Goal: Task Accomplishment & Management: Complete application form

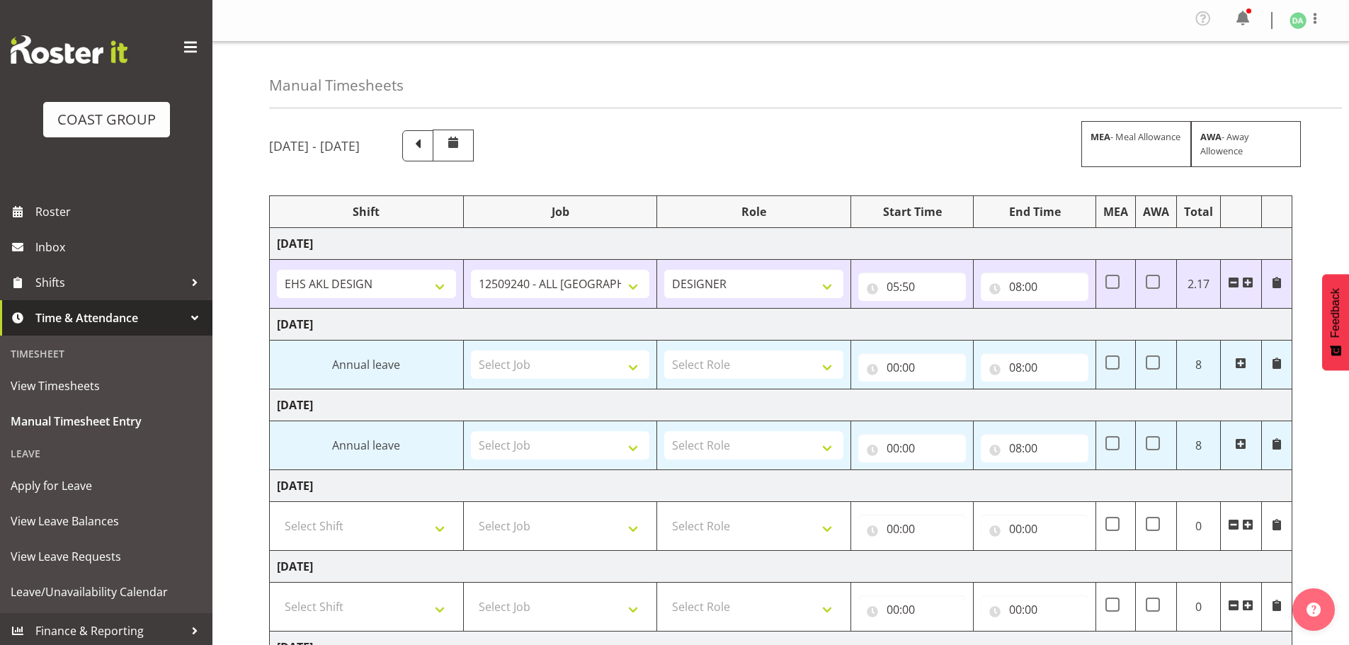
select select "10268"
click at [1245, 280] on span at bounding box center [1247, 282] width 11 height 11
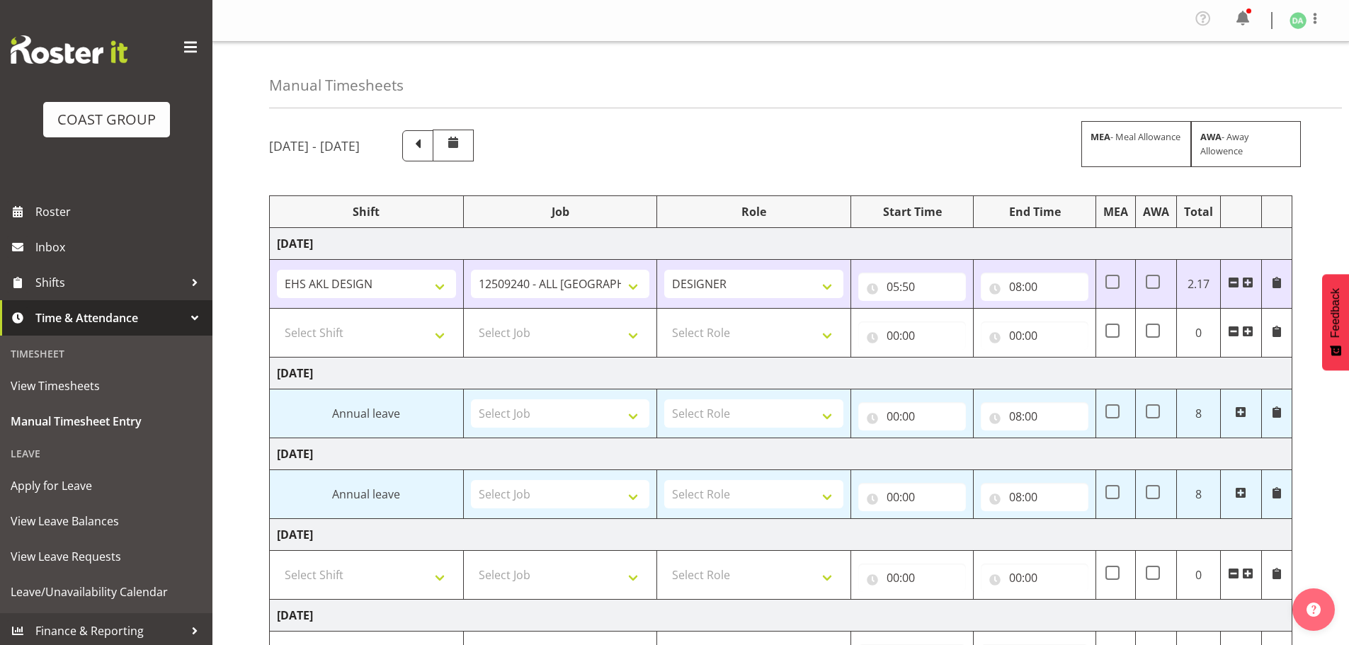
click at [1245, 280] on span at bounding box center [1247, 282] width 11 height 11
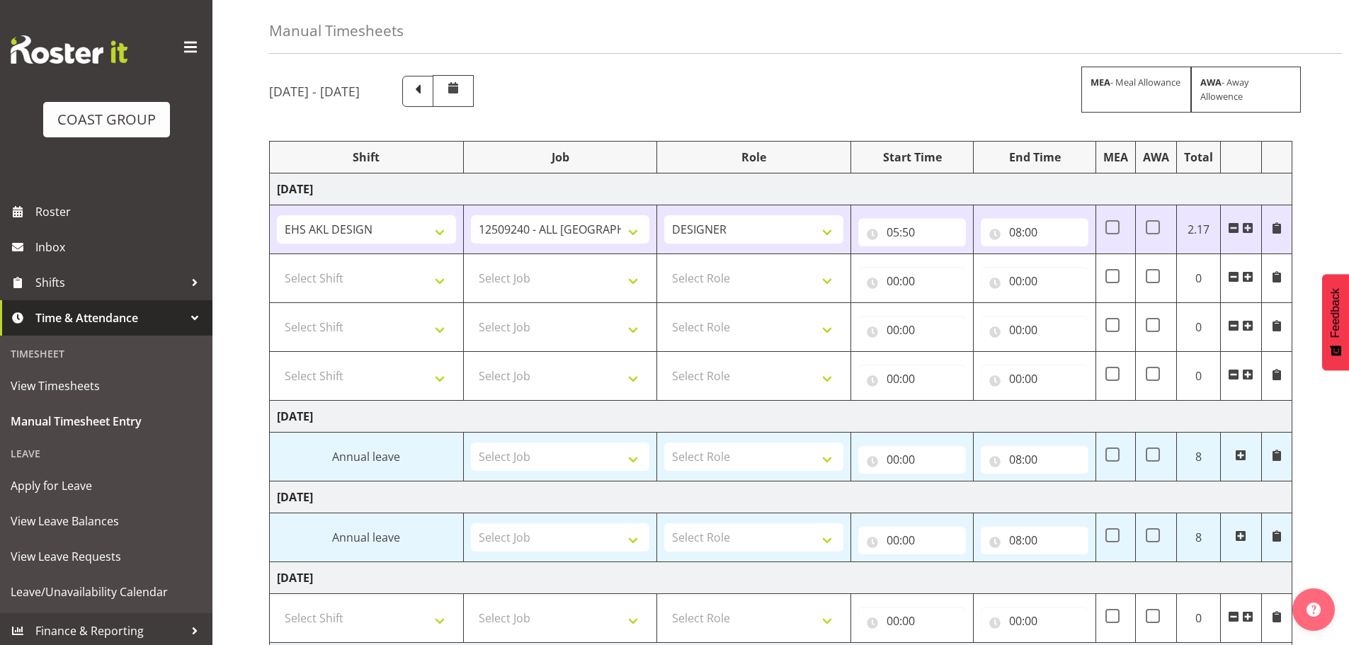
scroll to position [30, 0]
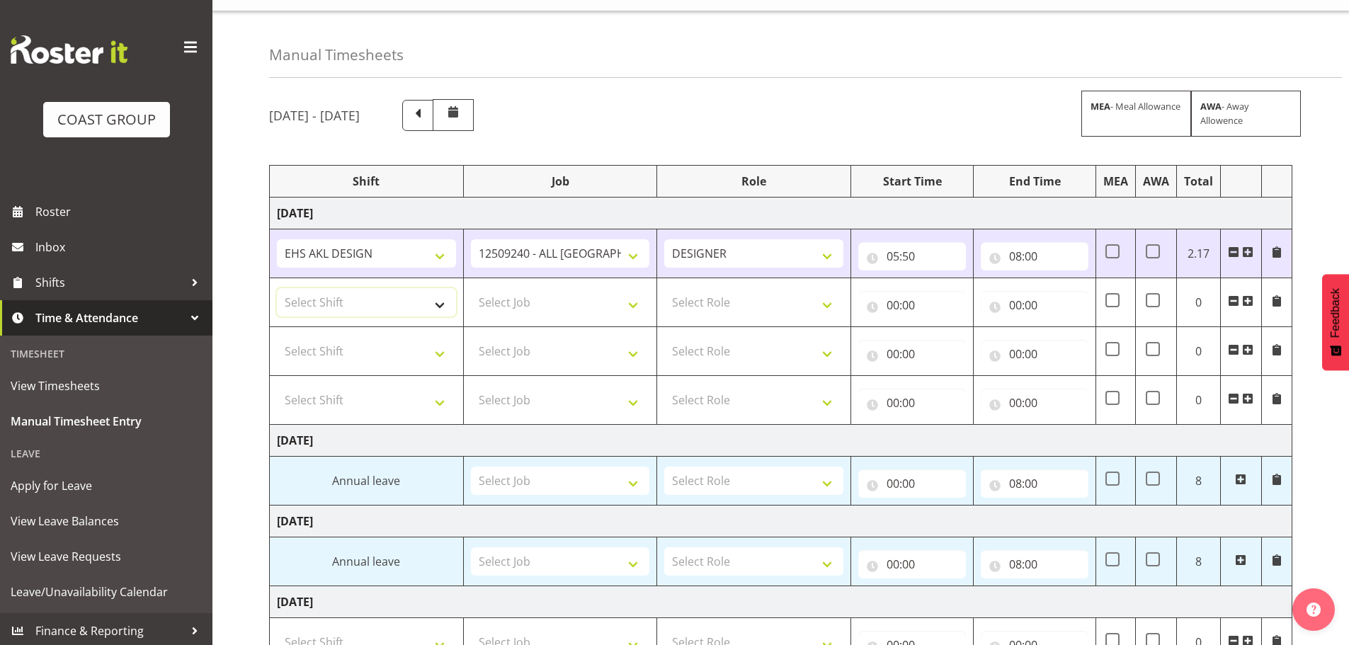
click at [388, 291] on select "Select Shift EHS AKL DESIGN" at bounding box center [366, 302] width 179 height 28
select select "1321"
click at [277, 288] on select "Select Shift EHS AKL DESIGN" at bounding box center [366, 302] width 179 height 28
click at [555, 303] on select "Select Job 1 Carlton Events 1 [PERSON_NAME][GEOGRAPHIC_DATA] 1 [PERSON_NAME][GE…" at bounding box center [560, 302] width 179 height 28
click at [519, 299] on select "Select Job 1 Carlton Events 1 [PERSON_NAME][GEOGRAPHIC_DATA] 1 [PERSON_NAME][GE…" at bounding box center [560, 302] width 179 height 28
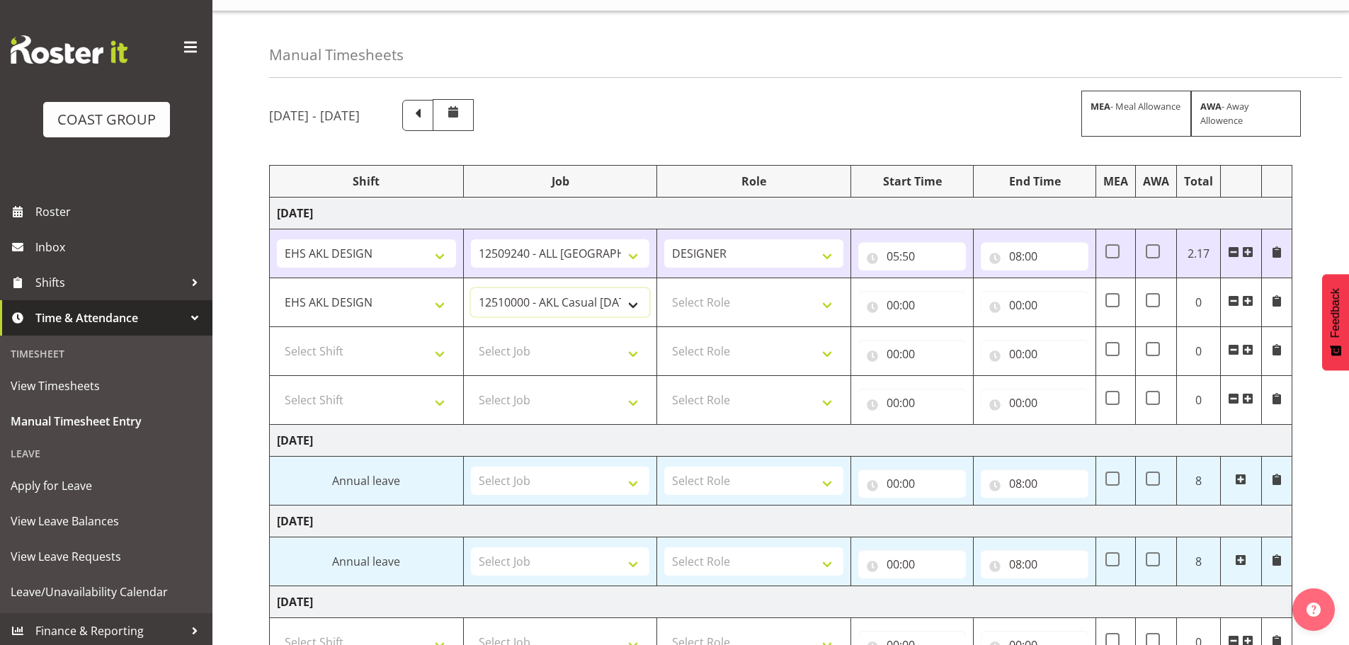
click at [522, 305] on select "1 Carlton Events 1 [PERSON_NAME] 1 [PERSON_NAME][GEOGRAPHIC_DATA] 1 EHS WAREHOU…" at bounding box center [560, 302] width 179 height 28
select select "10237"
click at [471, 288] on select "1 Carlton Events 1 [PERSON_NAME] 1 [PERSON_NAME][GEOGRAPHIC_DATA] 1 EHS WAREHOU…" at bounding box center [560, 302] width 179 height 28
drag, startPoint x: 840, startPoint y: 307, endPoint x: 831, endPoint y: 311, distance: 10.1
click at [840, 307] on select "Select Role DESIGNER Designer" at bounding box center [753, 302] width 179 height 28
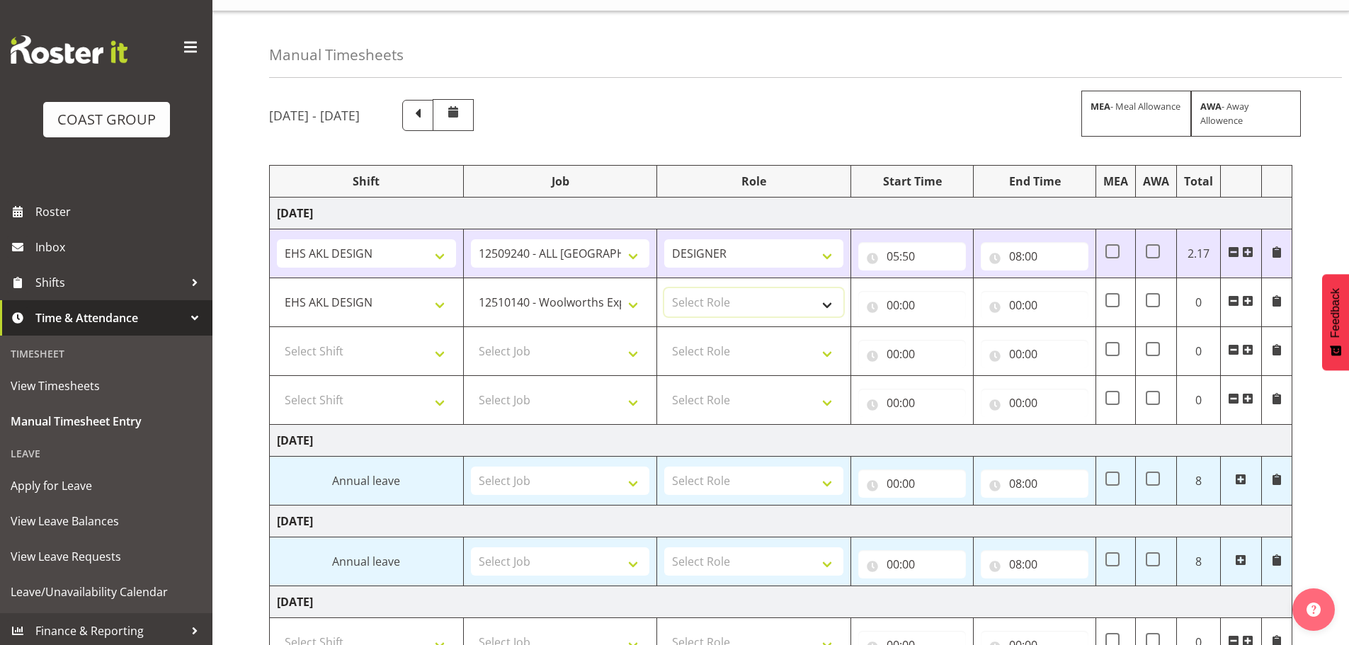
select select "215"
click at [664, 288] on select "Select Role DESIGNER Designer" at bounding box center [753, 302] width 179 height 28
click at [893, 311] on input "00:00" at bounding box center [913, 305] width 108 height 28
click at [942, 345] on select "00 01 02 03 04 05 06 07 08 09 10 11 12 13 14 15 16 17 18 19 20 21 22 23" at bounding box center [955, 342] width 32 height 28
select select "8"
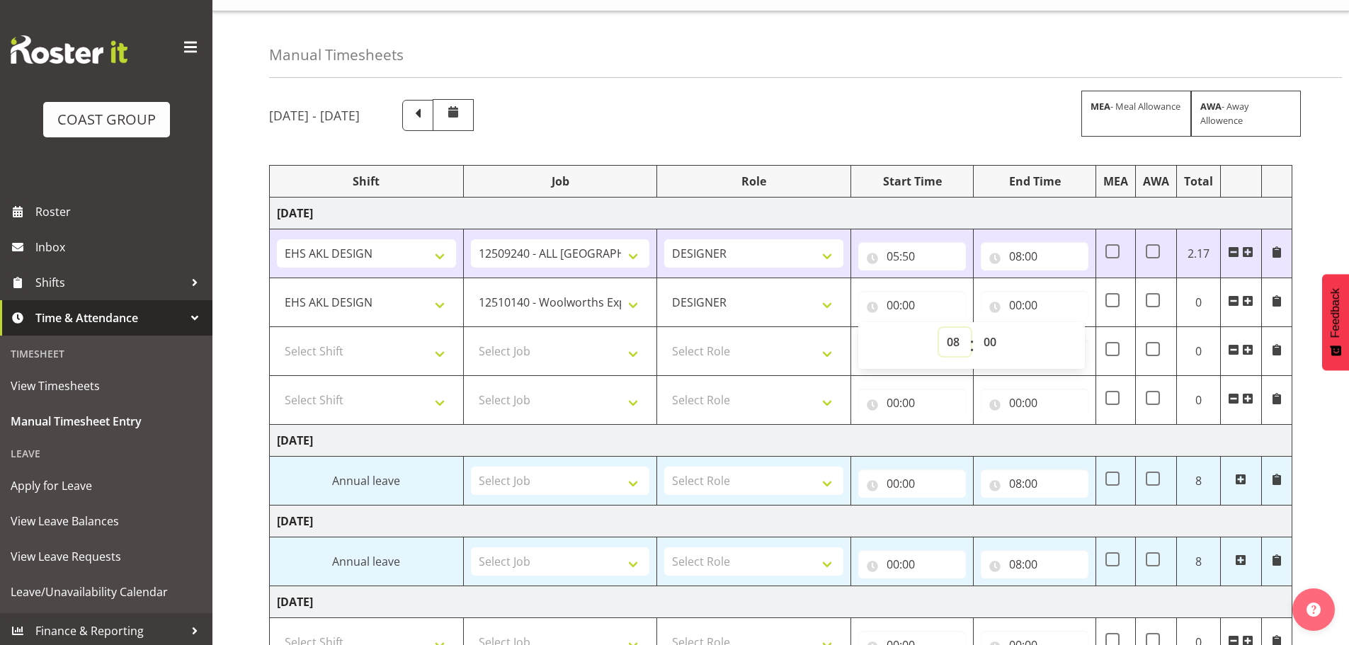
click at [939, 328] on select "00 01 02 03 04 05 06 07 08 09 10 11 12 13 14 15 16 17 18 19 20 21 22 23" at bounding box center [955, 342] width 32 height 28
type input "08:00"
click at [1022, 307] on input "00:00" at bounding box center [1035, 305] width 108 height 28
click at [1077, 342] on select "00 01 02 03 04 05 06 07 08 09 10 11 12 13 14 15 16 17 18 19 20 21 22 23" at bounding box center [1078, 342] width 32 height 28
select select "8"
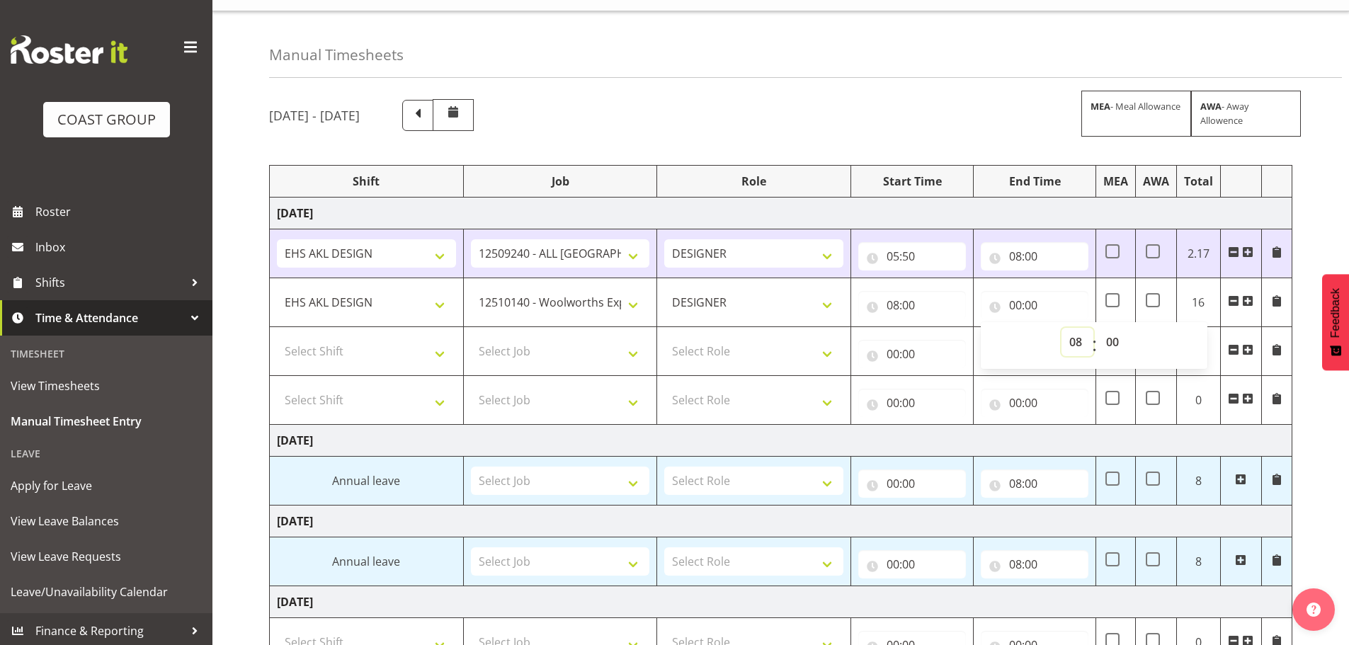
click at [1062, 328] on select "00 01 02 03 04 05 06 07 08 09 10 11 12 13 14 15 16 17 18 19 20 21 22 23" at bounding box center [1078, 342] width 32 height 28
type input "08:00"
click at [1118, 337] on select "00 01 02 03 04 05 06 07 08 09 10 11 12 13 14 15 16 17 18 19 20 21 22 23 24 25 2…" at bounding box center [1115, 342] width 32 height 28
select select "30"
click at [1099, 328] on select "00 01 02 03 04 05 06 07 08 09 10 11 12 13 14 15 16 17 18 19 20 21 22 23 24 25 2…" at bounding box center [1115, 342] width 32 height 28
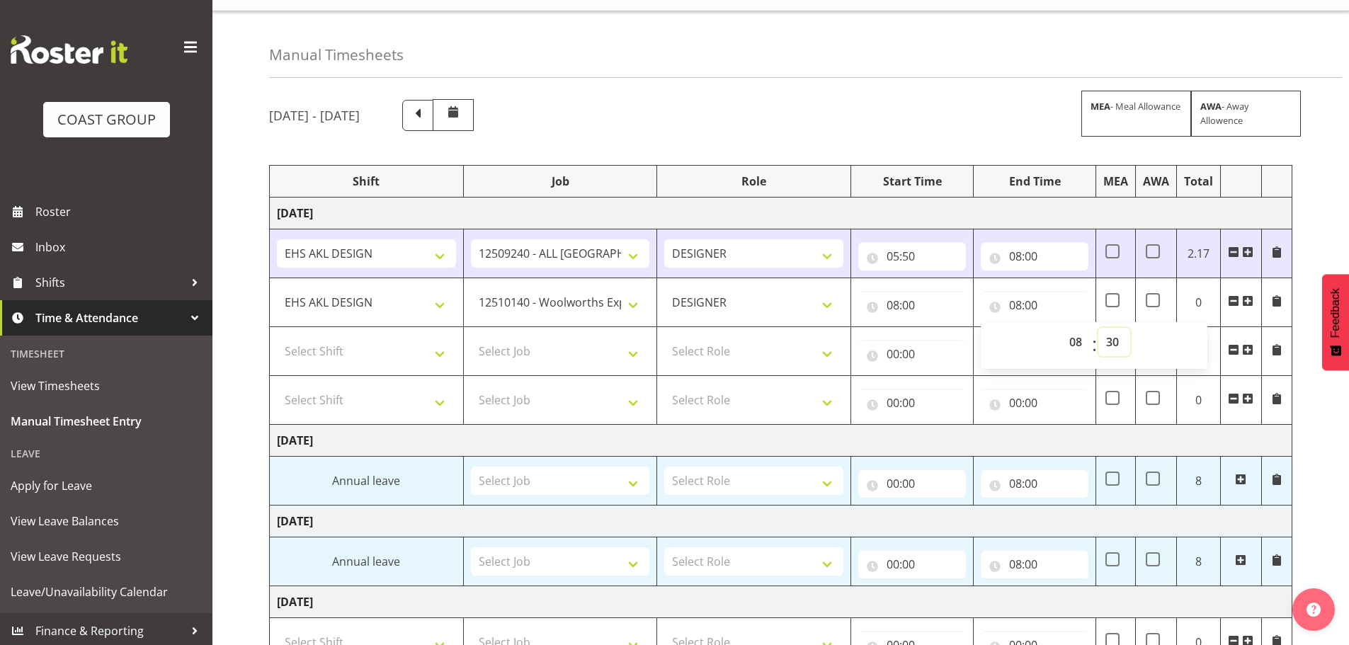
type input "08:30"
click at [382, 368] on td "Select Shift EHS AKL DESIGN" at bounding box center [367, 351] width 194 height 49
click at [399, 346] on select "Select Shift EHS AKL DESIGN" at bounding box center [366, 351] width 179 height 28
select select "1321"
click at [277, 337] on select "Select Shift EHS AKL DESIGN" at bounding box center [366, 351] width 179 height 28
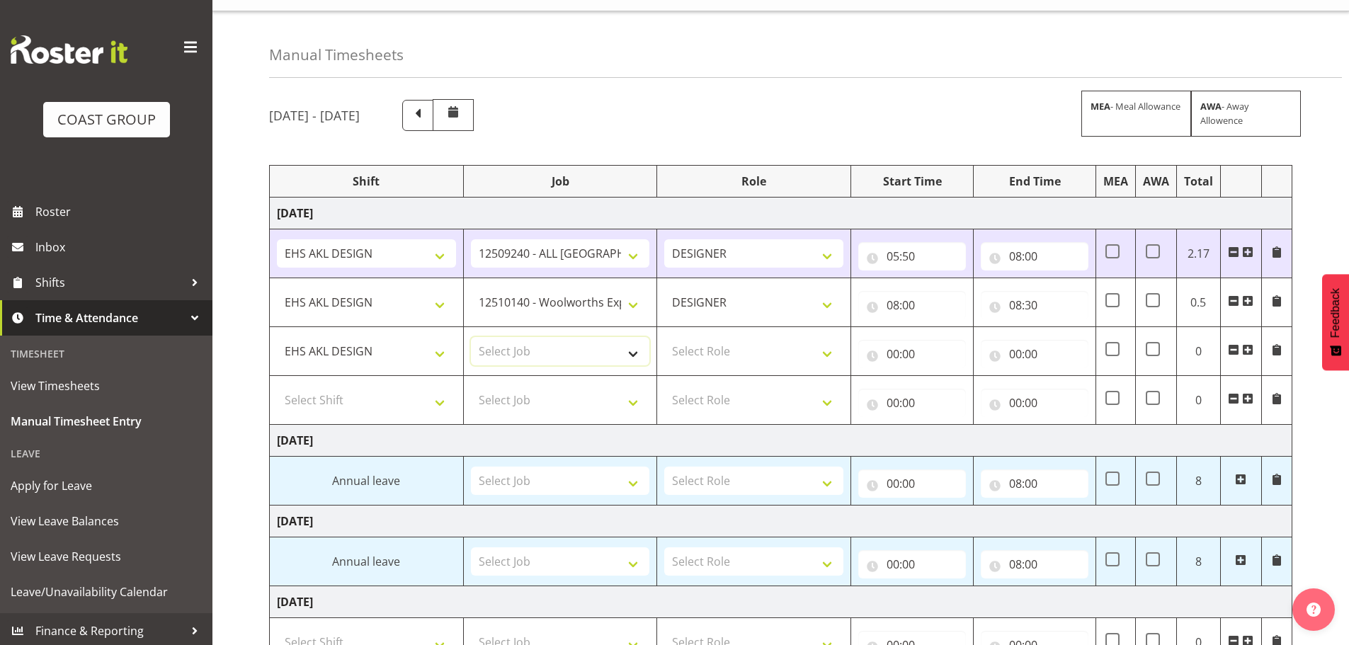
click at [568, 352] on select "Select Job 1 Carlton Events 1 [PERSON_NAME][GEOGRAPHIC_DATA] 1 [PERSON_NAME][GE…" at bounding box center [560, 351] width 179 height 28
click at [471, 337] on select "Select Job 1 Carlton Events 1 [PERSON_NAME][GEOGRAPHIC_DATA] 1 [PERSON_NAME][GE…" at bounding box center [560, 351] width 179 height 28
click at [569, 352] on select "1 Carlton Events 1 [PERSON_NAME] 1 [PERSON_NAME][GEOGRAPHIC_DATA] 1 EHS WAREHOU…" at bounding box center [560, 351] width 179 height 28
select select "9140"
click at [471, 337] on select "1 Carlton Events 1 [PERSON_NAME] 1 [PERSON_NAME][GEOGRAPHIC_DATA] 1 EHS WAREHOU…" at bounding box center [560, 351] width 179 height 28
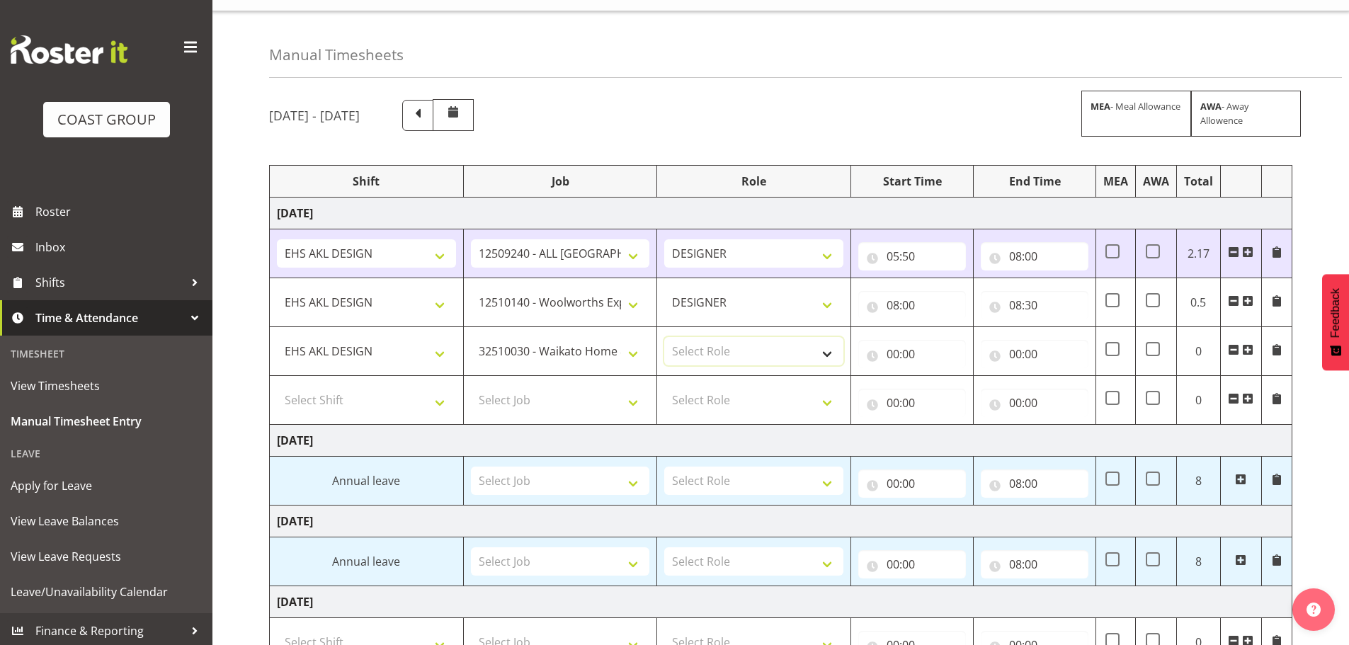
click at [754, 346] on select "Select Role DESIGNER Designer" at bounding box center [753, 351] width 179 height 28
select select "215"
click at [664, 337] on select "Select Role DESIGNER Designer" at bounding box center [753, 351] width 179 height 28
click at [875, 357] on input "00:00" at bounding box center [913, 354] width 108 height 28
drag, startPoint x: 948, startPoint y: 388, endPoint x: 949, endPoint y: 380, distance: 8.6
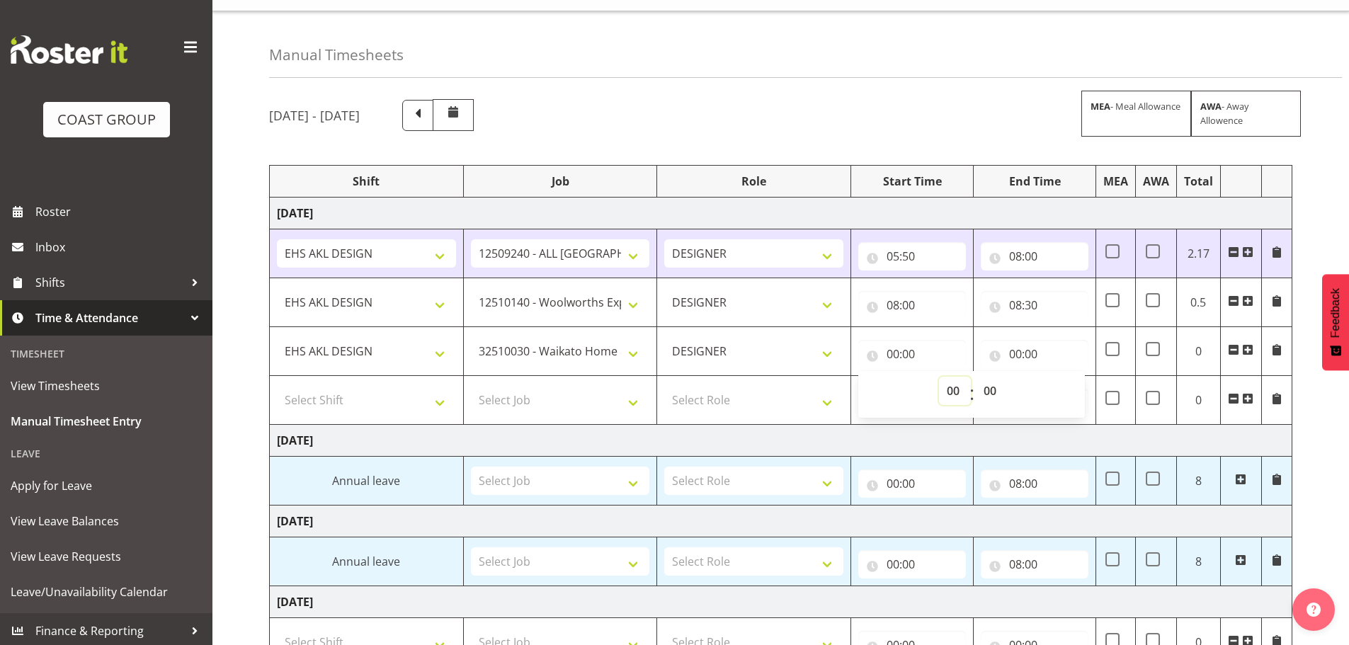
click at [948, 388] on select "00 01 02 03 04 05 06 07 08 09 10 11 12 13 14 15 16 17 18 19 20 21 22 23" at bounding box center [955, 391] width 32 height 28
select select "8"
click at [939, 377] on select "00 01 02 03 04 05 06 07 08 09 10 11 12 13 14 15 16 17 18 19 20 21 22 23" at bounding box center [955, 391] width 32 height 28
type input "08:00"
drag, startPoint x: 987, startPoint y: 390, endPoint x: 993, endPoint y: 384, distance: 8.5
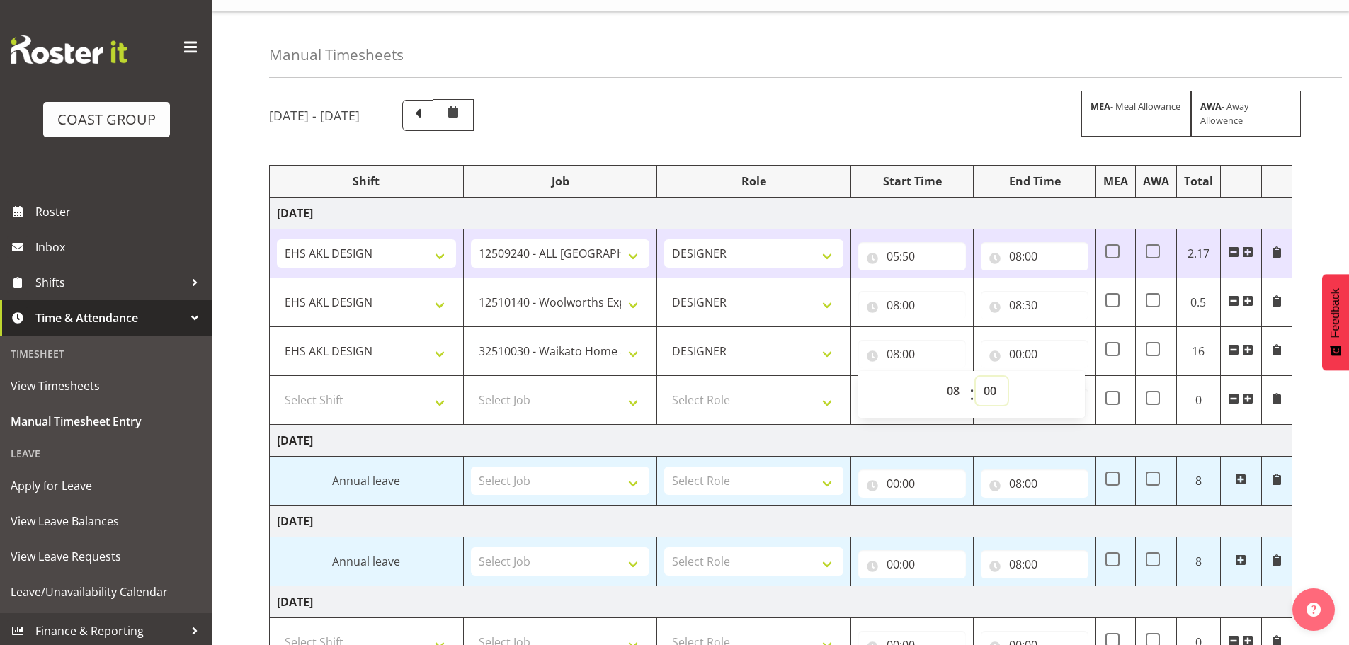
click at [987, 390] on select "00 01 02 03 04 05 06 07 08 09 10 11 12 13 14 15 16 17 18 19 20 21 22 23 24 25 2…" at bounding box center [992, 391] width 32 height 28
select select "30"
click at [976, 377] on select "00 01 02 03 04 05 06 07 08 09 10 11 12 13 14 15 16 17 18 19 20 21 22 23 24 25 2…" at bounding box center [992, 391] width 32 height 28
type input "08:30"
drag, startPoint x: 1012, startPoint y: 357, endPoint x: 1019, endPoint y: 361, distance: 8.6
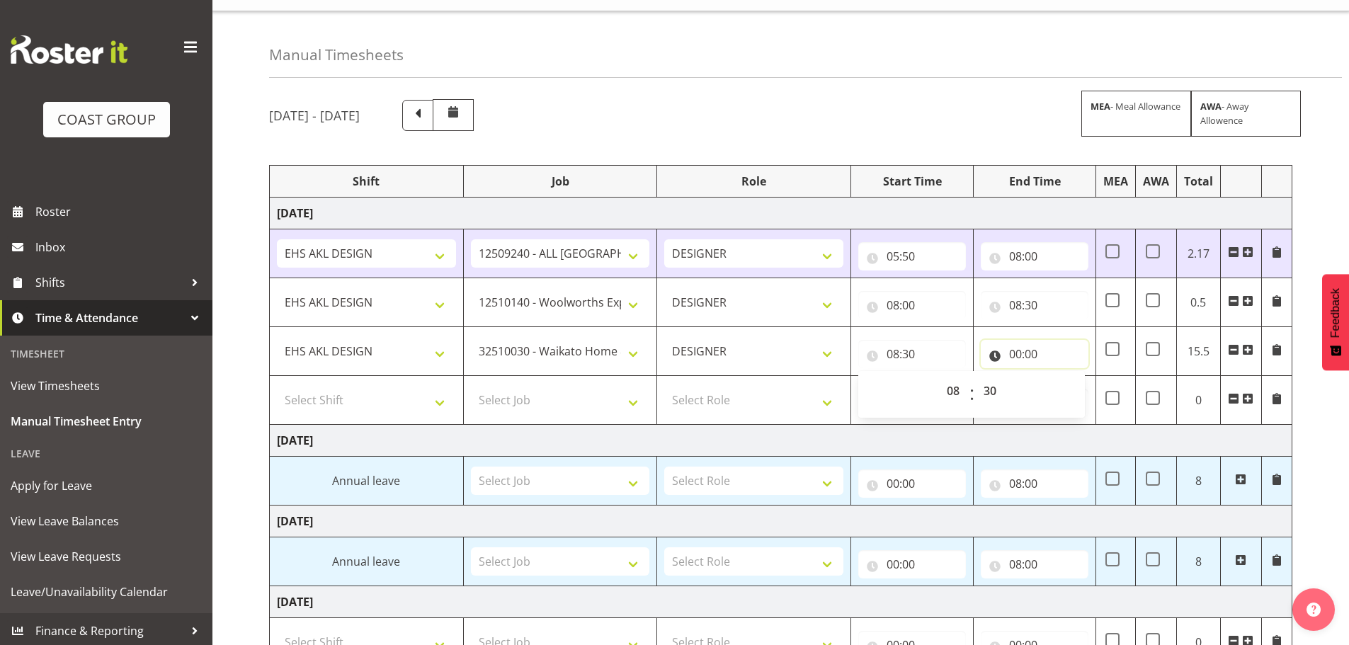
click at [1012, 357] on input "00:00" at bounding box center [1035, 354] width 108 height 28
click at [1071, 388] on select "00 01 02 03 04 05 06 07 08 09 10 11 12 13 14 15 16 17 18 19 20 21 22 23" at bounding box center [1078, 391] width 32 height 28
select select "9"
click at [1062, 377] on select "00 01 02 03 04 05 06 07 08 09 10 11 12 13 14 15 16 17 18 19 20 21 22 23" at bounding box center [1078, 391] width 32 height 28
type input "09:00"
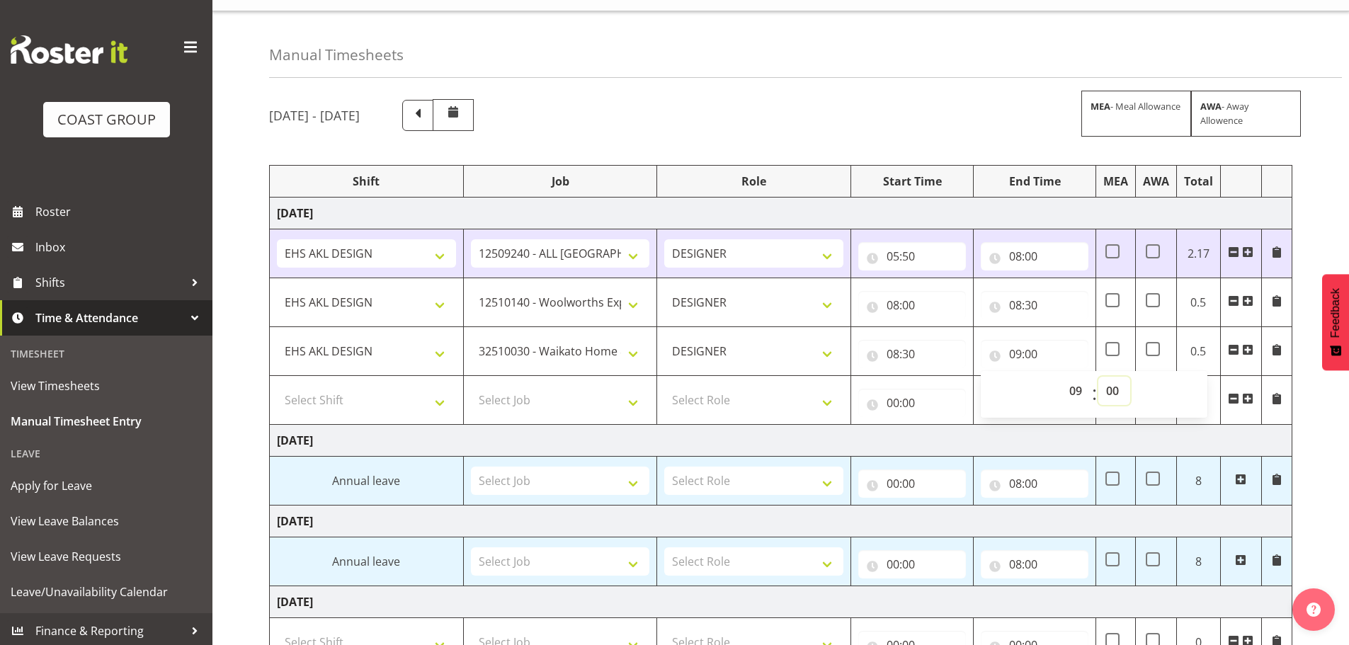
drag, startPoint x: 1109, startPoint y: 395, endPoint x: 1112, endPoint y: 377, distance: 17.9
click at [1109, 395] on select "00 01 02 03 04 05 06 07 08 09 10 11 12 13 14 15 16 17 18 19 20 21 22 23 24 25 2…" at bounding box center [1115, 391] width 32 height 28
select select "30"
click at [1099, 377] on select "00 01 02 03 04 05 06 07 08 09 10 11 12 13 14 15 16 17 18 19 20 21 22 23 24 25 2…" at bounding box center [1115, 391] width 32 height 28
type input "09:30"
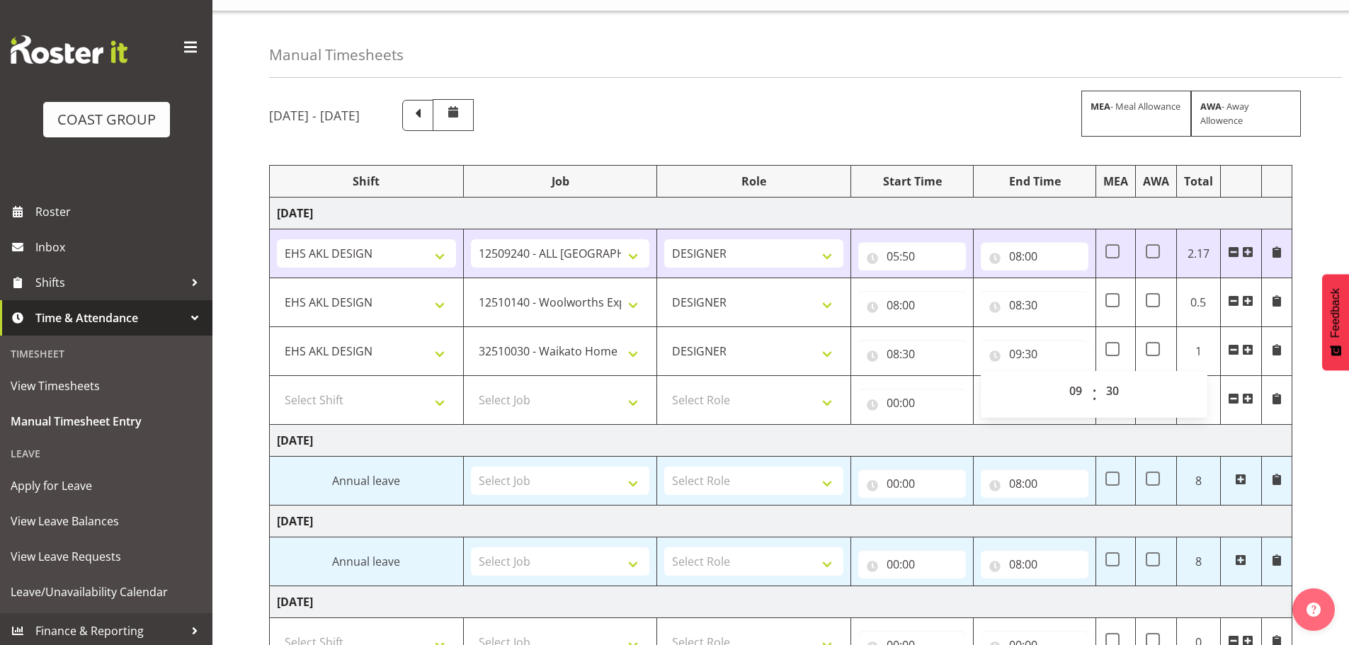
click at [1247, 397] on span at bounding box center [1247, 398] width 11 height 11
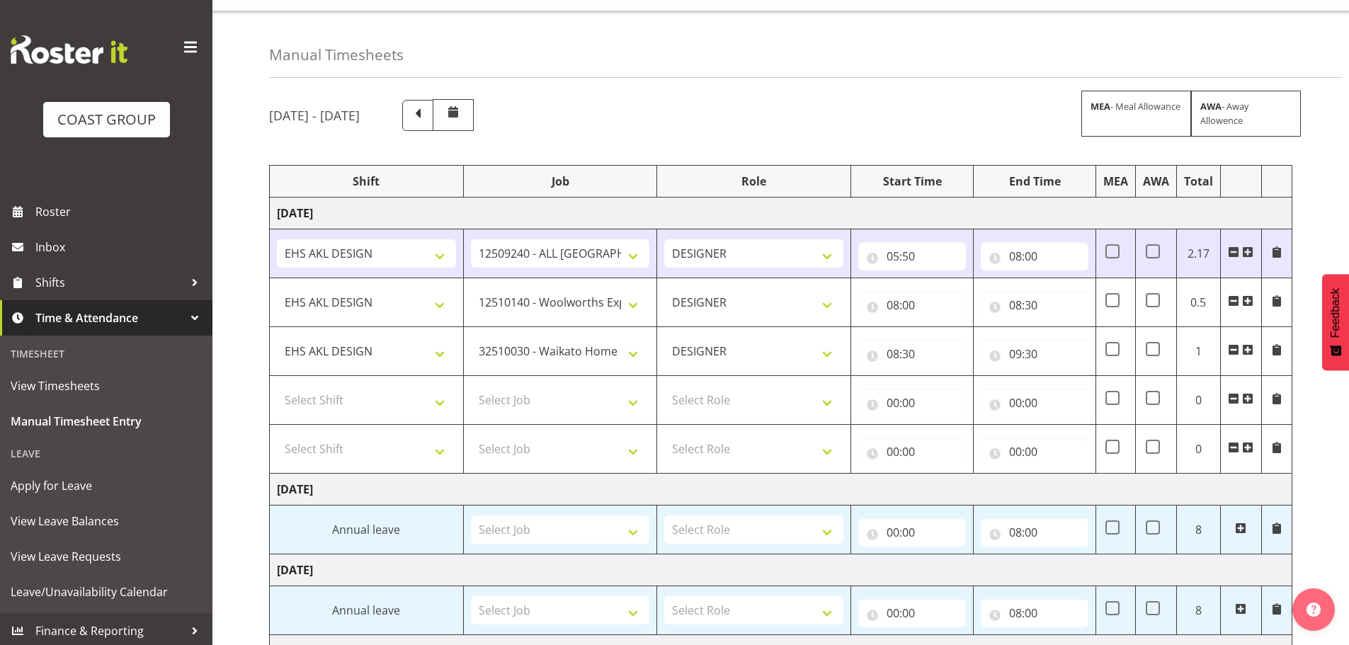
click at [1247, 397] on span at bounding box center [1247, 398] width 11 height 11
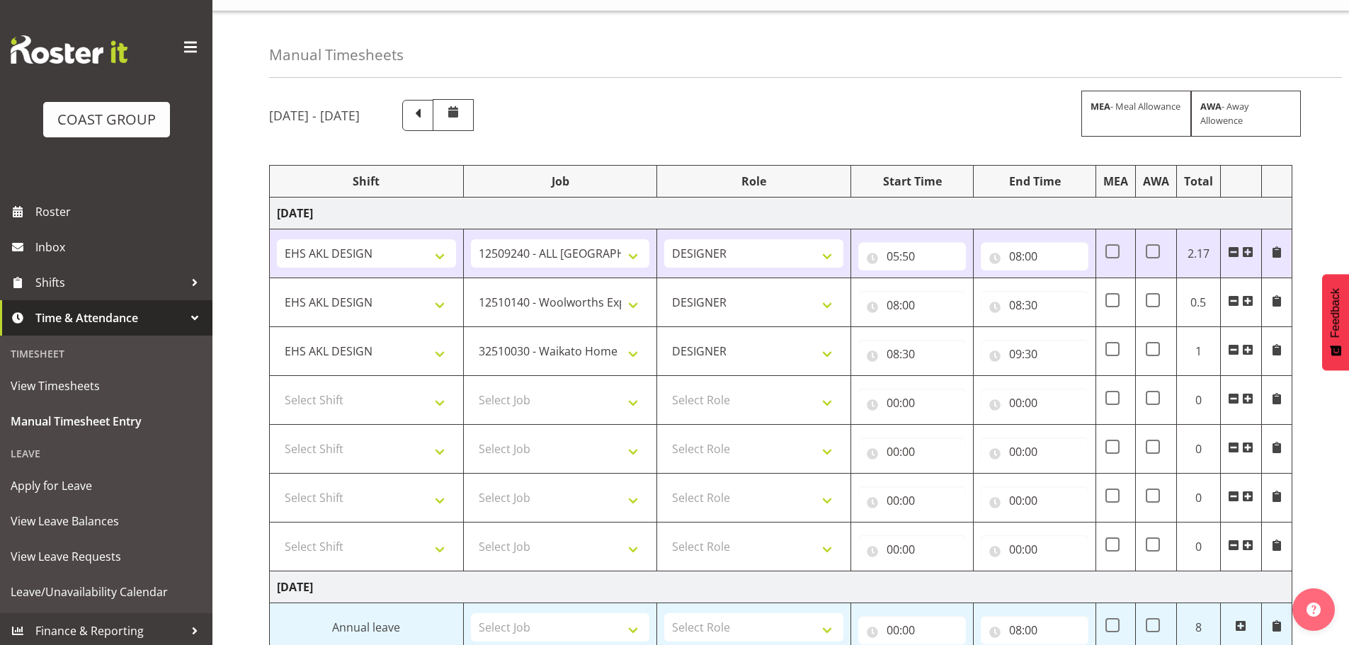
click at [1247, 397] on span at bounding box center [1247, 398] width 11 height 11
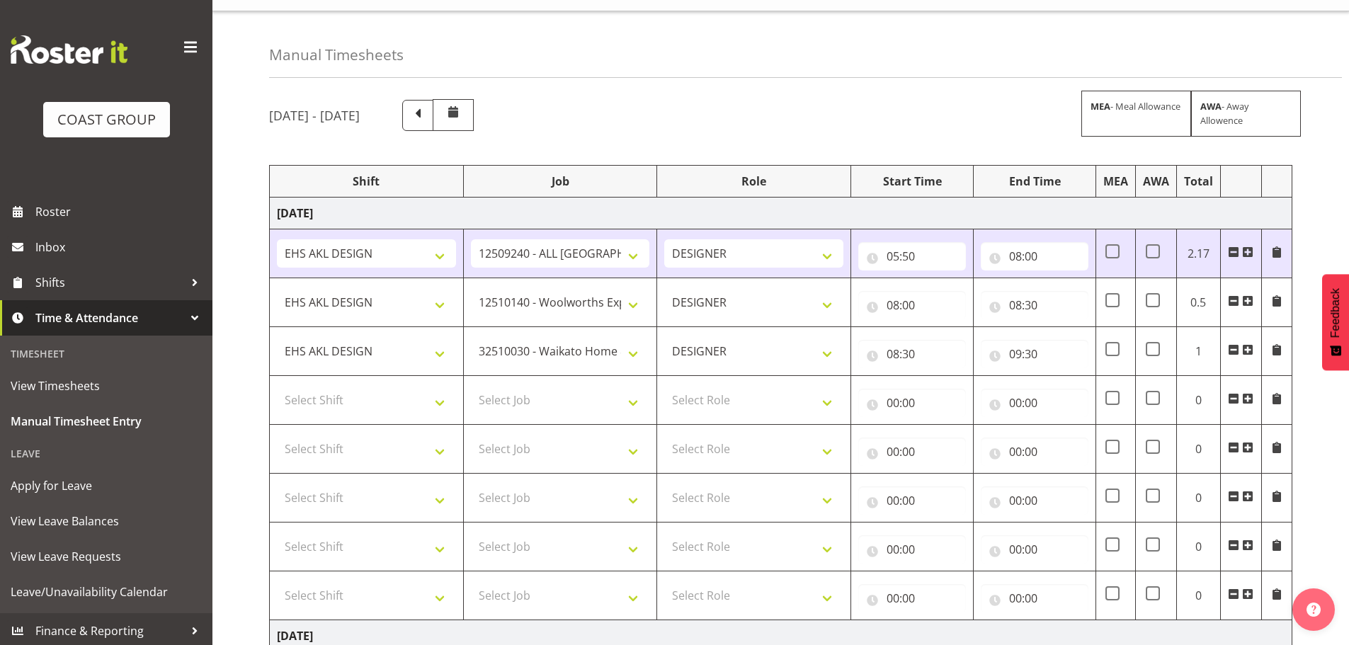
click at [1247, 397] on span at bounding box center [1247, 398] width 11 height 11
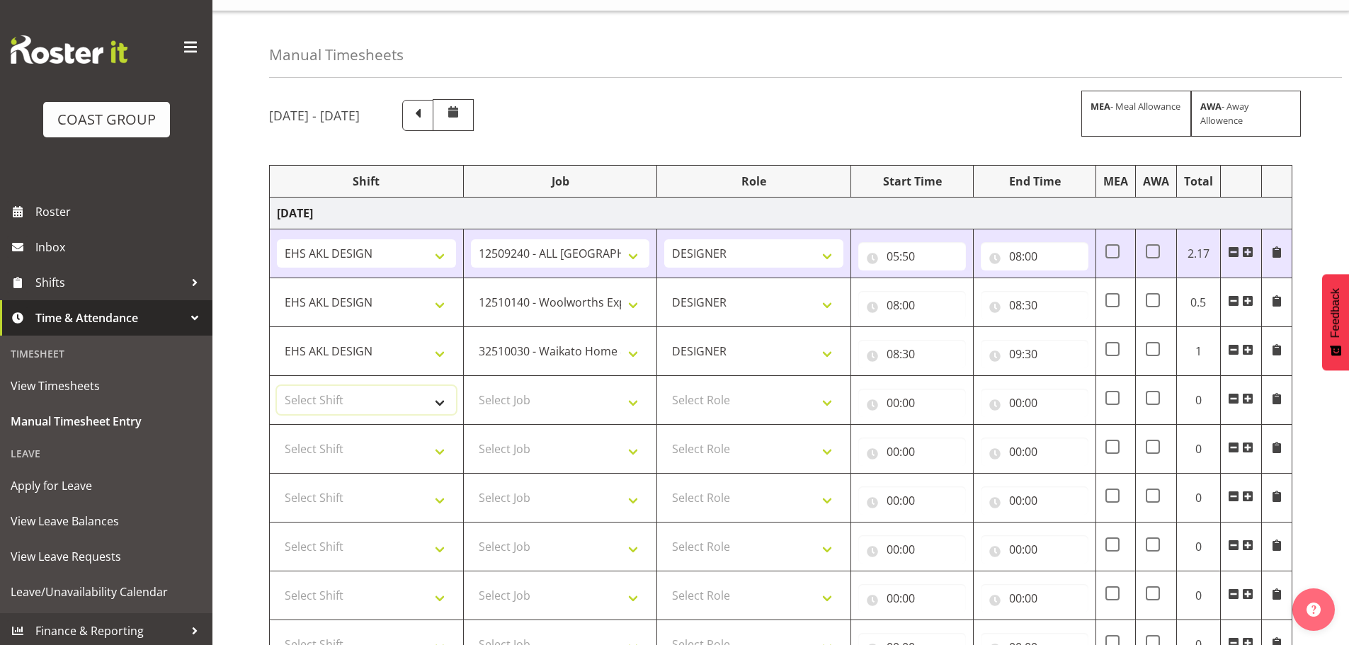
click at [368, 395] on select "Select Shift EHS AKL DESIGN" at bounding box center [366, 400] width 179 height 28
select select "1321"
click at [277, 386] on select "Select Shift EHS AKL DESIGN" at bounding box center [366, 400] width 179 height 28
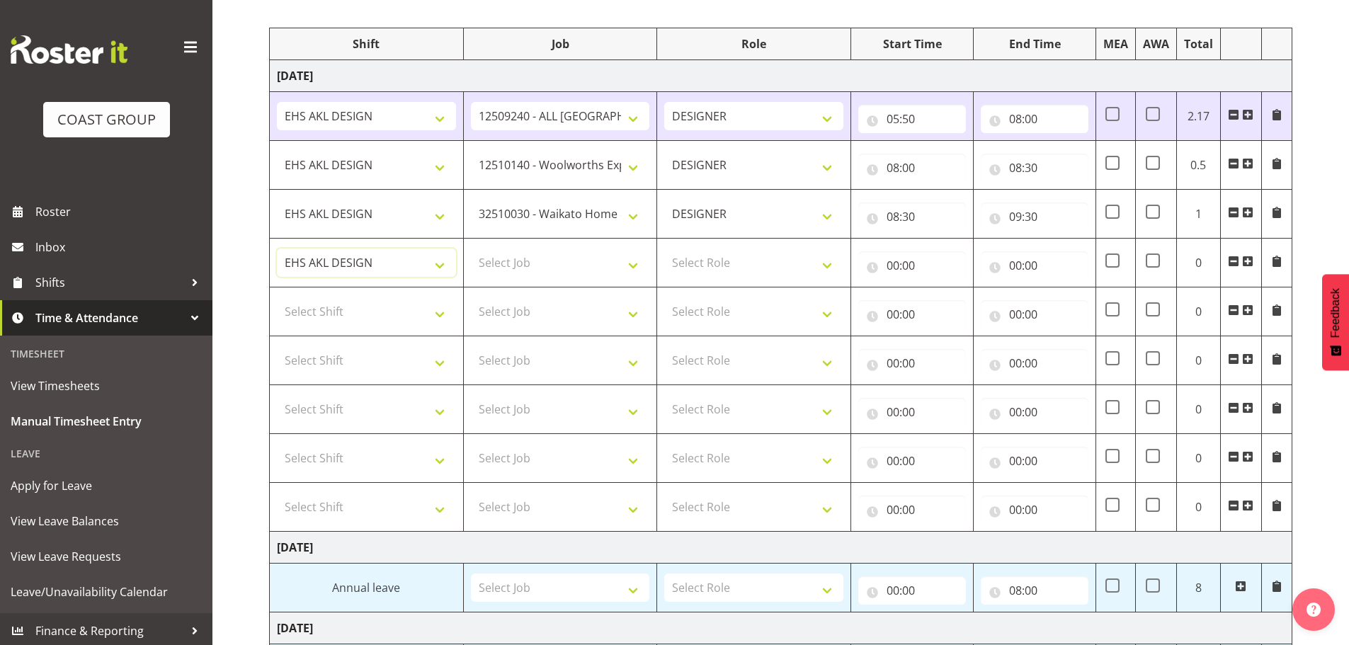
scroll to position [172, 0]
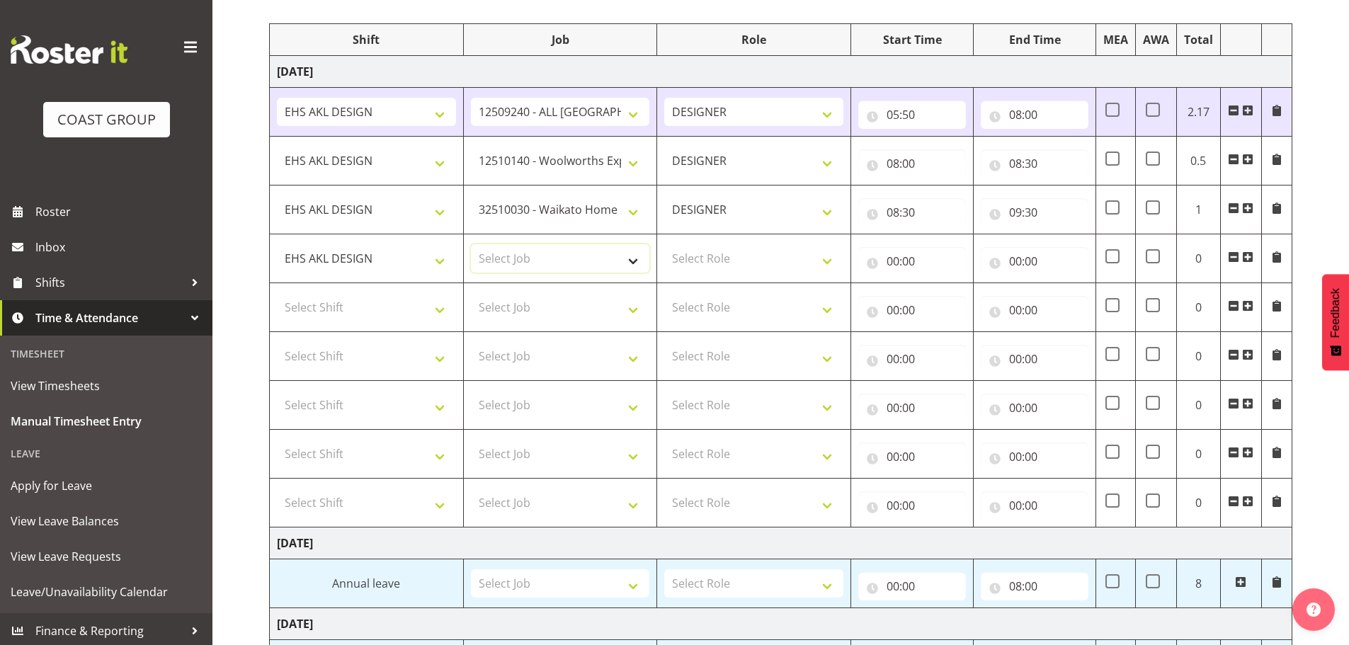
click at [549, 261] on select "Select Job 1 Carlton Events 1 [PERSON_NAME][GEOGRAPHIC_DATA] 1 [PERSON_NAME][GE…" at bounding box center [560, 258] width 179 height 28
select select "8727"
click at [471, 244] on select "Select Job 1 Carlton Events 1 [PERSON_NAME][GEOGRAPHIC_DATA] 1 [PERSON_NAME][GE…" at bounding box center [560, 258] width 179 height 28
drag, startPoint x: 760, startPoint y: 265, endPoint x: 762, endPoint y: 272, distance: 7.4
click at [760, 265] on select "Select Role DESIGNER Designer" at bounding box center [753, 258] width 179 height 28
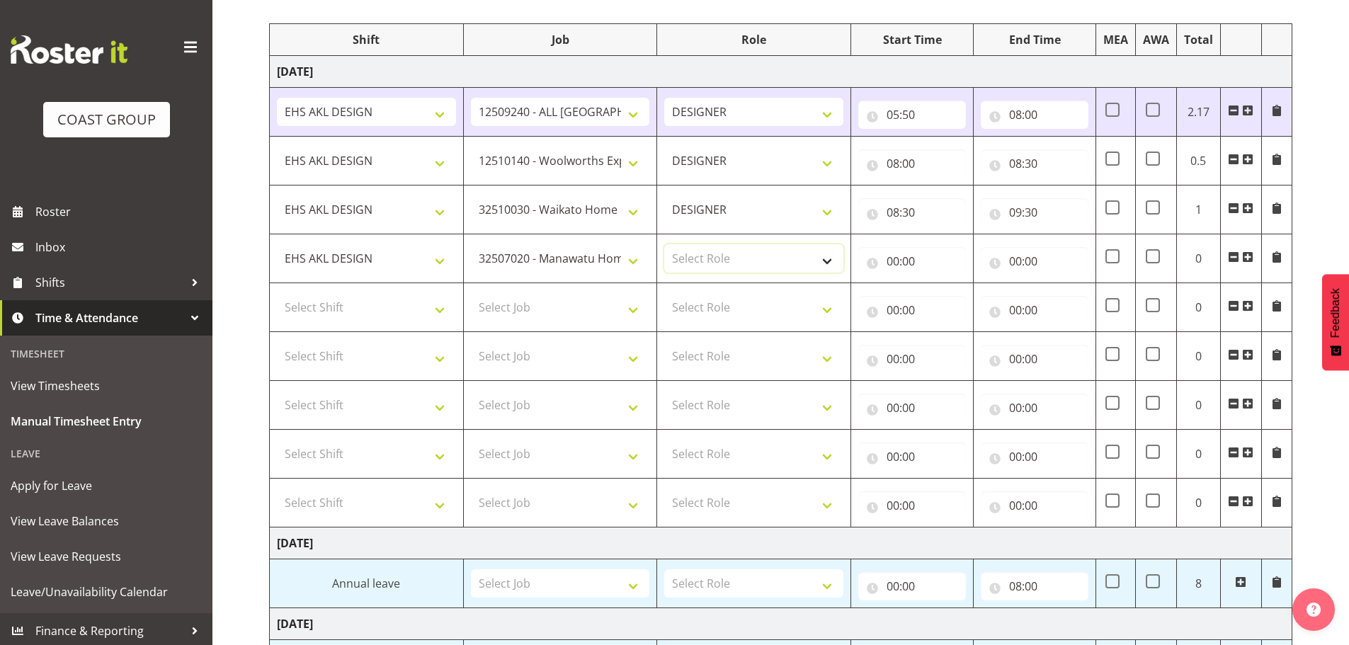
select select "215"
click at [664, 244] on select "Select Role DESIGNER Designer" at bounding box center [753, 258] width 179 height 28
click at [895, 261] on input "00:00" at bounding box center [913, 261] width 108 height 28
click at [957, 307] on select "00 01 02 03 04 05 06 07 08 09 10 11 12 13 14 15 16 17 18 19 20 21 22 23" at bounding box center [955, 298] width 32 height 28
select select "9"
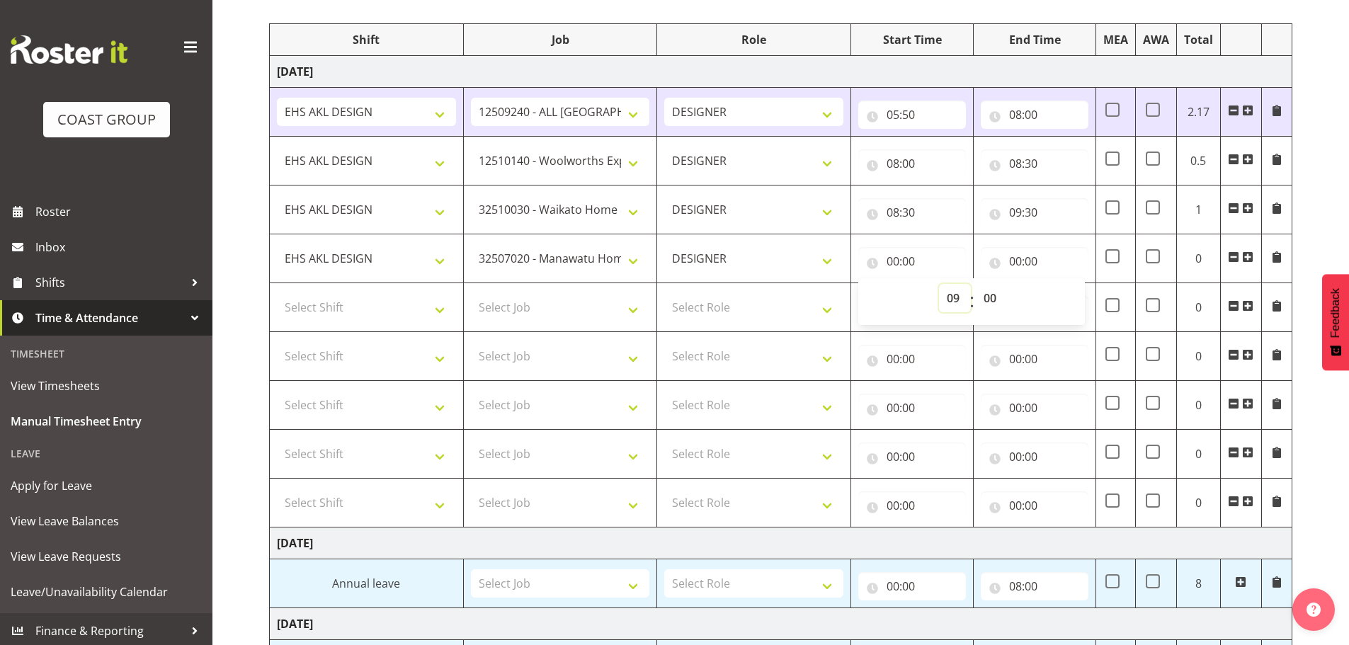
click at [939, 284] on select "00 01 02 03 04 05 06 07 08 09 10 11 12 13 14 15 16 17 18 19 20 21 22 23" at bounding box center [955, 298] width 32 height 28
type input "09:00"
click at [1018, 262] on input "00:00" at bounding box center [1035, 261] width 108 height 28
click at [911, 263] on input "09:00" at bounding box center [913, 261] width 108 height 28
click at [999, 295] on select "00 01 02 03 04 05 06 07 08 09 10 11 12 13 14 15 16 17 18 19 20 21 22 23 24 25 2…" at bounding box center [992, 298] width 32 height 28
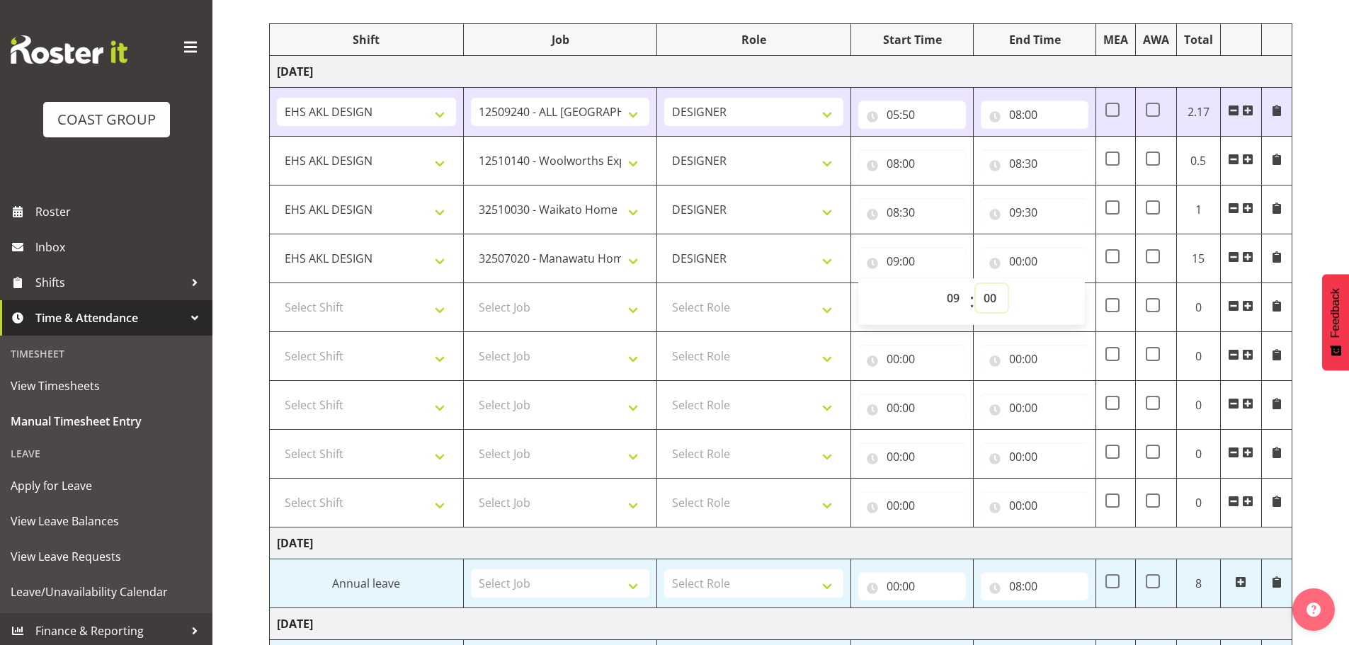
select select "30"
click at [976, 284] on select "00 01 02 03 04 05 06 07 08 09 10 11 12 13 14 15 16 17 18 19 20 21 22 23 24 25 2…" at bounding box center [992, 298] width 32 height 28
type input "09:30"
click at [1023, 254] on input "00:00" at bounding box center [1035, 261] width 108 height 28
click at [1084, 302] on select "00 01 02 03 04 05 06 07 08 09 10 11 12 13 14 15 16 17 18 19 20 21 22 23" at bounding box center [1078, 298] width 32 height 28
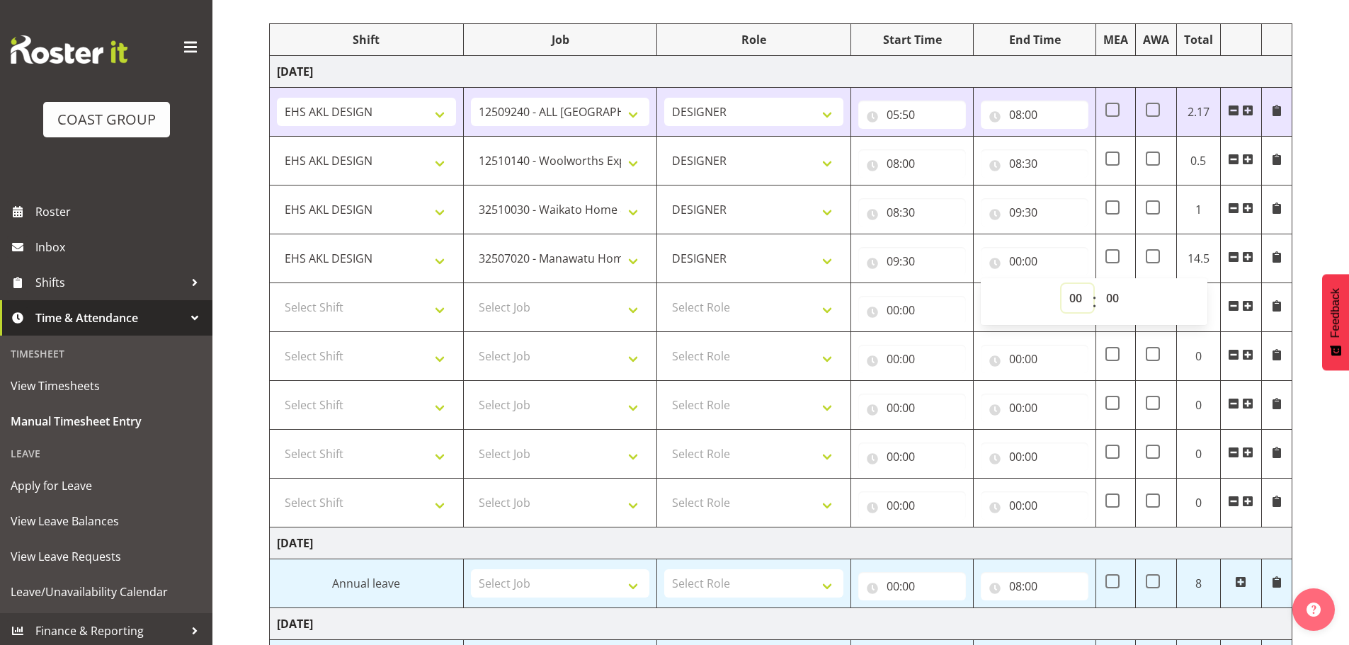
select select "9"
click at [1062, 284] on select "00 01 02 03 04 05 06 07 08 09 10 11 12 13 14 15 16 17 18 19 20 21 22 23" at bounding box center [1078, 298] width 32 height 28
type input "09:00"
drag, startPoint x: 1110, startPoint y: 297, endPoint x: 1116, endPoint y: 286, distance: 12.0
click at [1110, 297] on select "00 01 02 03 04 05 06 07 08 09 10 11 12 13 14 15 16 17 18 19 20 21 22 23 24 25 2…" at bounding box center [1115, 298] width 32 height 28
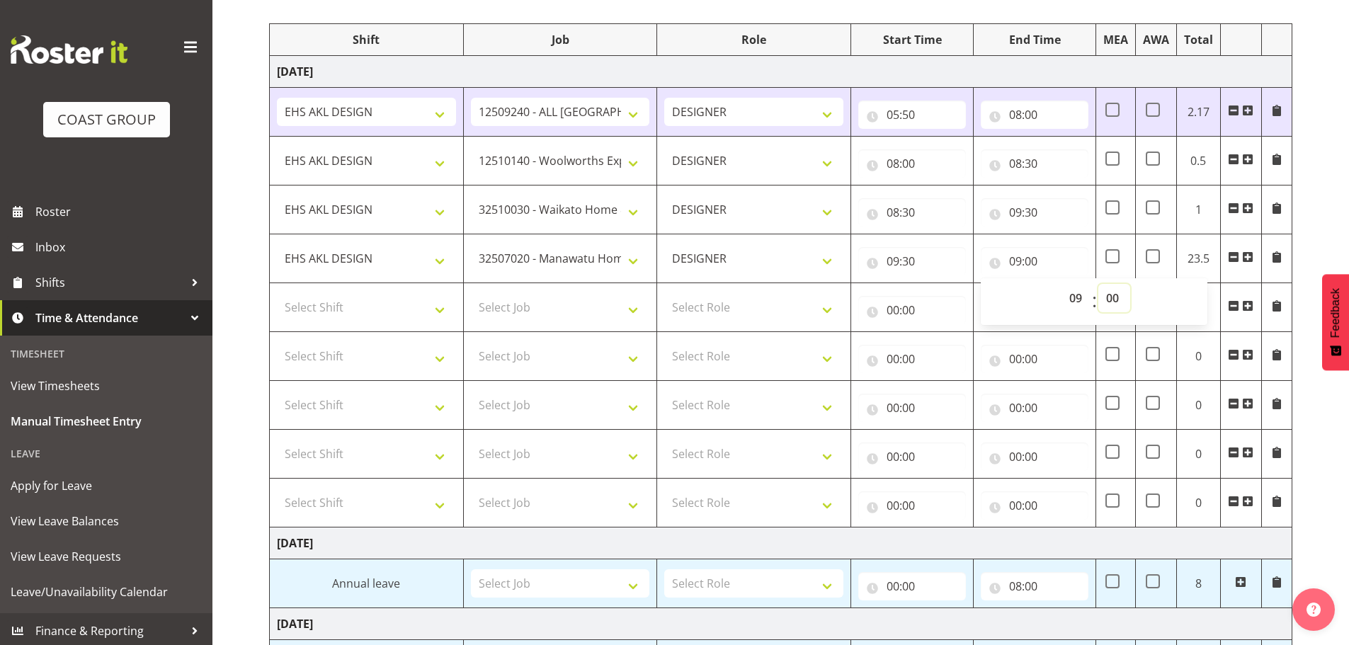
select select "50"
click at [1099, 284] on select "00 01 02 03 04 05 06 07 08 09 10 11 12 13 14 15 16 17 18 19 20 21 22 23 24 25 2…" at bounding box center [1115, 298] width 32 height 28
type input "09:50"
click at [320, 305] on select "Select Shift EHS AKL DESIGN" at bounding box center [366, 307] width 179 height 28
select select "1321"
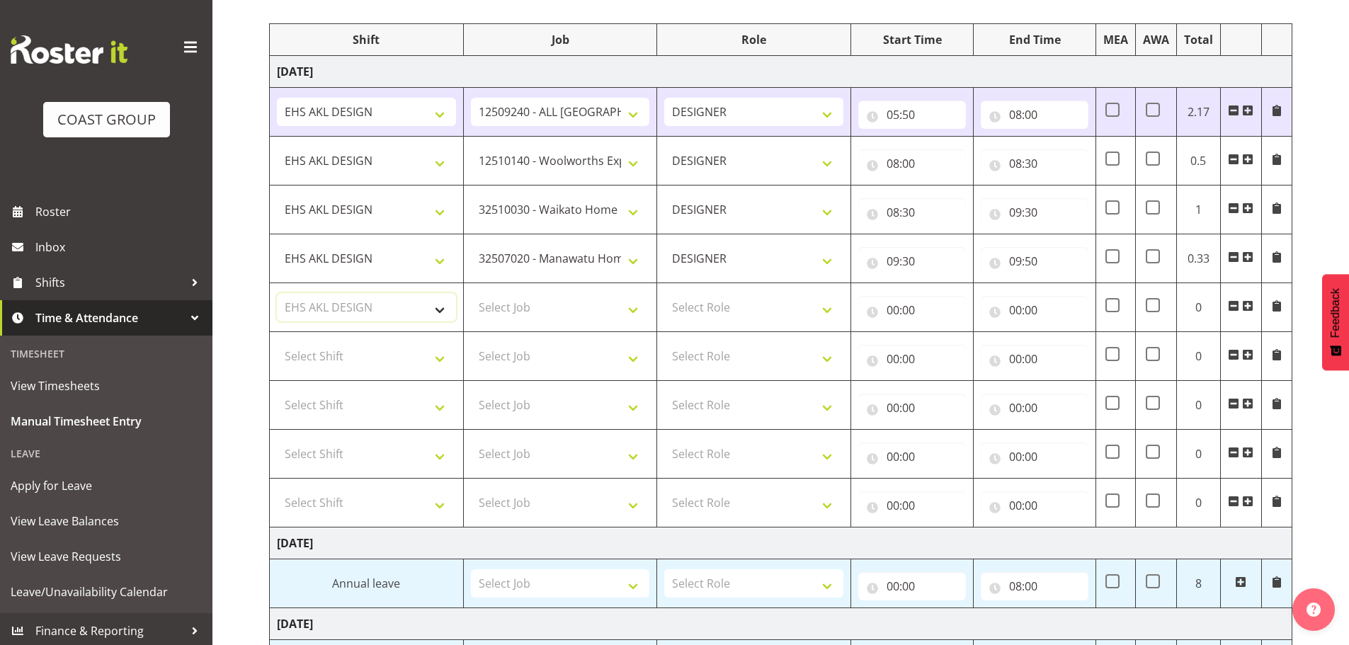
click at [277, 293] on select "Select Shift EHS AKL DESIGN" at bounding box center [366, 307] width 179 height 28
click at [584, 301] on select "Select Job 1 Carlton Events 1 [PERSON_NAME][GEOGRAPHIC_DATA] 1 [PERSON_NAME][GE…" at bounding box center [560, 307] width 179 height 28
select select "8967"
click at [471, 293] on select "Select Job 1 Carlton Events 1 [PERSON_NAME][GEOGRAPHIC_DATA] 1 [PERSON_NAME][GE…" at bounding box center [560, 307] width 179 height 28
click at [705, 307] on select "Select Role DESIGNER Designer" at bounding box center [753, 307] width 179 height 28
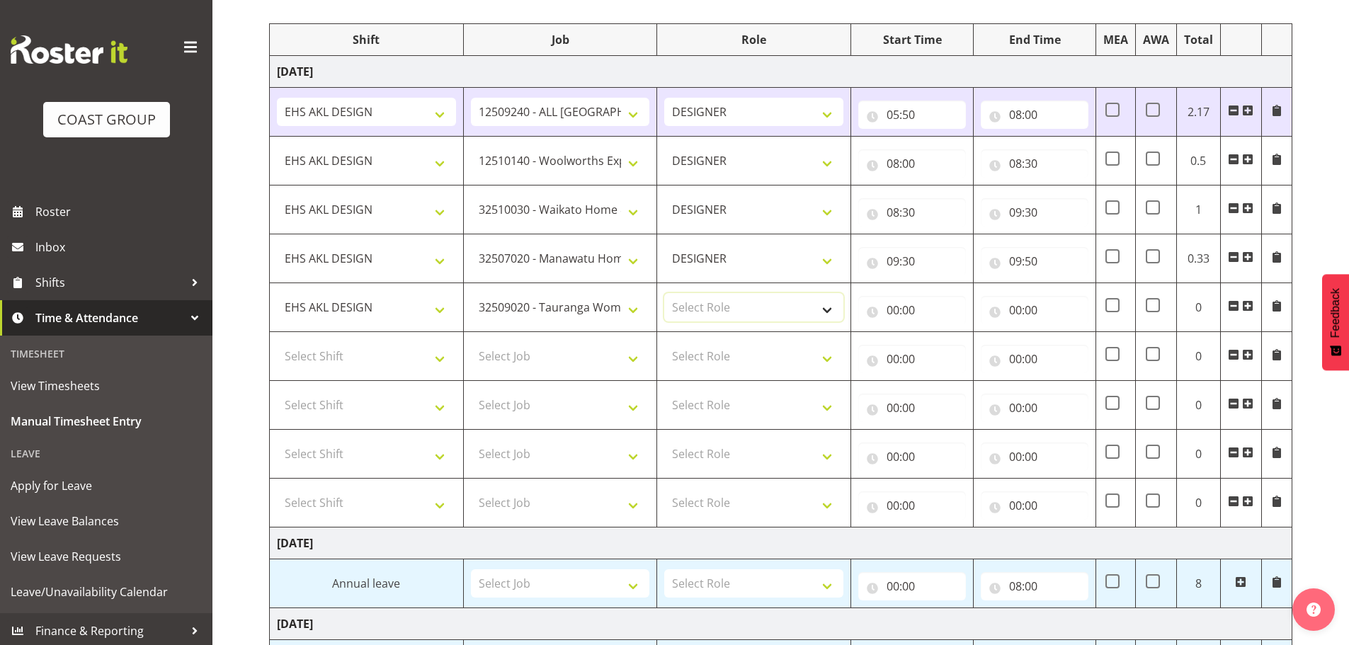
select select "215"
click at [664, 293] on select "Select Role DESIGNER Designer" at bounding box center [753, 307] width 179 height 28
click at [895, 312] on input "00:00" at bounding box center [913, 310] width 108 height 28
drag, startPoint x: 952, startPoint y: 346, endPoint x: 953, endPoint y: 333, distance: 12.8
click at [952, 346] on select "00 01 02 03 04 05 06 07 08 09 10 11 12 13 14 15 16 17 18 19 20 21 22 23" at bounding box center [955, 347] width 32 height 28
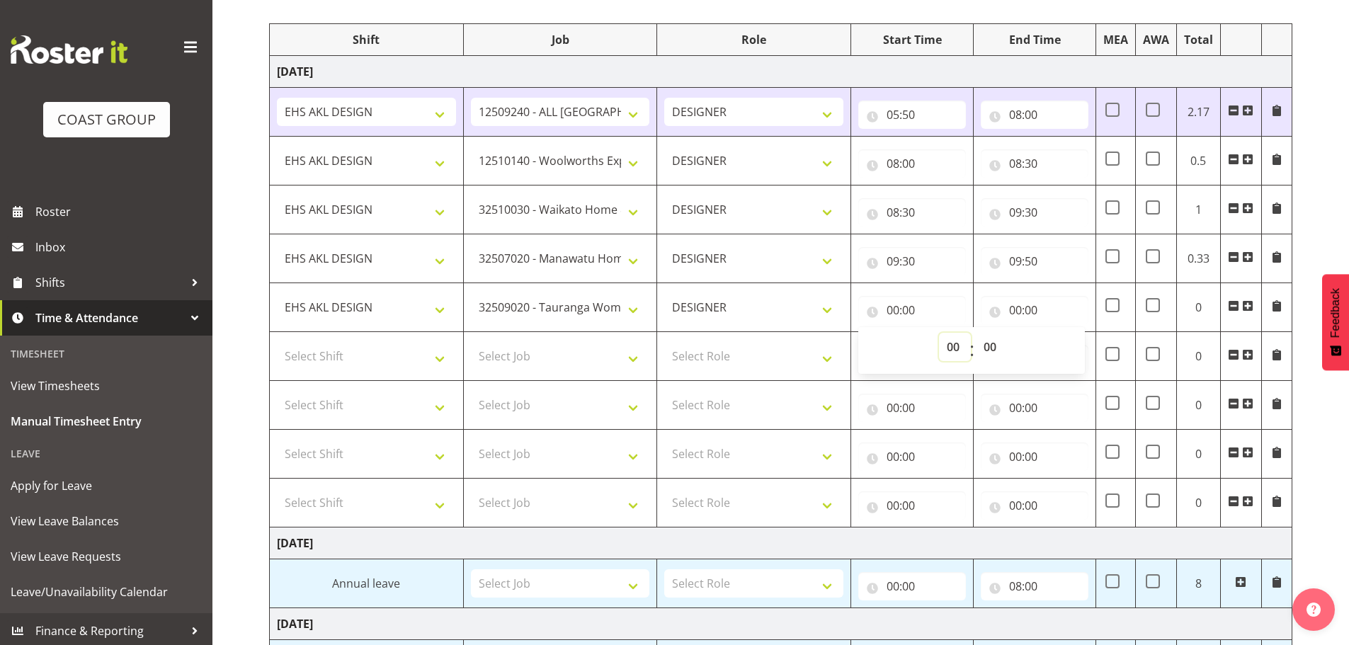
select select "9"
click at [939, 333] on select "00 01 02 03 04 05 06 07 08 09 10 11 12 13 14 15 16 17 18 19 20 21 22 23" at bounding box center [955, 347] width 32 height 28
type input "09:00"
click at [987, 346] on select "00 01 02 03 04 05 06 07 08 09 10 11 12 13 14 15 16 17 18 19 20 21 22 23 24 25 2…" at bounding box center [992, 347] width 32 height 28
select select "50"
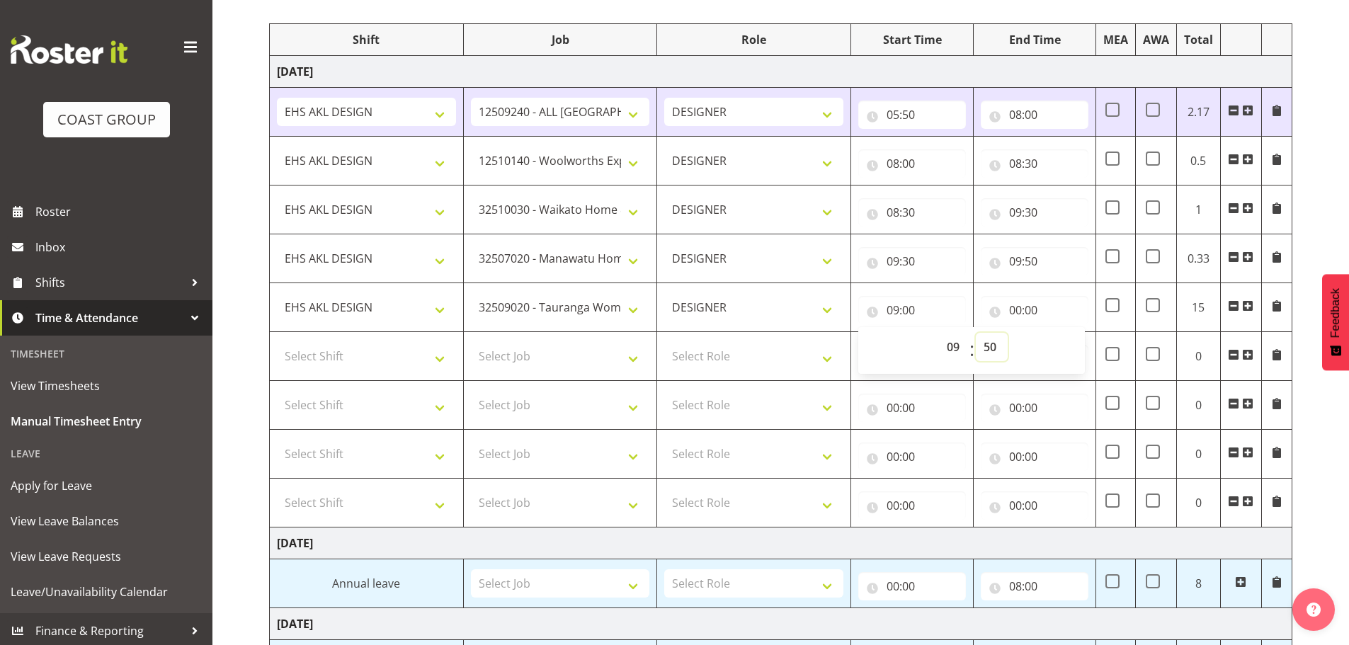
click at [976, 333] on select "00 01 02 03 04 05 06 07 08 09 10 11 12 13 14 15 16 17 18 19 20 21 22 23 24 25 2…" at bounding box center [992, 347] width 32 height 28
type input "09:50"
click at [1031, 315] on input "00:00" at bounding box center [1035, 310] width 108 height 28
drag, startPoint x: 1071, startPoint y: 353, endPoint x: 1073, endPoint y: 346, distance: 7.4
click at [1071, 353] on select "00 01 02 03 04 05 06 07 08 09 10 11 12 13 14 15 16 17 18 19 20 21 22 23" at bounding box center [1078, 347] width 32 height 28
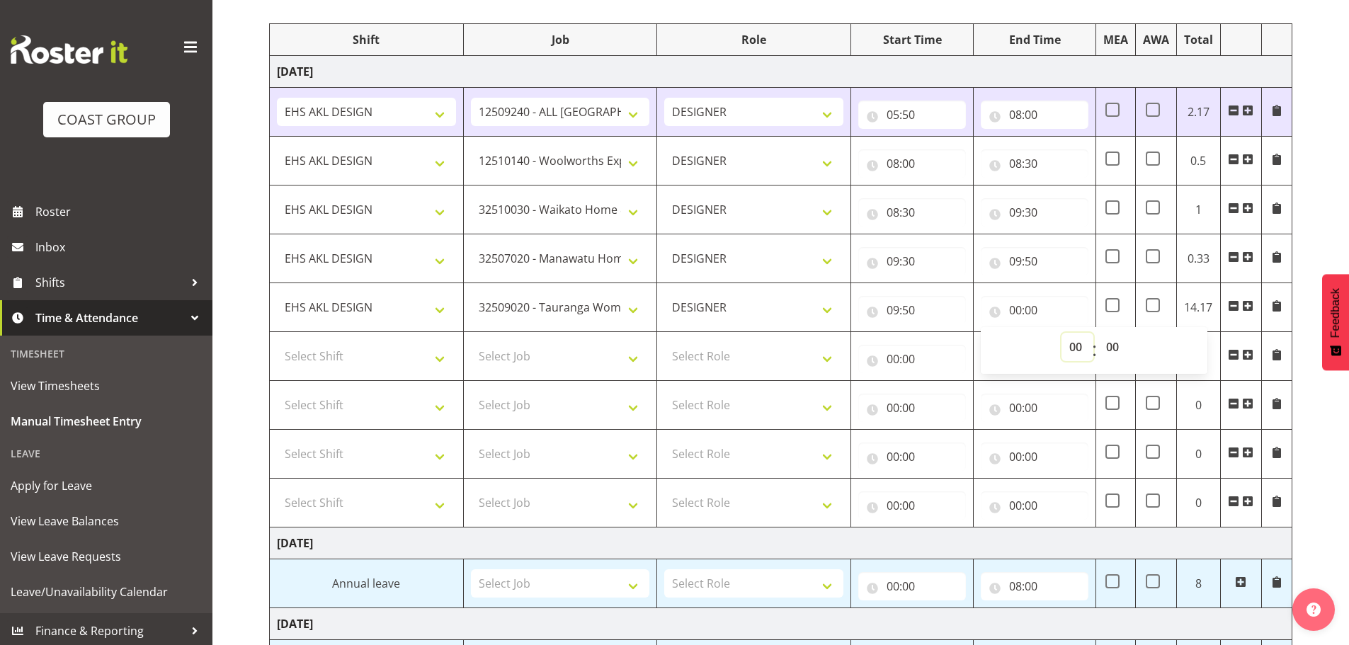
select select "10"
click at [1062, 333] on select "00 01 02 03 04 05 06 07 08 09 10 11 12 13 14 15 16 17 18 19 20 21 22 23" at bounding box center [1078, 347] width 32 height 28
type input "10:00"
click at [1107, 344] on select "00 01 02 03 04 05 06 07 08 09 10 11 12 13 14 15 16 17 18 19 20 21 22 23 24 25 2…" at bounding box center [1115, 347] width 32 height 28
select select "10"
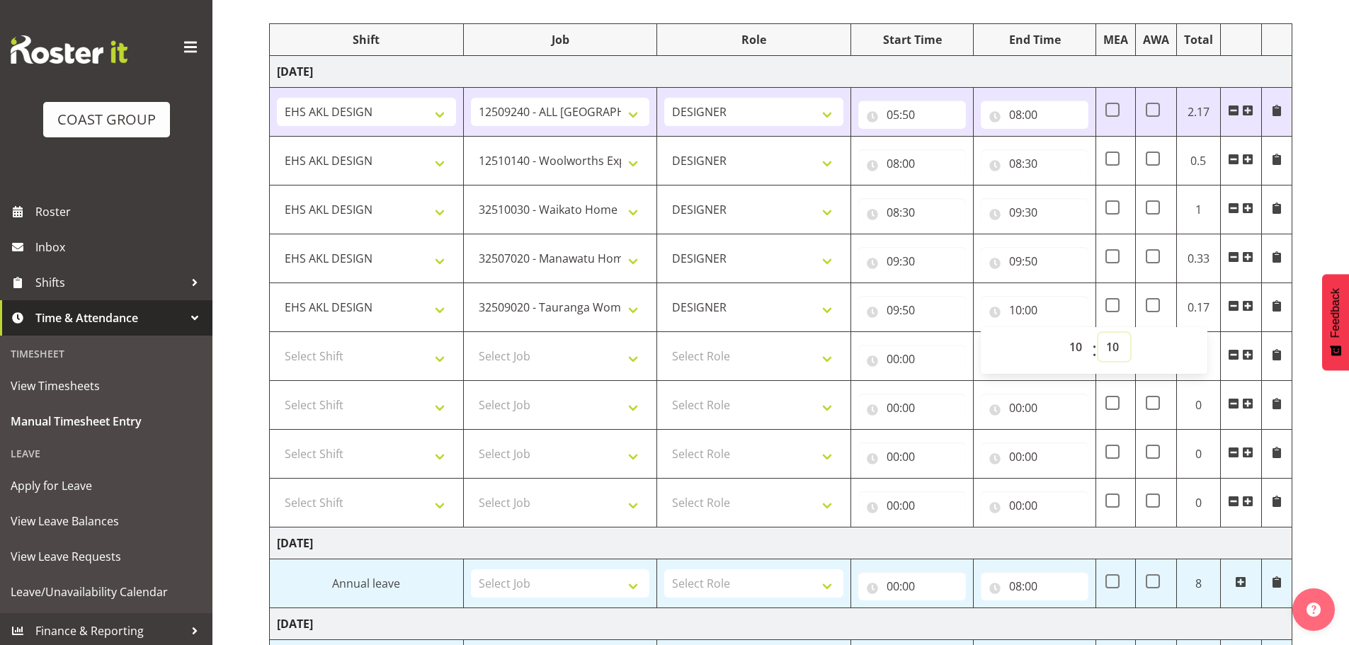
click at [1099, 333] on select "00 01 02 03 04 05 06 07 08 09 10 11 12 13 14 15 16 17 18 19 20 21 22 23 24 25 2…" at bounding box center [1115, 347] width 32 height 28
type input "10:10"
click at [502, 364] on select "Select Job 1 Carlton Events 1 [PERSON_NAME][GEOGRAPHIC_DATA] 1 [PERSON_NAME][GE…" at bounding box center [560, 356] width 179 height 28
select select "9082"
click at [471, 342] on select "Select Job 1 Carlton Events 1 [PERSON_NAME][GEOGRAPHIC_DATA] 1 [PERSON_NAME][GE…" at bounding box center [560, 356] width 179 height 28
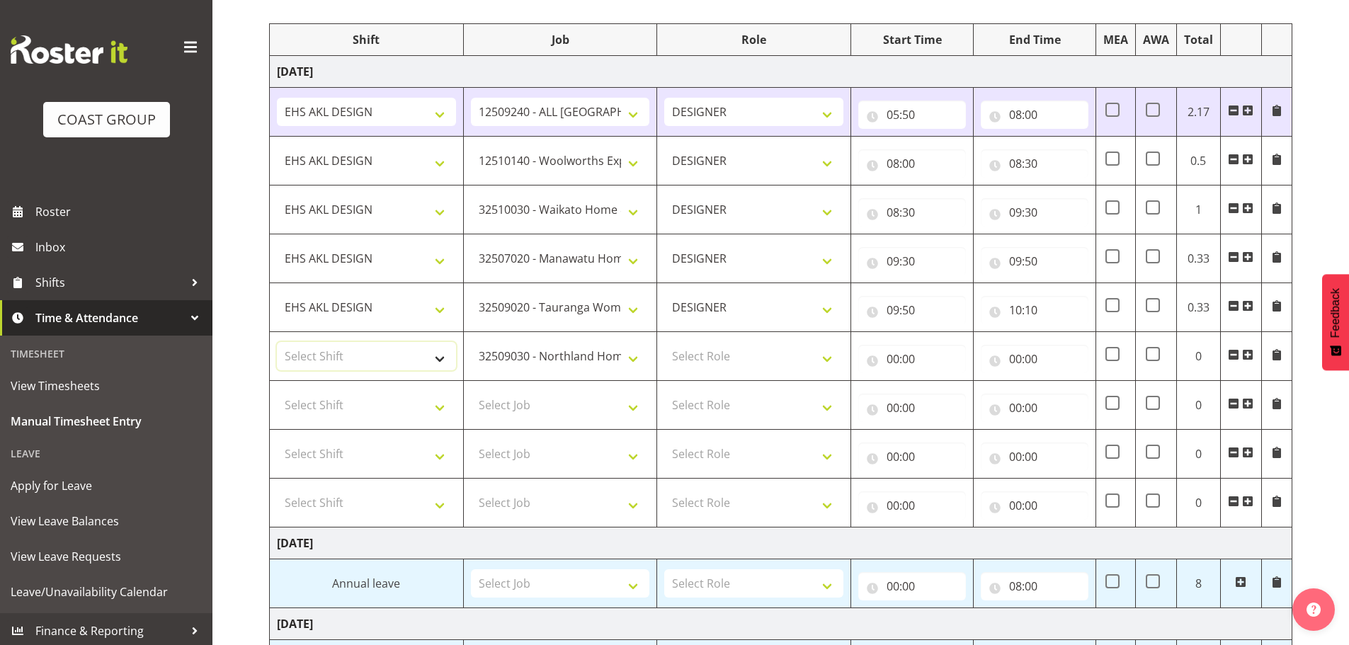
click at [428, 351] on select "Select Shift EHS AKL DESIGN" at bounding box center [366, 356] width 179 height 28
select select "1321"
click at [277, 342] on select "Select Shift EHS AKL DESIGN" at bounding box center [366, 356] width 179 height 28
click at [705, 349] on select "Select Role DESIGNER Designer" at bounding box center [753, 356] width 179 height 28
click at [717, 364] on select "Select Role DESIGNER Designer" at bounding box center [753, 356] width 179 height 28
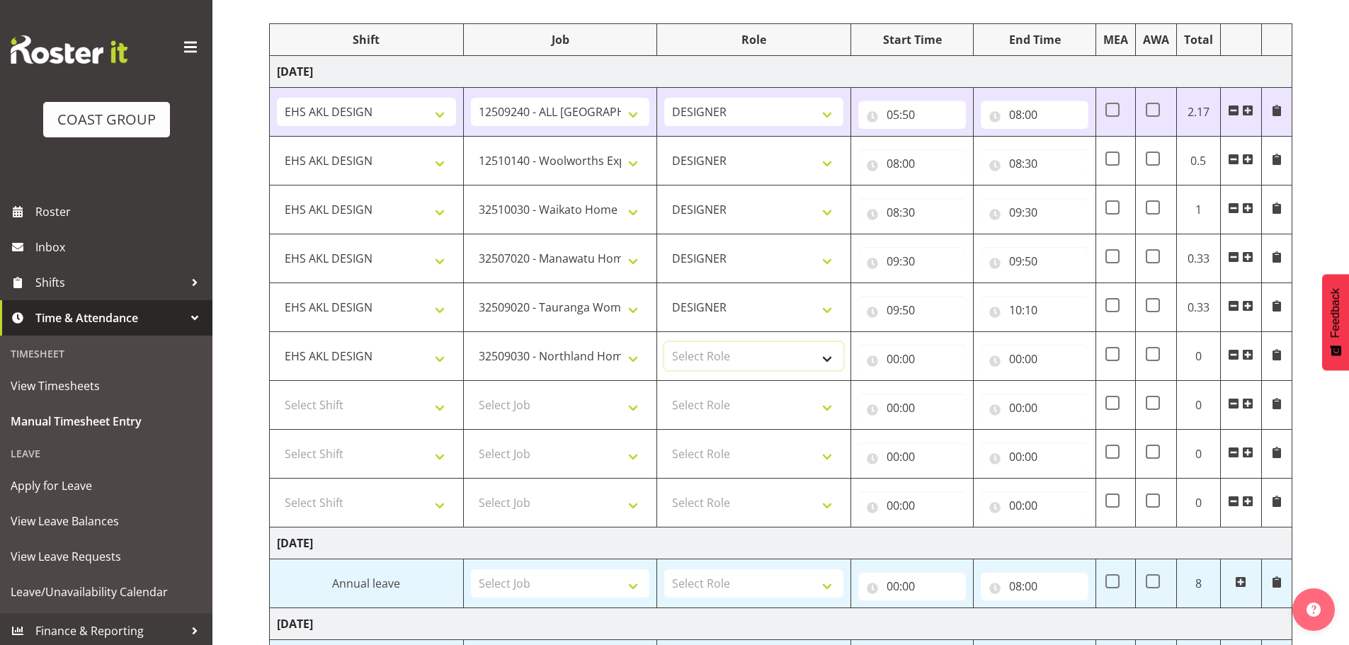
click at [719, 370] on select "Select Role DESIGNER Designer" at bounding box center [753, 356] width 179 height 28
select select "215"
click at [664, 342] on select "Select Role DESIGNER Designer" at bounding box center [753, 356] width 179 height 28
click at [905, 364] on input "00:00" at bounding box center [913, 359] width 108 height 28
drag, startPoint x: 940, startPoint y: 392, endPoint x: 944, endPoint y: 384, distance: 8.6
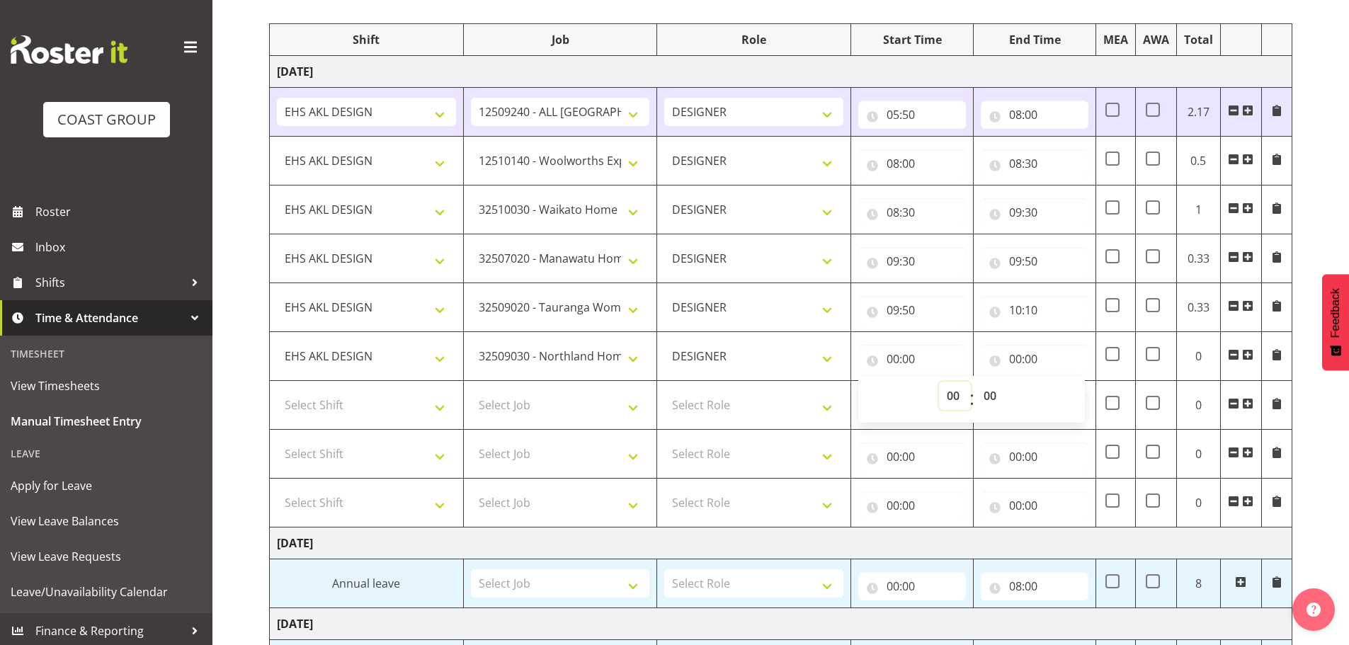
click at [940, 392] on select "00 01 02 03 04 05 06 07 08 09 10 11 12 13 14 15 16 17 18 19 20 21 22 23" at bounding box center [955, 396] width 32 height 28
select select "10"
click at [939, 382] on select "00 01 02 03 04 05 06 07 08 09 10 11 12 13 14 15 16 17 18 19 20 21 22 23" at bounding box center [955, 396] width 32 height 28
type input "10:00"
click at [991, 383] on select "00 01 02 03 04 05 06 07 08 09 10 11 12 13 14 15 16 17 18 19 20 21 22 23 24 25 2…" at bounding box center [992, 396] width 32 height 28
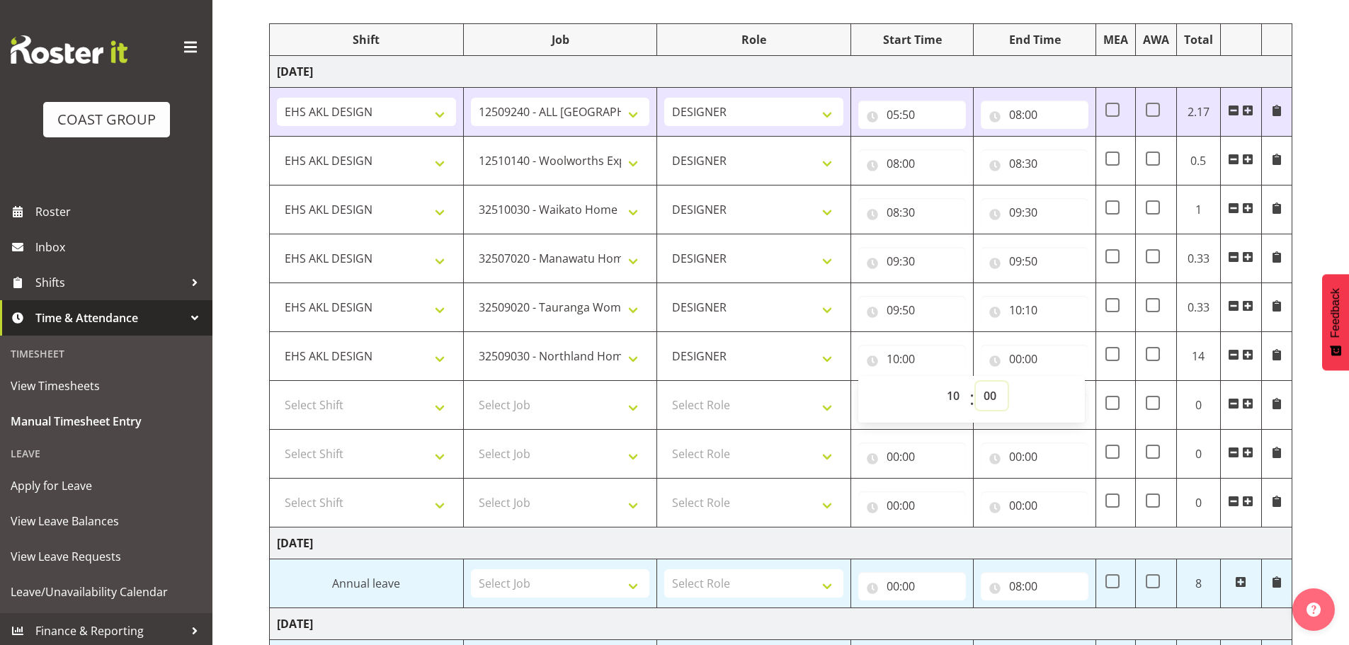
select select "10"
click at [976, 382] on select "00 01 02 03 04 05 06 07 08 09 10 11 12 13 14 15 16 17 18 19 20 21 22 23 24 25 2…" at bounding box center [992, 396] width 32 height 28
type input "10:10"
click at [1021, 346] on input "00:00" at bounding box center [1035, 359] width 108 height 28
drag, startPoint x: 1072, startPoint y: 404, endPoint x: 1072, endPoint y: 391, distance: 13.5
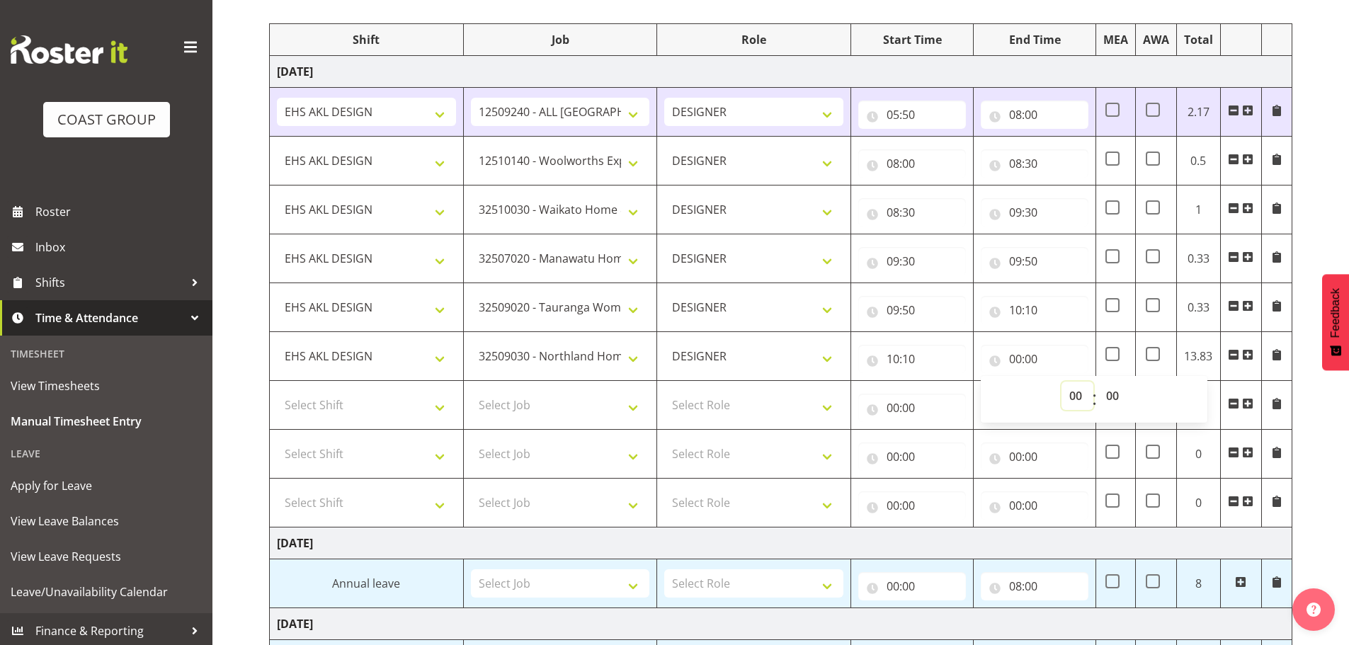
click at [1072, 404] on select "00 01 02 03 04 05 06 07 08 09 10 11 12 13 14 15 16 17 18 19 20 21 22 23" at bounding box center [1078, 396] width 32 height 28
select select "10"
click at [1062, 382] on select "00 01 02 03 04 05 06 07 08 09 10 11 12 13 14 15 16 17 18 19 20 21 22 23" at bounding box center [1078, 396] width 32 height 28
type input "10:00"
click at [1108, 394] on select "00 01 02 03 04 05 06 07 08 09 10 11 12 13 14 15 16 17 18 19 20 21 22 23 24 25 2…" at bounding box center [1115, 396] width 32 height 28
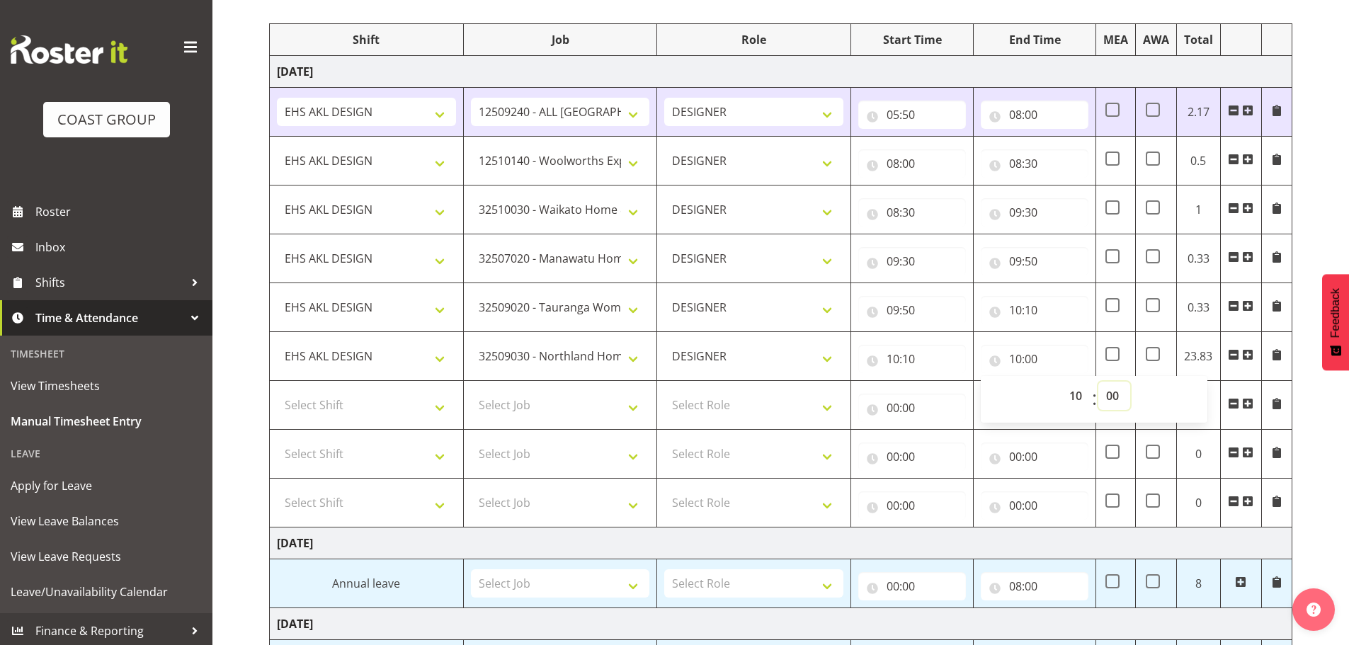
select select "30"
click at [1099, 382] on select "00 01 02 03 04 05 06 07 08 09 10 11 12 13 14 15 16 17 18 19 20 21 22 23 24 25 2…" at bounding box center [1115, 396] width 32 height 28
type input "10:30"
click at [417, 392] on select "Select Shift EHS AKL DESIGN" at bounding box center [366, 405] width 179 height 28
select select "1321"
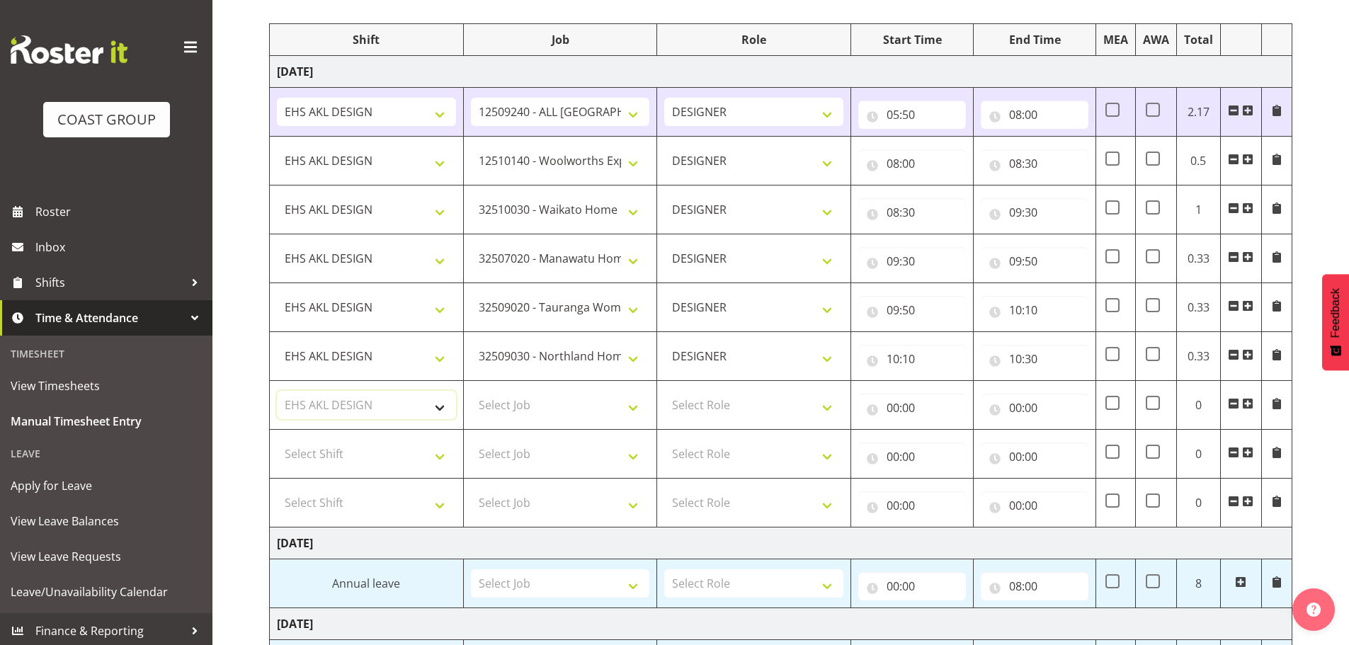
click at [277, 391] on select "Select Shift EHS AKL DESIGN" at bounding box center [366, 405] width 179 height 28
click at [540, 403] on select "Select Job 1 Carlton Events 1 [PERSON_NAME][GEOGRAPHIC_DATA] 1 [PERSON_NAME][GE…" at bounding box center [560, 405] width 179 height 28
select select "9023"
click at [471, 391] on select "Select Job 1 Carlton Events 1 [PERSON_NAME][GEOGRAPHIC_DATA] 1 [PERSON_NAME][GE…" at bounding box center [560, 405] width 179 height 28
drag, startPoint x: 705, startPoint y: 403, endPoint x: 710, endPoint y: 417, distance: 14.3
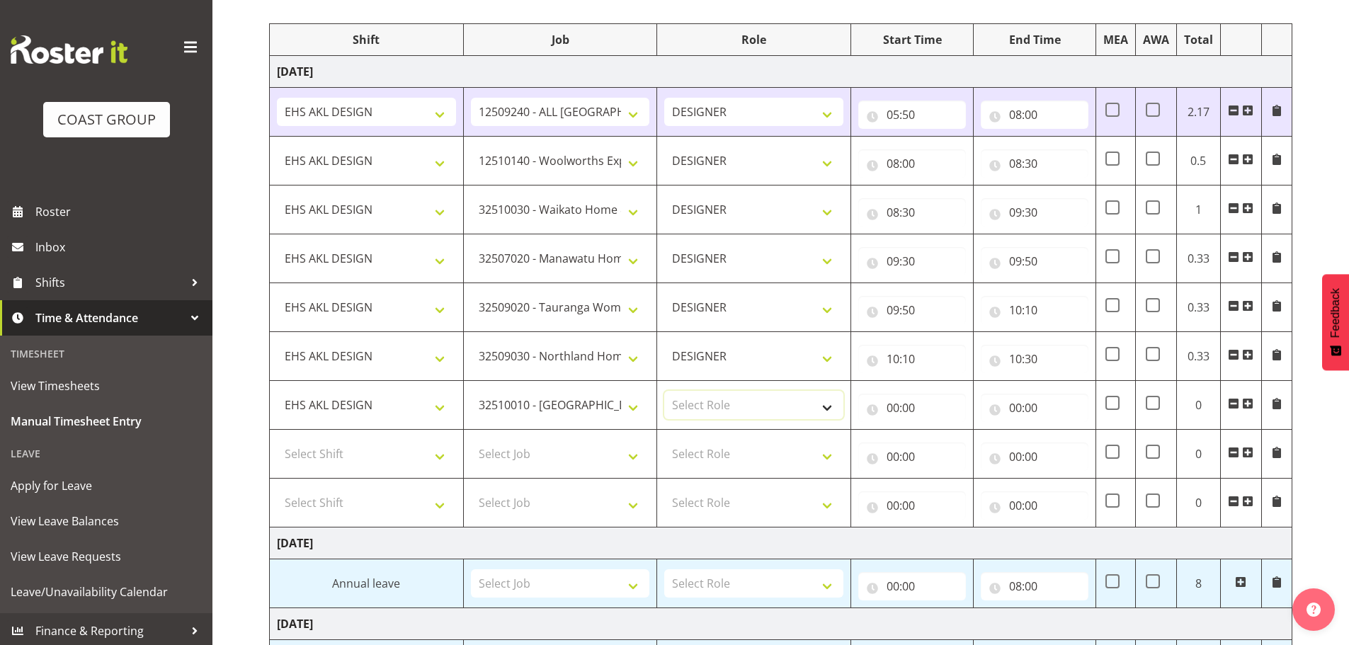
click at [705, 403] on select "Select Role DESIGNER Designer" at bounding box center [753, 405] width 179 height 28
select select "215"
click at [664, 391] on select "Select Role DESIGNER Designer" at bounding box center [753, 405] width 179 height 28
click at [911, 419] on input "00:00" at bounding box center [913, 408] width 108 height 28
click at [941, 444] on select "00 01 02 03 04 05 06 07 08 09 10 11 12 13 14 15 16 17 18 19 20 21 22 23" at bounding box center [955, 445] width 32 height 28
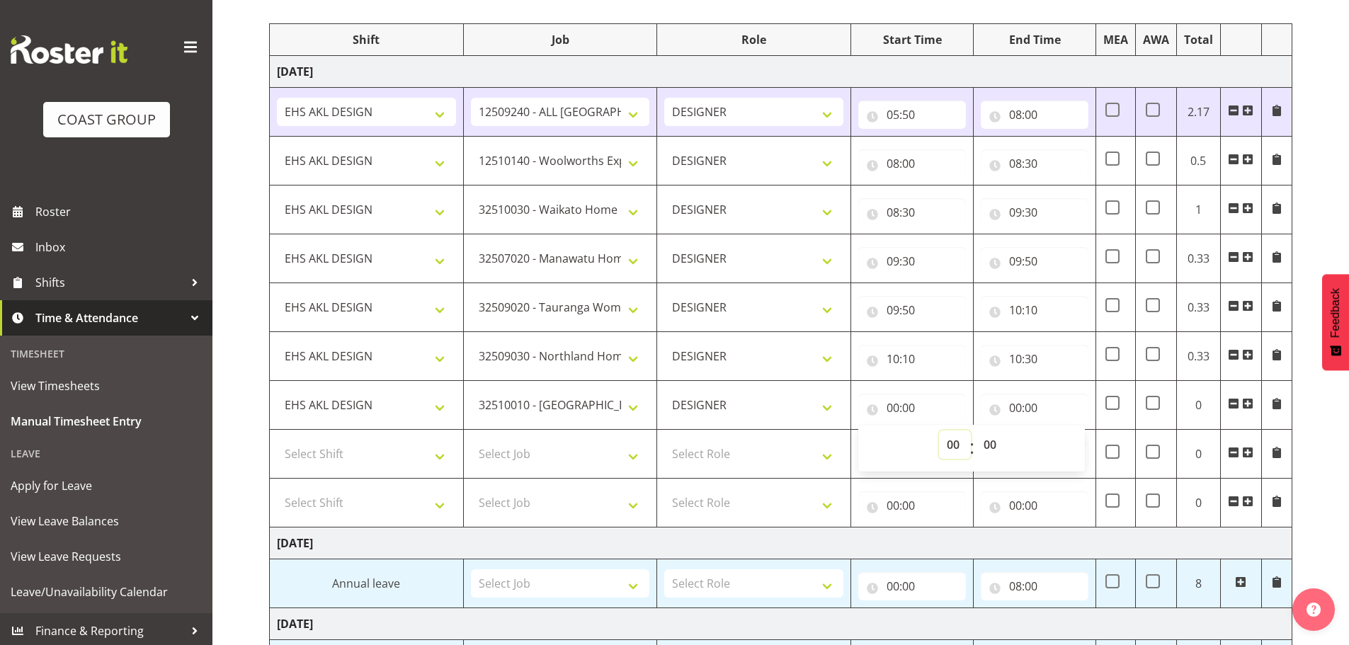
select select "9"
click at [939, 431] on select "00 01 02 03 04 05 06 07 08 09 10 11 12 13 14 15 16 17 18 19 20 21 22 23" at bounding box center [955, 445] width 32 height 28
type input "09:00"
click at [959, 436] on select "00 01 02 03 04 05 06 07 08 09 10 11 12 13 14 15 16 17 18 19 20 21 22 23" at bounding box center [955, 445] width 32 height 28
select select "10"
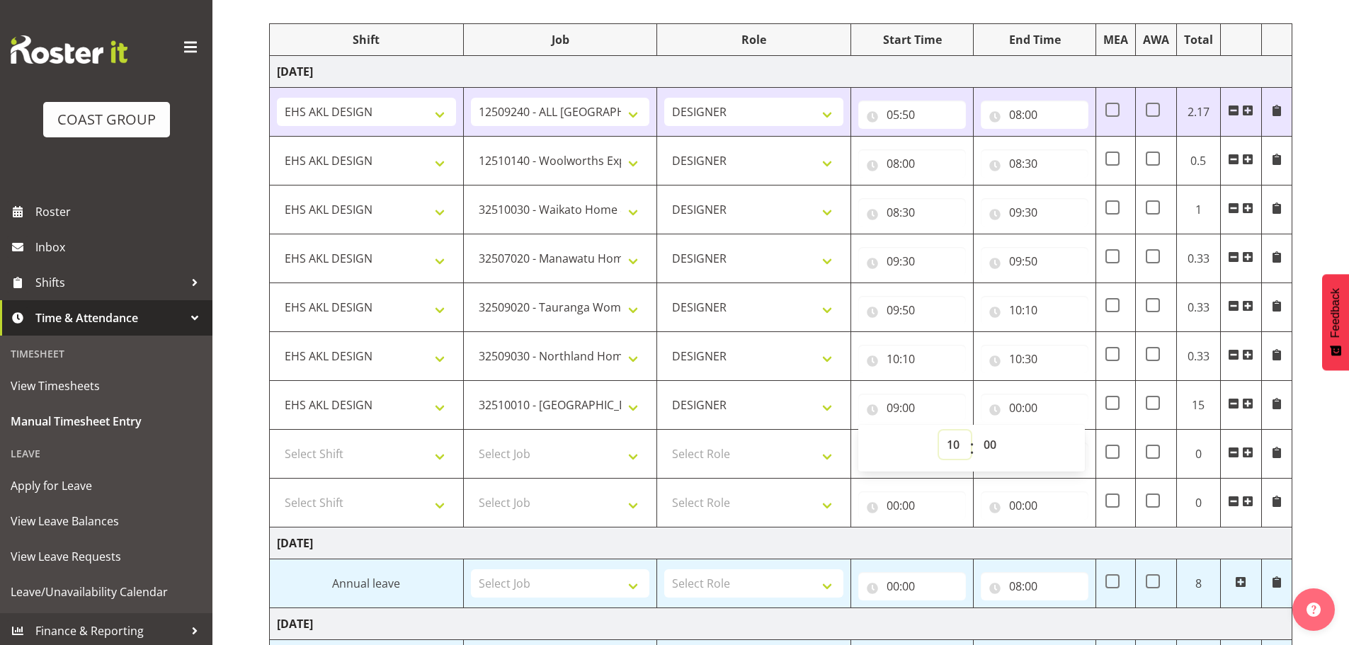
click at [939, 431] on select "00 01 02 03 04 05 06 07 08 09 10 11 12 13 14 15 16 17 18 19 20 21 22 23" at bounding box center [955, 445] width 32 height 28
type input "10:00"
click at [988, 441] on select "00 01 02 03 04 05 06 07 08 09 10 11 12 13 14 15 16 17 18 19 20 21 22 23 24 25 2…" at bounding box center [992, 445] width 32 height 28
select select "30"
click at [976, 431] on select "00 01 02 03 04 05 06 07 08 09 10 11 12 13 14 15 16 17 18 19 20 21 22 23 24 25 2…" at bounding box center [992, 445] width 32 height 28
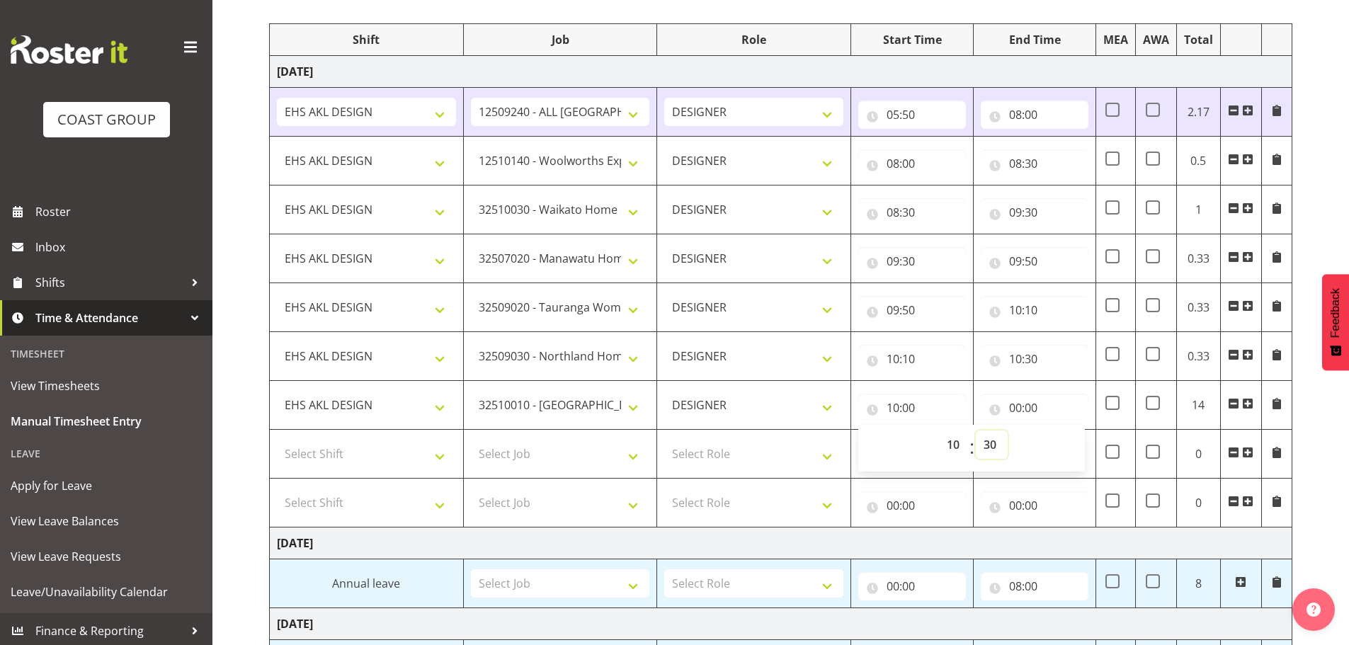
type input "10:30"
click at [1032, 411] on input "00:00" at bounding box center [1035, 408] width 108 height 28
click at [1080, 441] on select "00 01 02 03 04 05 06 07 08 09 10 11 12 13 14 15 16 17 18 19 20 21 22 23" at bounding box center [1078, 445] width 32 height 28
select select "10"
click at [1062, 431] on select "00 01 02 03 04 05 06 07 08 09 10 11 12 13 14 15 16 17 18 19 20 21 22 23" at bounding box center [1078, 445] width 32 height 28
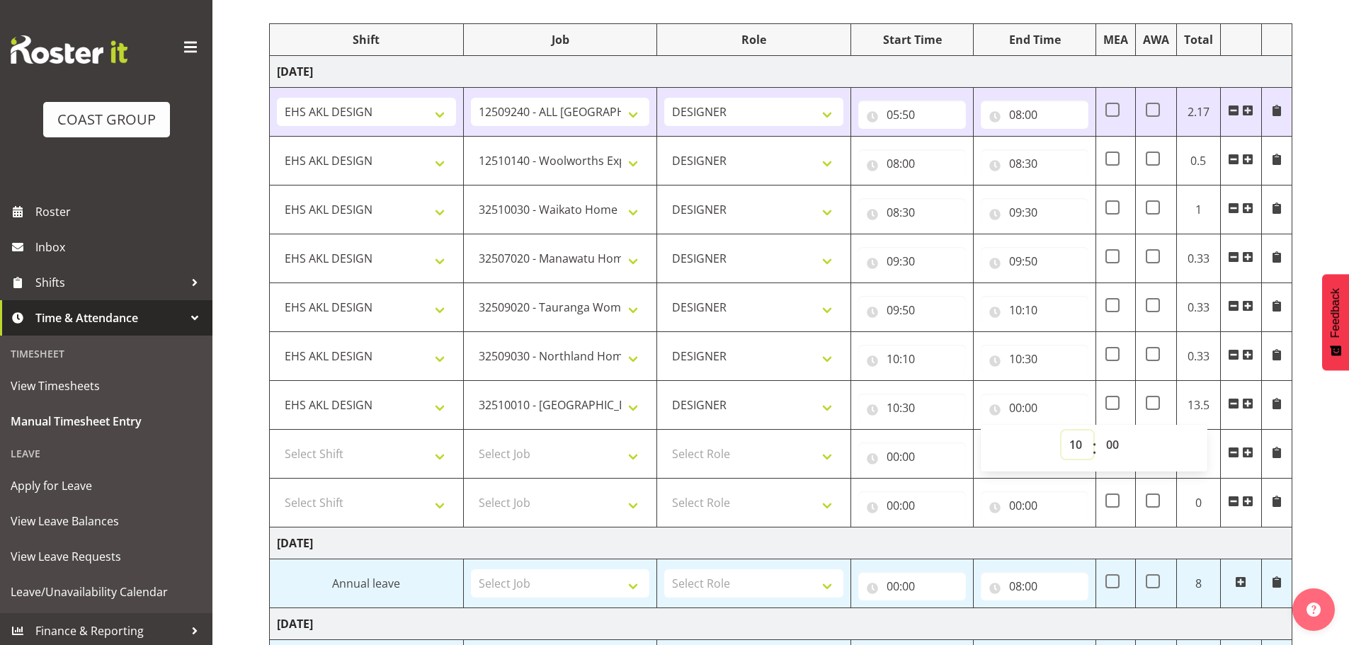
type input "10:00"
click at [1111, 434] on select "00 01 02 03 04 05 06 07 08 09 10 11 12 13 14 15 16 17 18 19 20 21 22 23 24 25 2…" at bounding box center [1115, 445] width 32 height 28
select select "50"
click at [1099, 431] on select "00 01 02 03 04 05 06 07 08 09 10 11 12 13 14 15 16 17 18 19 20 21 22 23 24 25 2…" at bounding box center [1115, 445] width 32 height 28
type input "10:50"
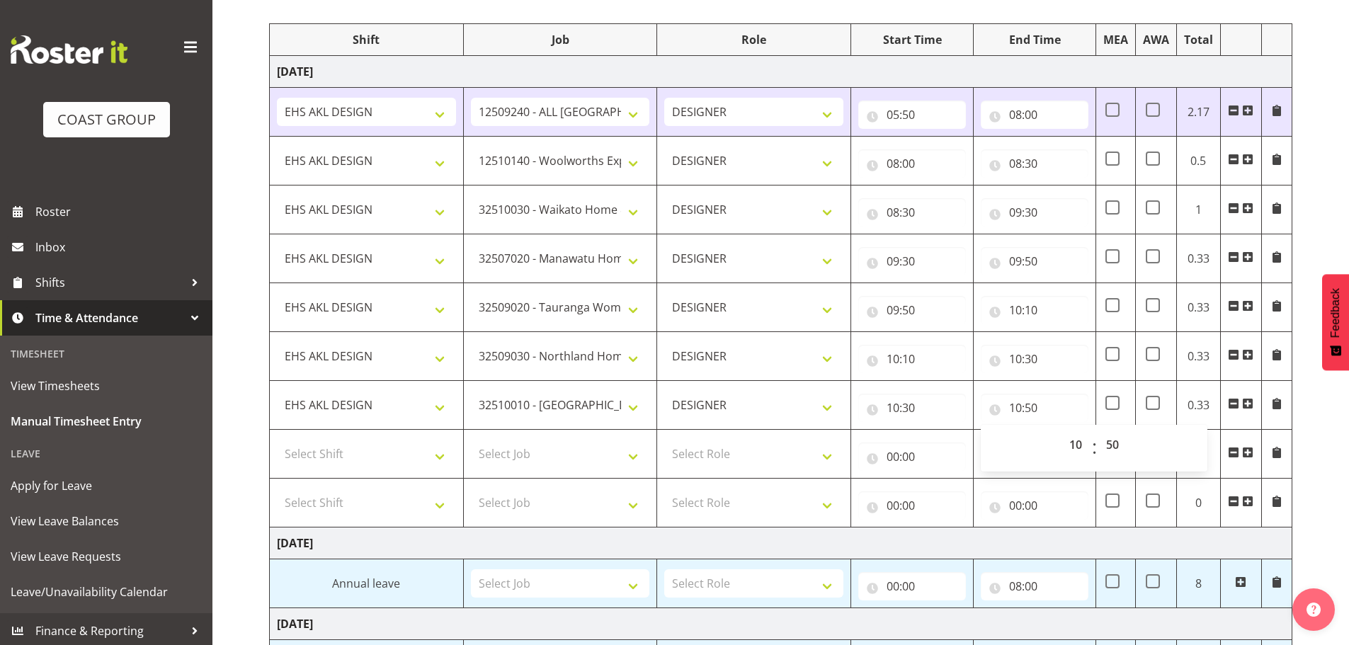
click at [1319, 422] on div "[DATE] - [DATE] MEA - Meal Allowance AWA - Away Allowence Shift Job Role Start …" at bounding box center [809, 519] width 1080 height 1145
click at [557, 450] on select "Select Job 1 Carlton Events 1 [PERSON_NAME][GEOGRAPHIC_DATA] 1 [PERSON_NAME][GE…" at bounding box center [560, 454] width 179 height 28
click at [526, 448] on select "Select Job 1 Carlton Events 1 [PERSON_NAME][GEOGRAPHIC_DATA] 1 [PERSON_NAME][GE…" at bounding box center [560, 454] width 179 height 28
click at [543, 453] on select "1 Carlton Events 1 [PERSON_NAME] 1 [PERSON_NAME][GEOGRAPHIC_DATA] 1 EHS WAREHOU…" at bounding box center [560, 454] width 179 height 28
select select "8934"
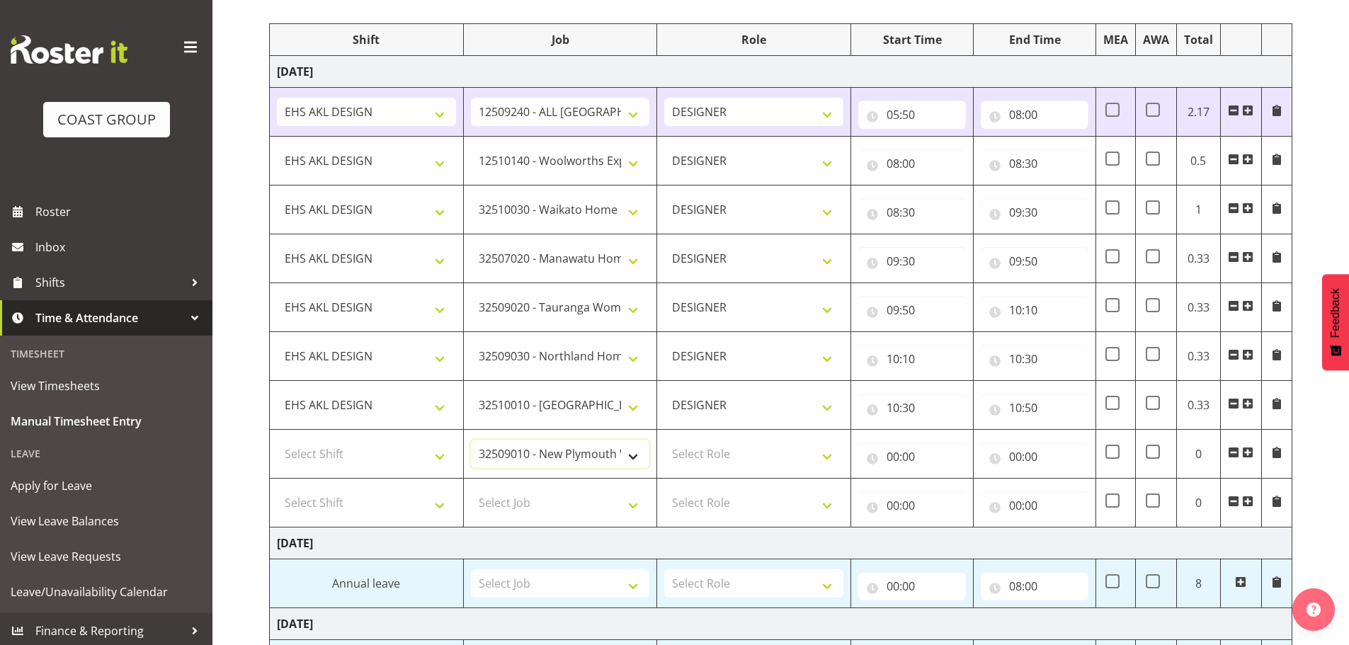
click at [471, 440] on select "1 Carlton Events 1 [PERSON_NAME] 1 [PERSON_NAME][GEOGRAPHIC_DATA] 1 EHS WAREHOU…" at bounding box center [560, 454] width 179 height 28
click at [380, 470] on td "Select Shift EHS AKL DESIGN" at bounding box center [367, 454] width 194 height 49
click at [407, 460] on select "Select Shift EHS AKL DESIGN" at bounding box center [366, 454] width 179 height 28
select select "1321"
click at [277, 440] on select "Select Shift EHS AKL DESIGN" at bounding box center [366, 454] width 179 height 28
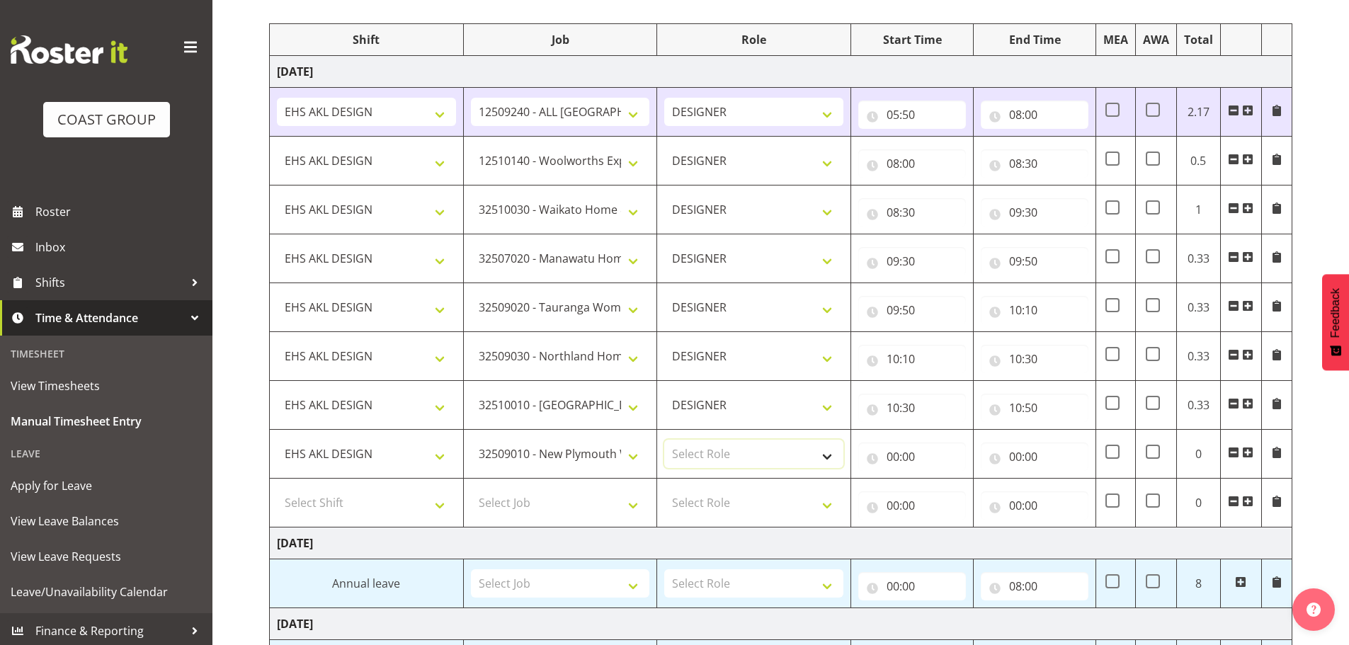
click at [688, 460] on select "Select Role DESIGNER Designer" at bounding box center [753, 454] width 179 height 28
select select "215"
click at [664, 440] on select "Select Role DESIGNER Designer" at bounding box center [753, 454] width 179 height 28
click at [895, 450] on input "00:00" at bounding box center [913, 457] width 108 height 28
drag, startPoint x: 957, startPoint y: 497, endPoint x: 954, endPoint y: 482, distance: 15.1
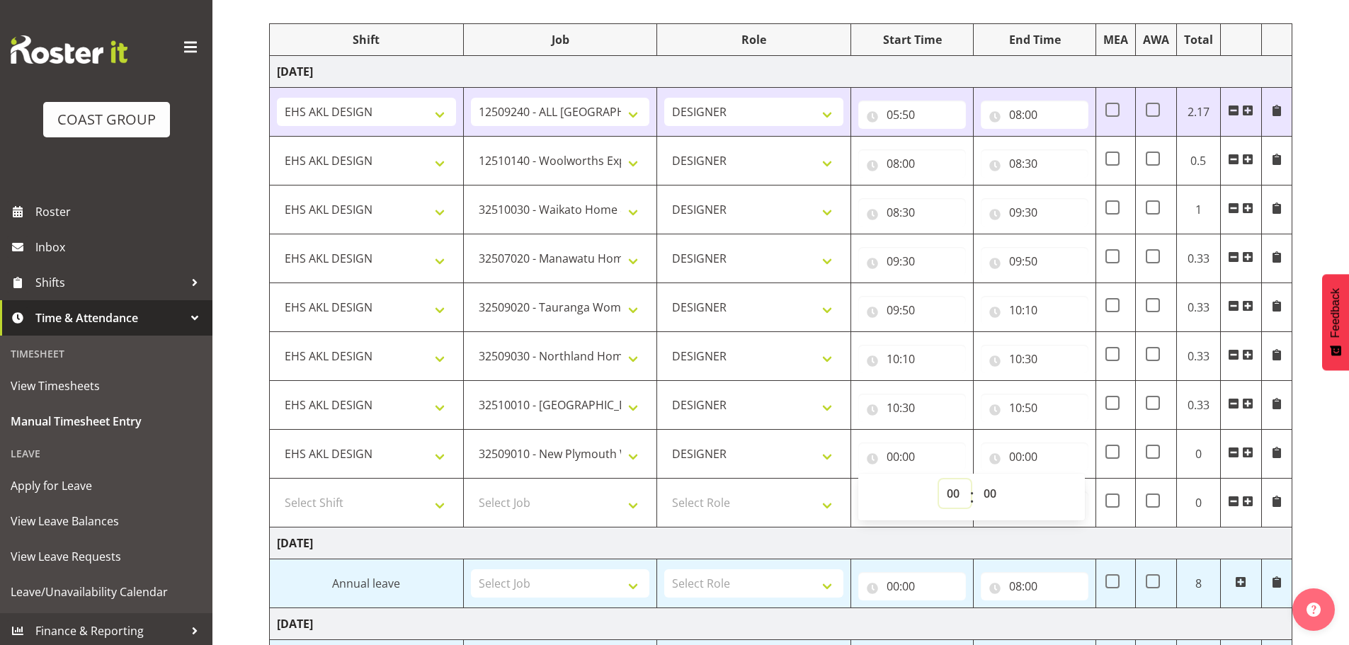
click at [957, 497] on select "00 01 02 03 04 05 06 07 08 09 10 11 12 13 14 15 16 17 18 19 20 21 22 23" at bounding box center [955, 494] width 32 height 28
select select "10"
click at [939, 480] on select "00 01 02 03 04 05 06 07 08 09 10 11 12 13 14 15 16 17 18 19 20 21 22 23" at bounding box center [955, 494] width 32 height 28
type input "10:00"
click at [989, 489] on select "00 01 02 03 04 05 06 07 08 09 10 11 12 13 14 15 16 17 18 19 20 21 22 23 24 25 2…" at bounding box center [992, 494] width 32 height 28
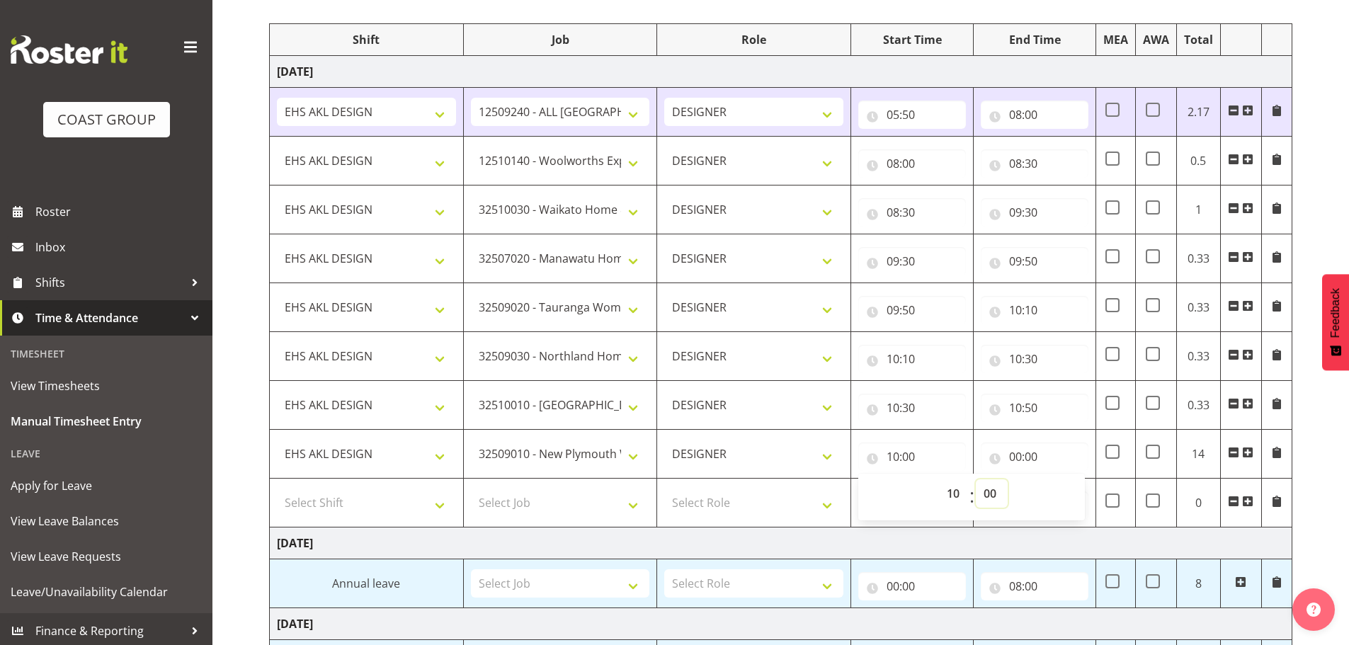
select select "50"
click at [976, 480] on select "00 01 02 03 04 05 06 07 08 09 10 11 12 13 14 15 16 17 18 19 20 21 22 23 24 25 2…" at bounding box center [992, 494] width 32 height 28
type input "10:50"
click at [1039, 449] on input "00:00" at bounding box center [1035, 457] width 108 height 28
click at [1088, 490] on select "00 01 02 03 04 05 06 07 08 09 10 11 12 13 14 15 16 17 18 19 20 21 22 23" at bounding box center [1078, 494] width 32 height 28
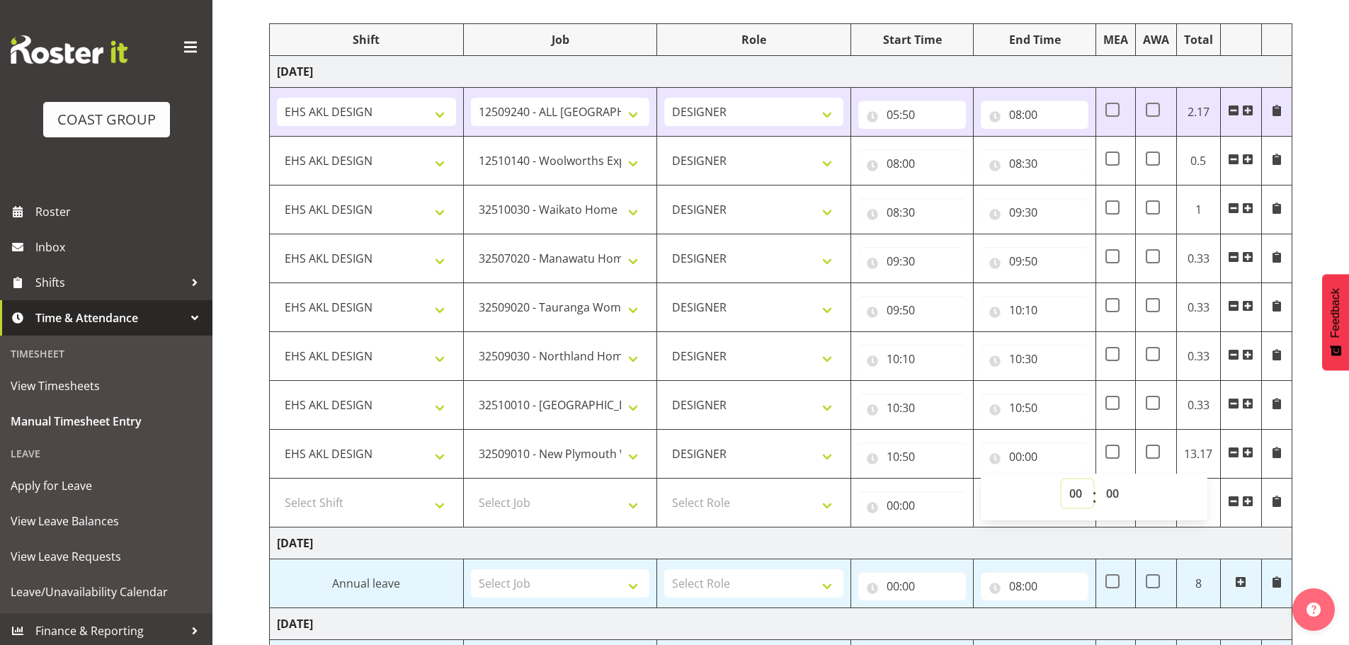
select select "11"
click at [1062, 480] on select "00 01 02 03 04 05 06 07 08 09 10 11 12 13 14 15 16 17 18 19 20 21 22 23" at bounding box center [1078, 494] width 32 height 28
type input "11:00"
click at [1110, 475] on div "00 01 02 03 04 05 06 07 08 09 10 11 12 13 14 15 16 17 18 19 20 21 22 23 : 00 01…" at bounding box center [1094, 497] width 227 height 47
click at [1114, 482] on select "00 01 02 03 04 05 06 07 08 09 10 11 12 13 14 15 16 17 18 19 20 21 22 23 24 25 2…" at bounding box center [1115, 494] width 32 height 28
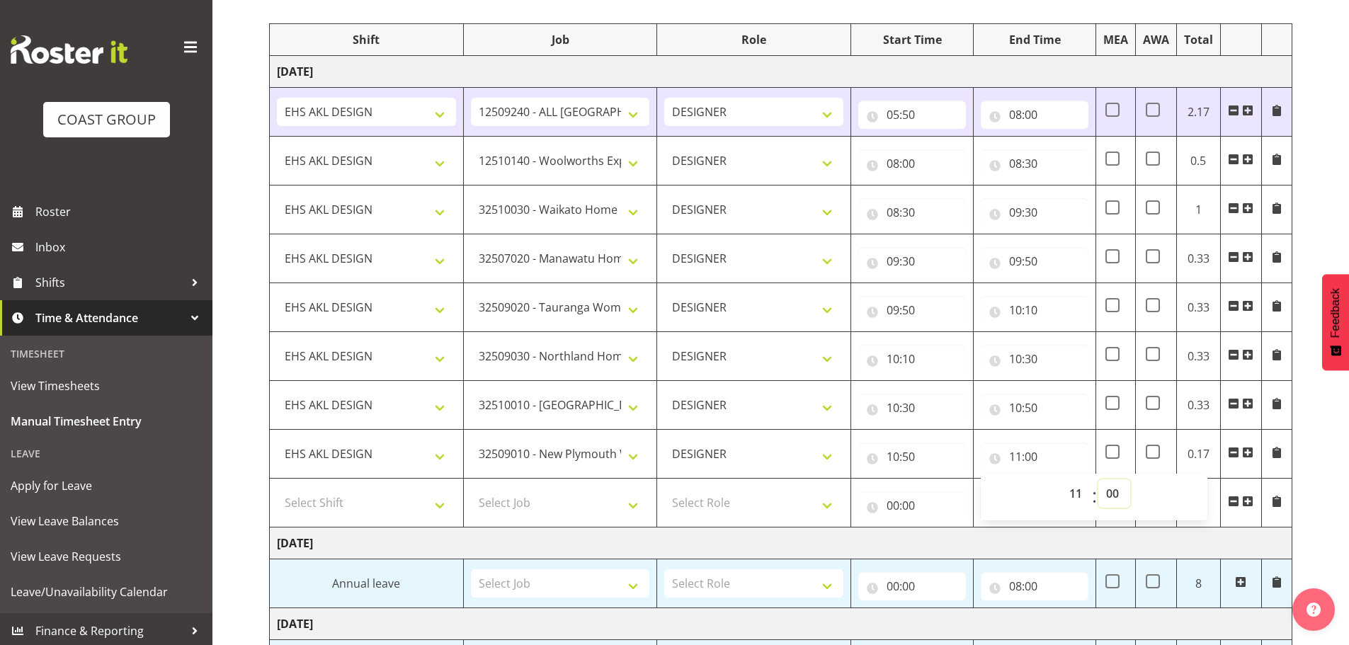
select select "10"
click at [1099, 480] on select "00 01 02 03 04 05 06 07 08 09 10 11 12 13 14 15 16 17 18 19 20 21 22 23 24 25 2…" at bounding box center [1115, 494] width 32 height 28
type input "11:10"
click at [1245, 501] on span at bounding box center [1247, 501] width 11 height 11
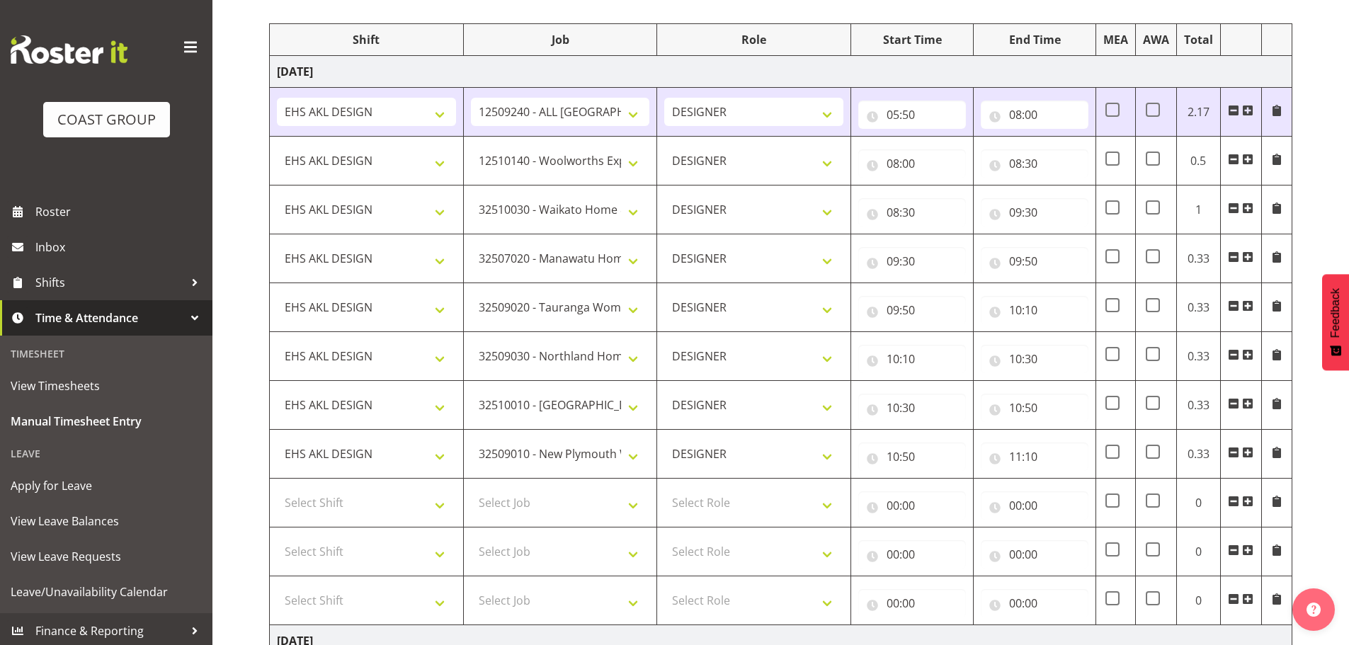
click at [1245, 501] on span at bounding box center [1247, 501] width 11 height 11
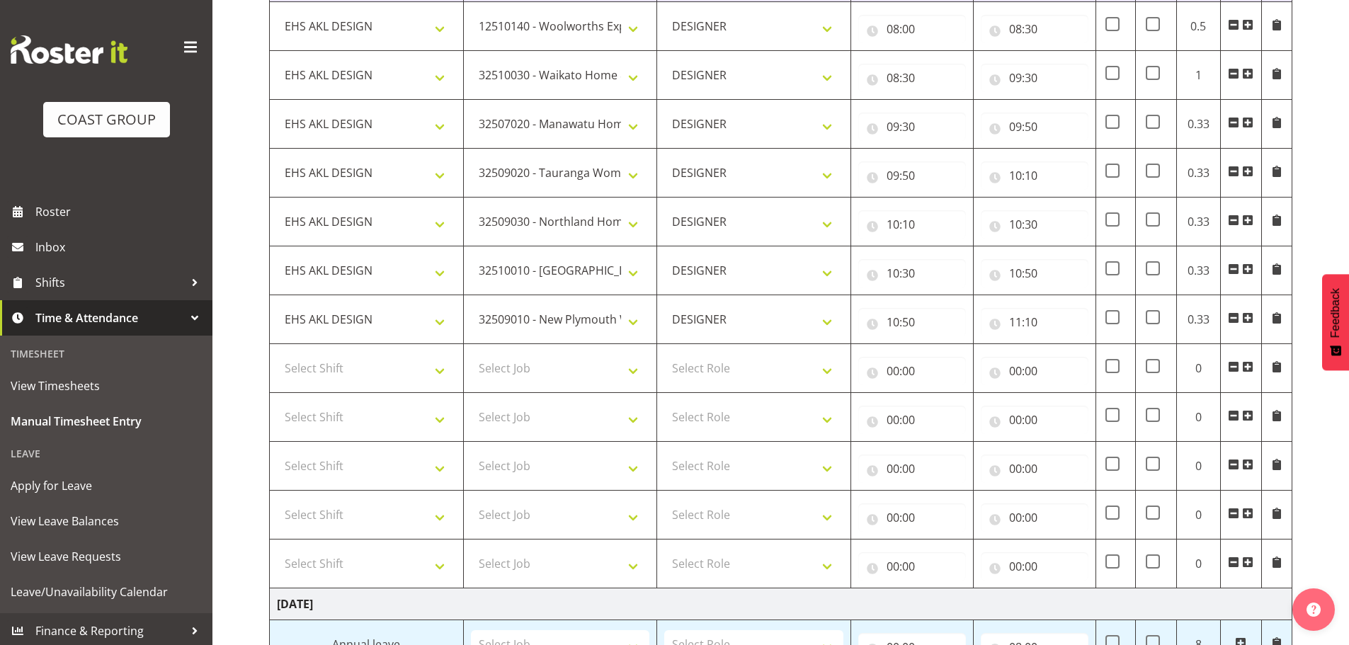
scroll to position [455, 0]
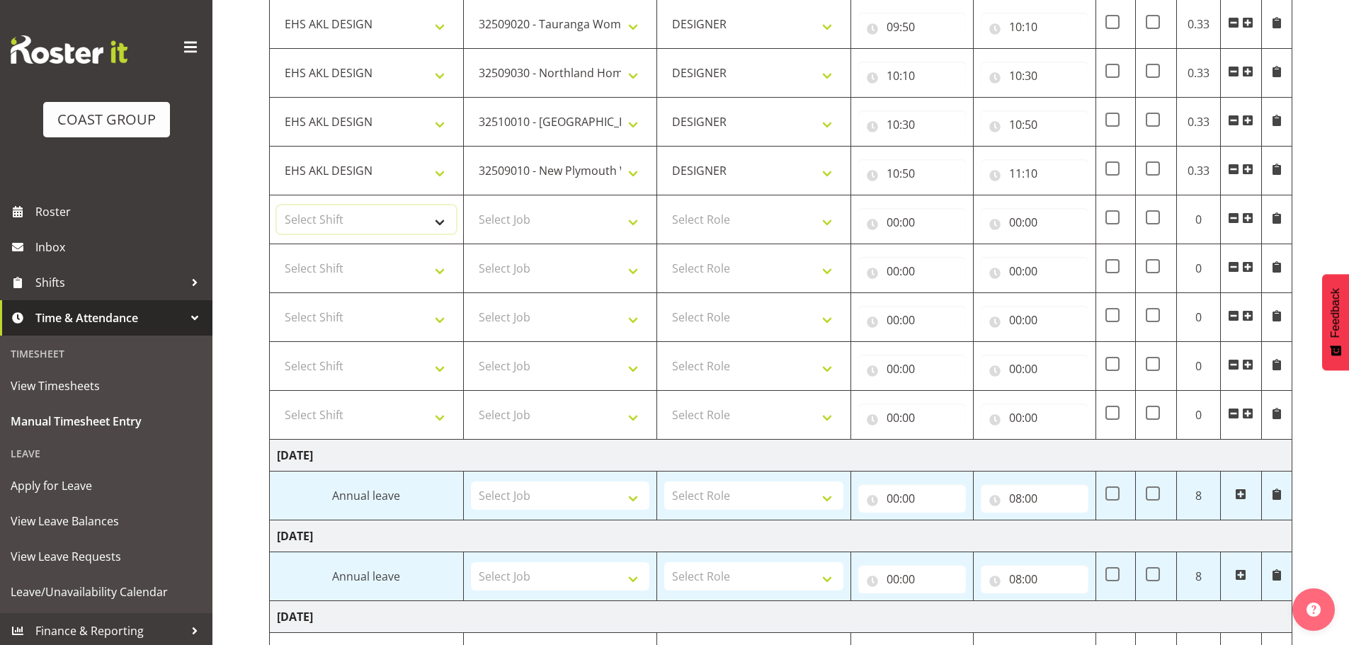
click at [349, 218] on select "Select Shift EHS AKL DESIGN" at bounding box center [366, 219] width 179 height 28
select select "1321"
click at [277, 205] on select "Select Shift EHS AKL DESIGN" at bounding box center [366, 219] width 179 height 28
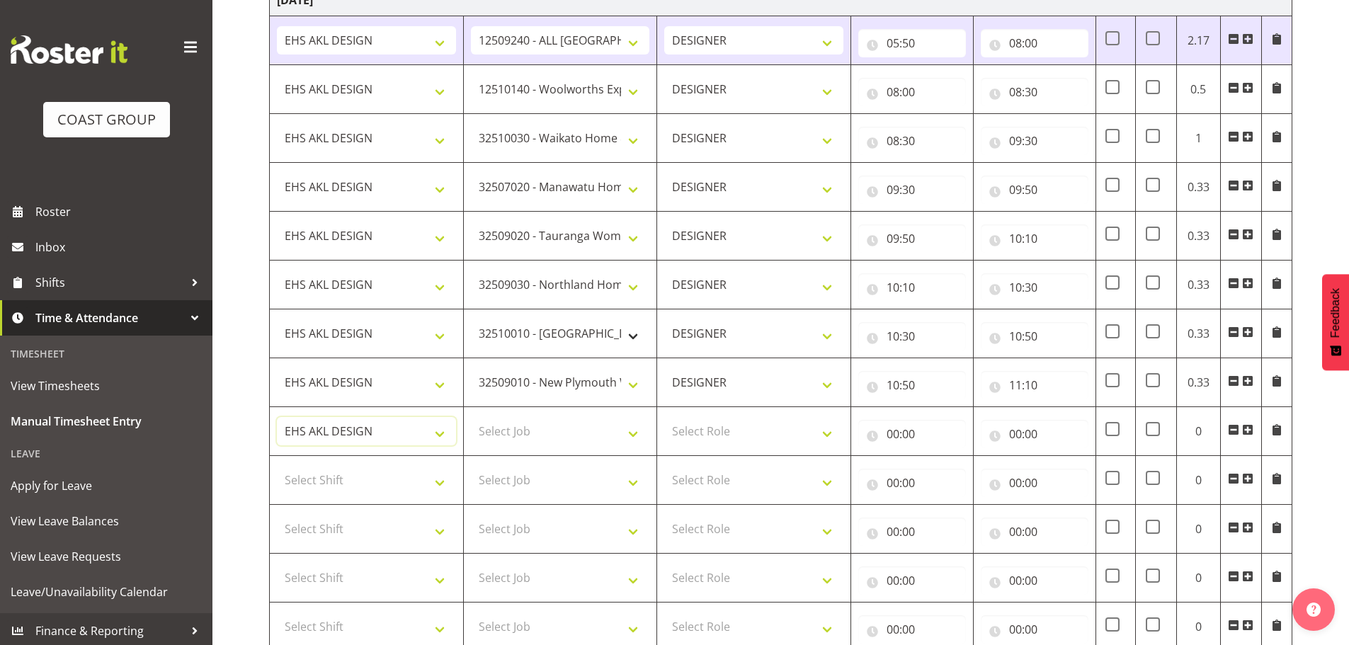
scroll to position [243, 0]
click at [533, 421] on select "Select Job 1 Carlton Events 1 [PERSON_NAME][GEOGRAPHIC_DATA] 1 [PERSON_NAME][GE…" at bounding box center [560, 432] width 179 height 28
select select "10268"
click at [471, 418] on select "Select Job 1 Carlton Events 1 [PERSON_NAME][GEOGRAPHIC_DATA] 1 [PERSON_NAME][GE…" at bounding box center [560, 432] width 179 height 28
click at [721, 433] on select "Select Role DESIGNER Designer" at bounding box center [753, 432] width 179 height 28
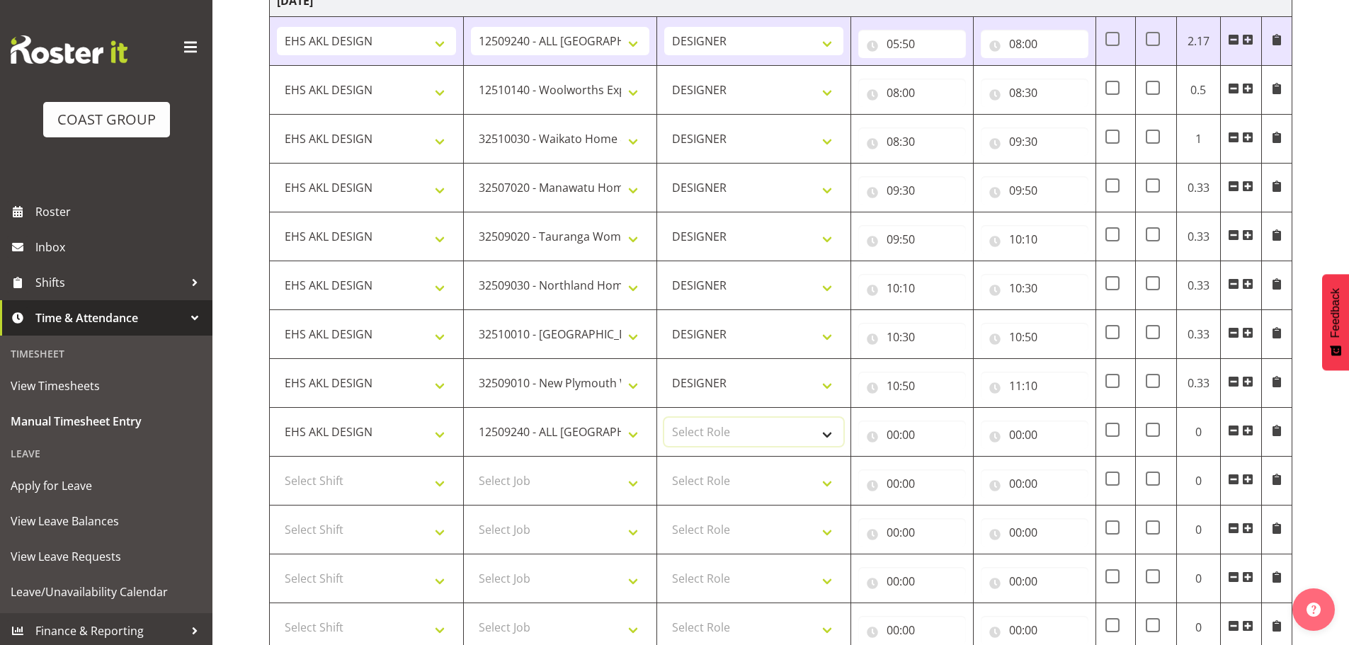
select select "215"
click at [664, 418] on select "Select Role DESIGNER Designer" at bounding box center [753, 432] width 179 height 28
click at [941, 451] on td "00:00 00 01 02 03 04 05 06 07 08 09 10 11 12 13 14 15 16 17 18 19 20 21 22 23 :…" at bounding box center [912, 432] width 123 height 49
click at [900, 435] on input "00:00" at bounding box center [913, 435] width 108 height 28
click at [964, 474] on select "00 01 02 03 04 05 06 07 08 09 10 11 12 13 14 15 16 17 18 19 20 21 22 23" at bounding box center [955, 472] width 32 height 28
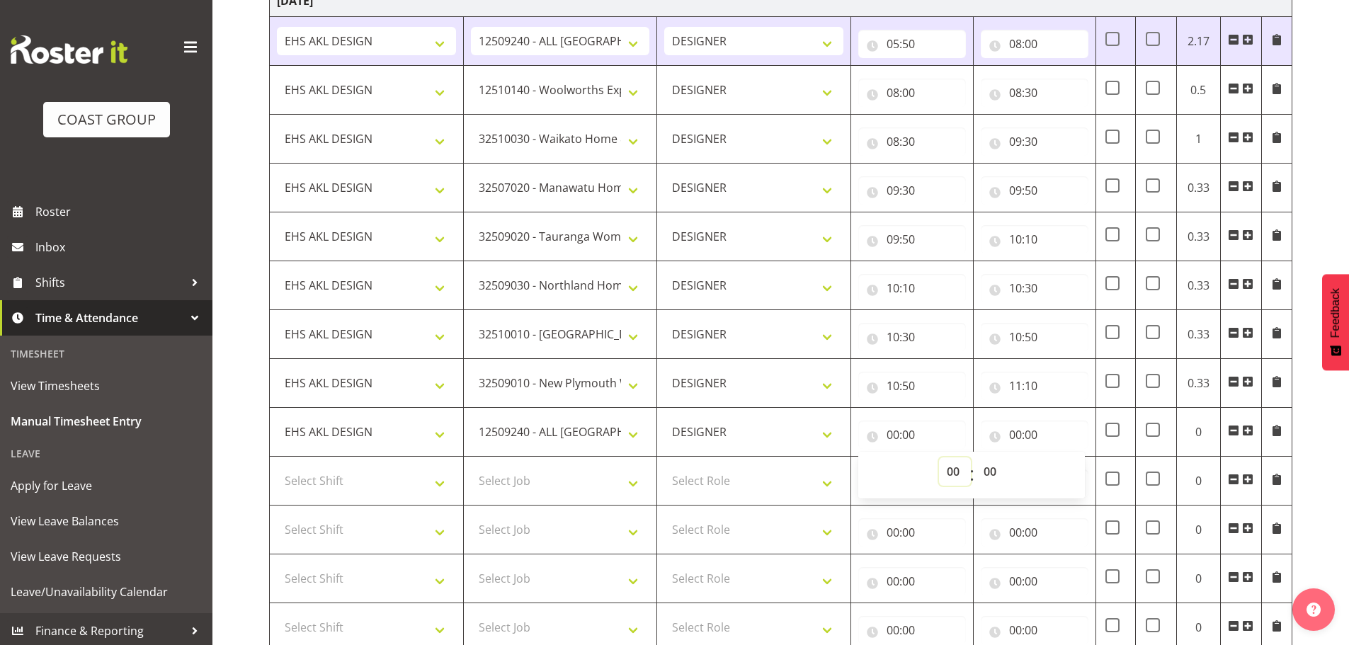
select select "11"
click at [939, 458] on select "00 01 02 03 04 05 06 07 08 09 10 11 12 13 14 15 16 17 18 19 20 21 22 23" at bounding box center [955, 472] width 32 height 28
type input "11:00"
click at [992, 455] on div "00 01 02 03 04 05 06 07 08 09 10 11 12 13 14 15 16 17 18 19 20 21 22 23 : 00 01…" at bounding box center [972, 475] width 227 height 47
click at [992, 459] on select "00 01 02 03 04 05 06 07 08 09 10 11 12 13 14 15 16 17 18 19 20 21 22 23 24 25 2…" at bounding box center [992, 472] width 32 height 28
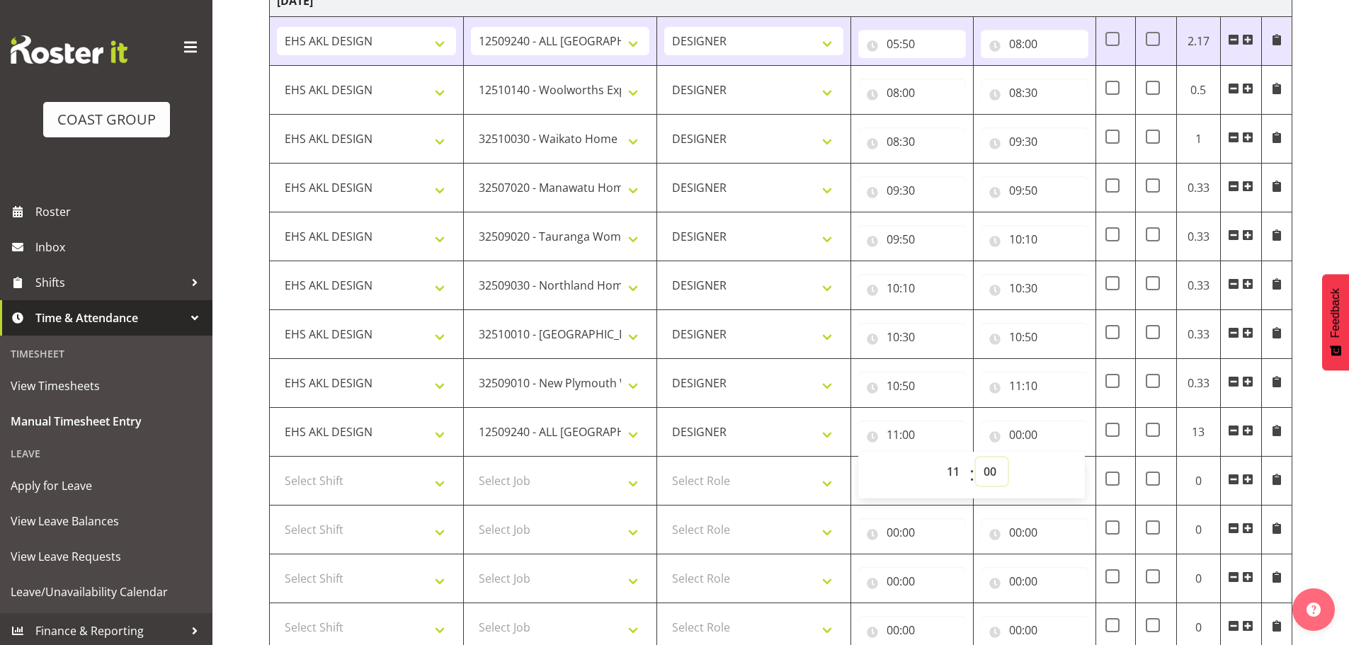
select select "10"
click at [976, 458] on select "00 01 02 03 04 05 06 07 08 09 10 11 12 13 14 15 16 17 18 19 20 21 22 23 24 25 2…" at bounding box center [992, 472] width 32 height 28
type input "11:10"
click at [1021, 437] on input "00:00" at bounding box center [1035, 435] width 108 height 28
click at [1081, 468] on select "00 01 02 03 04 05 06 07 08 09 10 11 12 13 14 15 16 17 18 19 20 21 22 23" at bounding box center [1078, 472] width 32 height 28
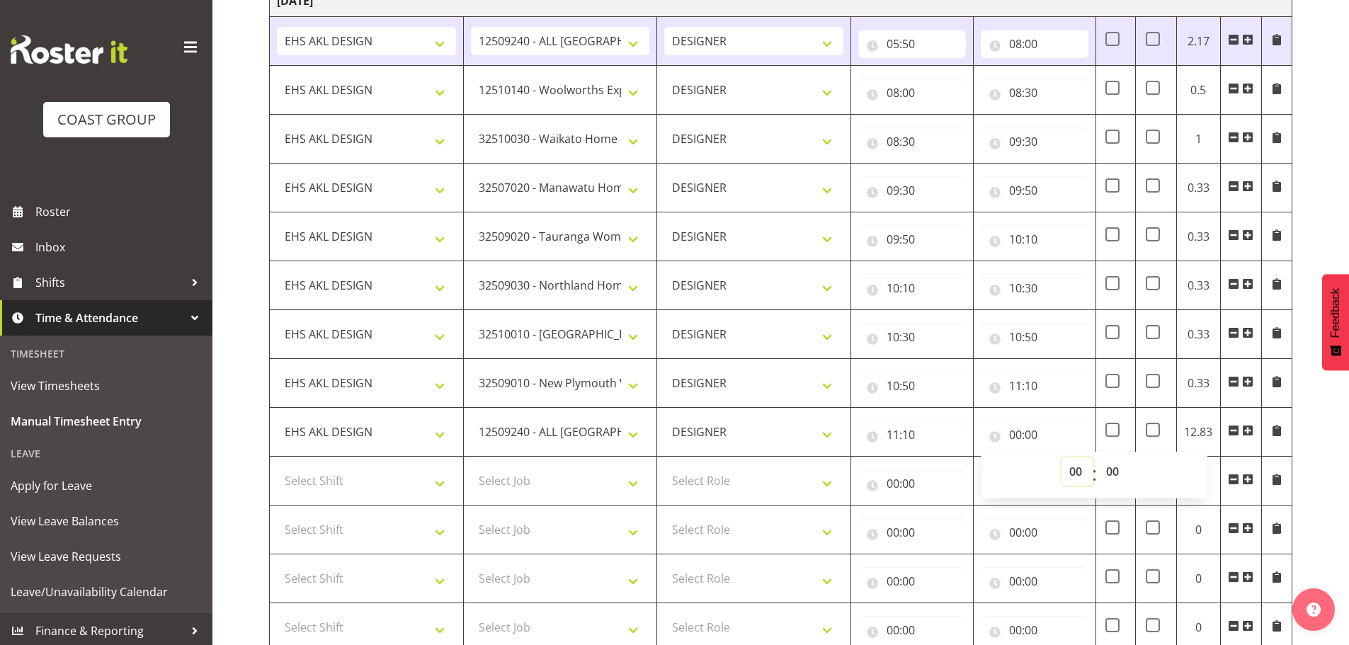
select select "13"
click at [1062, 458] on select "00 01 02 03 04 05 06 07 08 09 10 11 12 13 14 15 16 17 18 19 20 21 22 23" at bounding box center [1078, 472] width 32 height 28
type input "13:00"
click at [553, 485] on select "Select Job 1 Carlton Events 1 [PERSON_NAME][GEOGRAPHIC_DATA] 1 [PERSON_NAME][GE…" at bounding box center [560, 481] width 179 height 28
select select "9358"
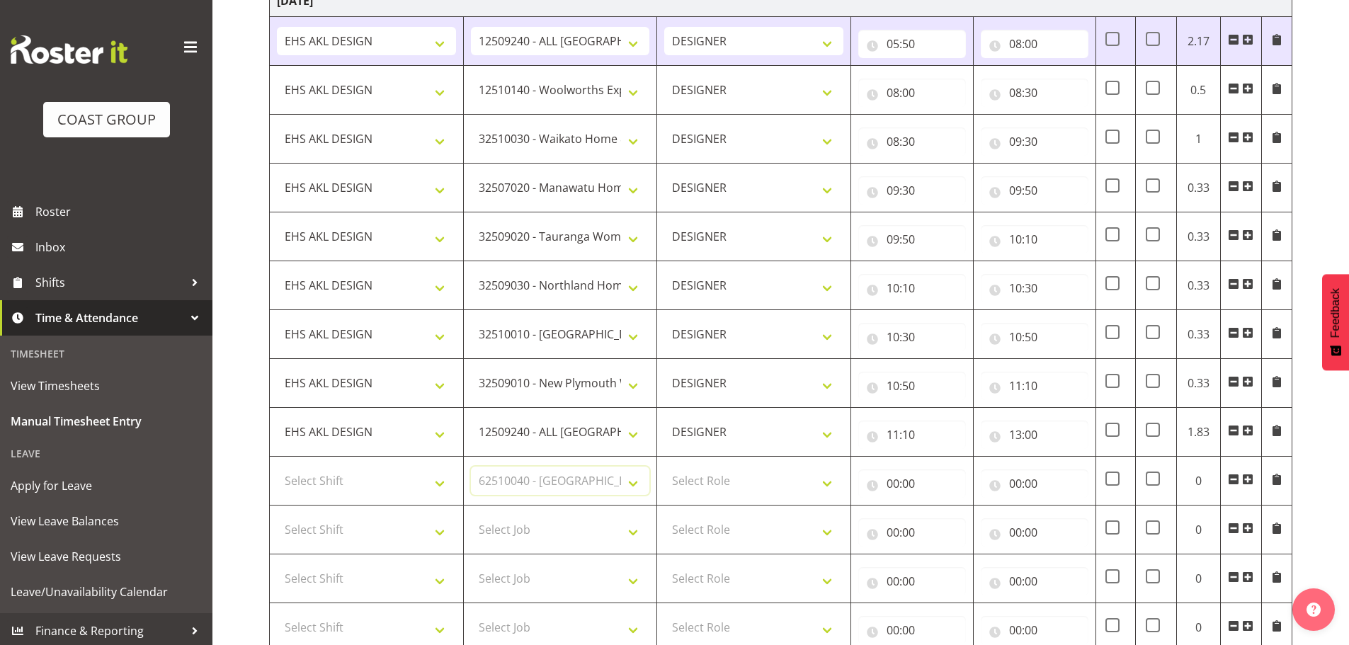
click at [471, 467] on select "Select Job 1 Carlton Events 1 [PERSON_NAME][GEOGRAPHIC_DATA] 1 [PERSON_NAME][GE…" at bounding box center [560, 481] width 179 height 28
click at [409, 487] on select "Select Shift EHS AKL DESIGN" at bounding box center [366, 481] width 179 height 28
select select "1321"
click at [277, 467] on select "Select Shift EHS AKL DESIGN" at bounding box center [366, 481] width 179 height 28
click at [770, 499] on td "Select Role DESIGNER Designer" at bounding box center [754, 481] width 194 height 49
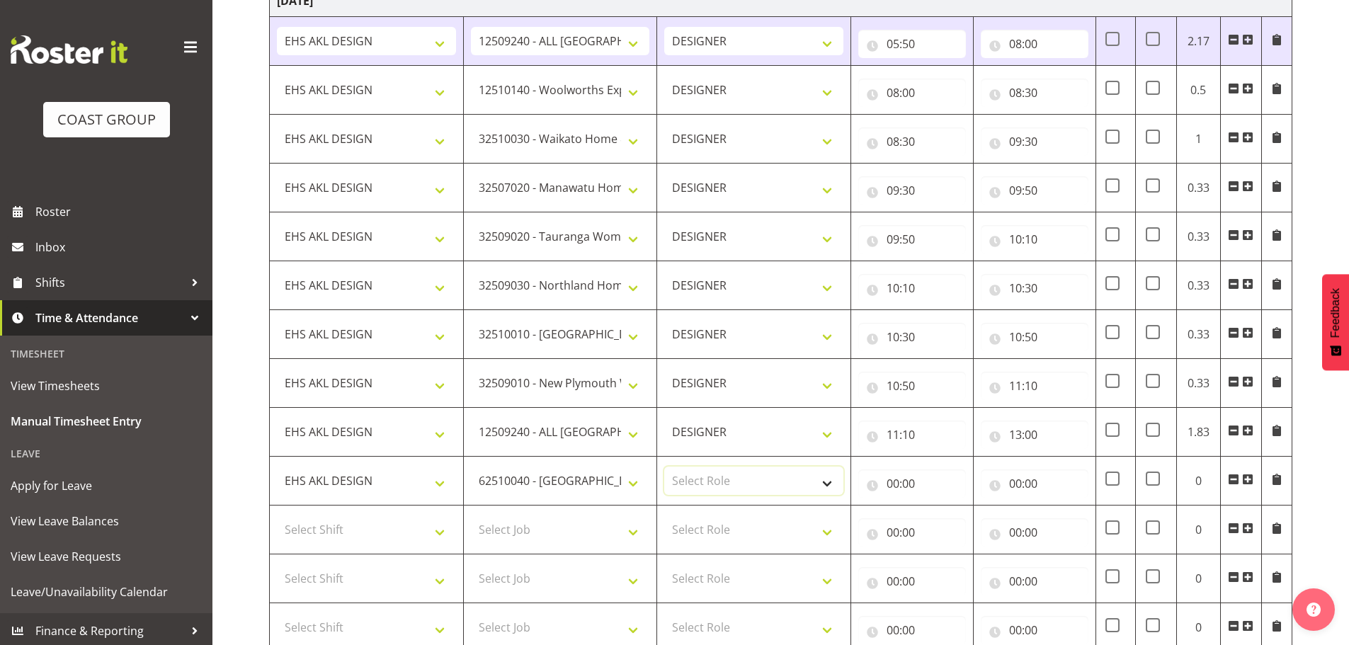
click at [777, 492] on select "Select Role DESIGNER Designer" at bounding box center [753, 481] width 179 height 28
select select "215"
click at [664, 467] on select "Select Role DESIGNER Designer" at bounding box center [753, 481] width 179 height 28
click at [921, 485] on input "00:00" at bounding box center [913, 484] width 108 height 28
click at [948, 514] on select "00 01 02 03 04 05 06 07 08 09 10 11 12 13 14 15 16 17 18 19 20 21 22 23" at bounding box center [955, 520] width 32 height 28
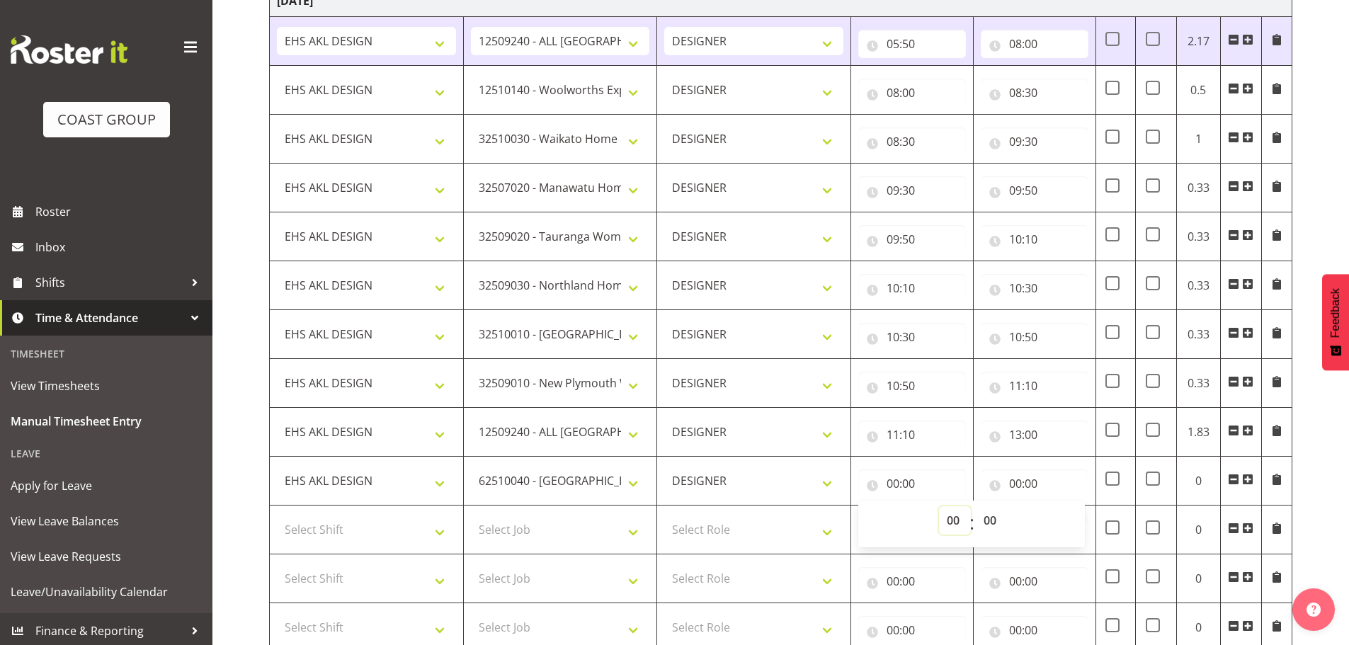
select select "13"
click at [939, 506] on select "00 01 02 03 04 05 06 07 08 09 10 11 12 13 14 15 16 17 18 19 20 21 22 23" at bounding box center [955, 520] width 32 height 28
type input "13:00"
click at [1025, 478] on input "00:00" at bounding box center [1035, 484] width 108 height 28
click at [1068, 510] on select "00 01 02 03 04 05 06 07 08 09 10 11 12 13 14 15 16 17 18 19 20 21 22 23" at bounding box center [1078, 520] width 32 height 28
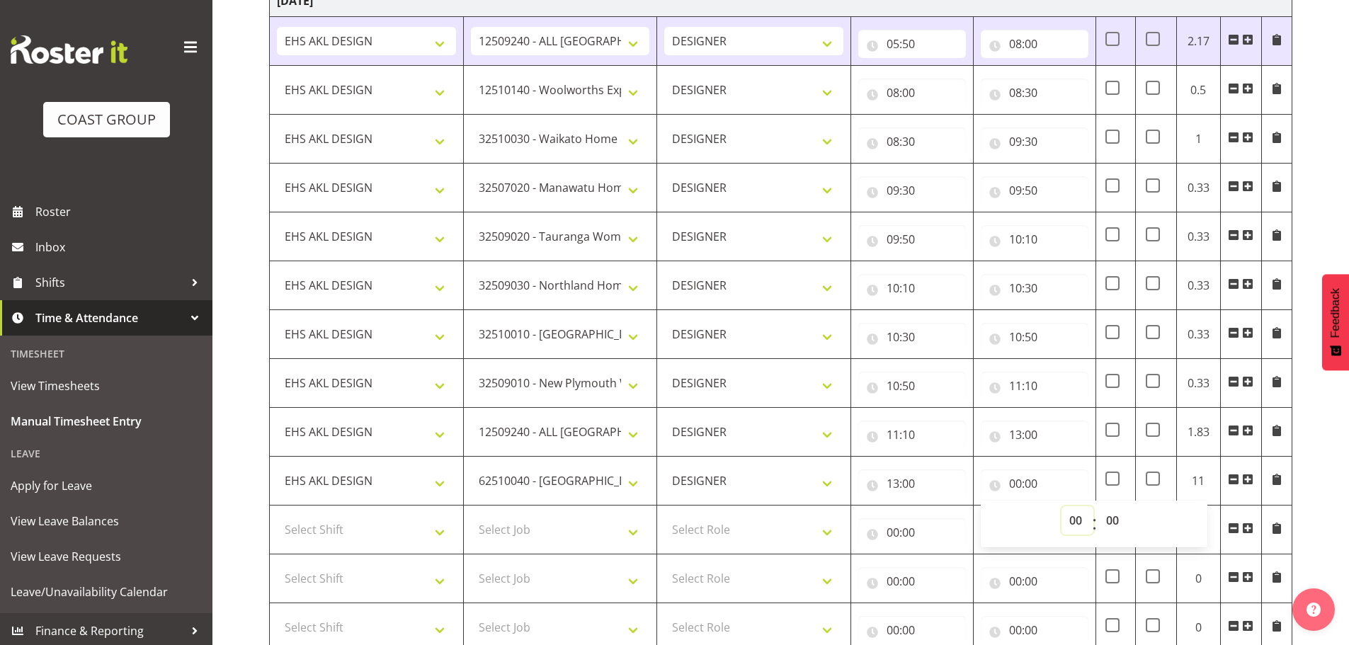
select select "13"
click at [1062, 506] on select "00 01 02 03 04 05 06 07 08 09 10 11 12 13 14 15 16 17 18 19 20 21 22 23" at bounding box center [1078, 520] width 32 height 28
type input "13:00"
click at [1118, 514] on select "00 01 02 03 04 05 06 07 08 09 10 11 12 13 14 15 16 17 18 19 20 21 22 23 24 25 2…" at bounding box center [1115, 520] width 32 height 28
select select "30"
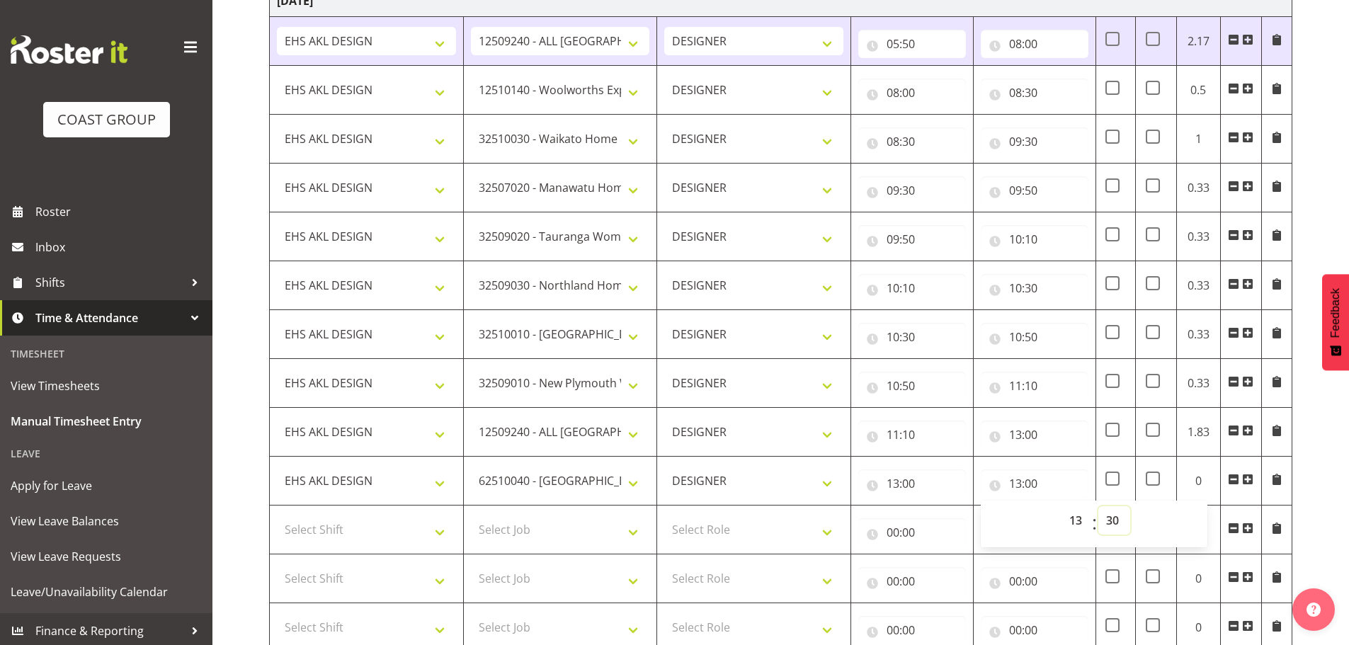
click at [1099, 506] on select "00 01 02 03 04 05 06 07 08 09 10 11 12 13 14 15 16 17 18 19 20 21 22 23 24 25 2…" at bounding box center [1115, 520] width 32 height 28
type input "13:30"
click at [544, 526] on select "Select Job 1 Carlton Events 1 [PERSON_NAME][GEOGRAPHIC_DATA] 1 [PERSON_NAME][GE…" at bounding box center [560, 530] width 179 height 28
select select "10052"
click at [471, 516] on select "Select Job 1 Carlton Events 1 [PERSON_NAME][GEOGRAPHIC_DATA] 1 [PERSON_NAME][GE…" at bounding box center [560, 530] width 179 height 28
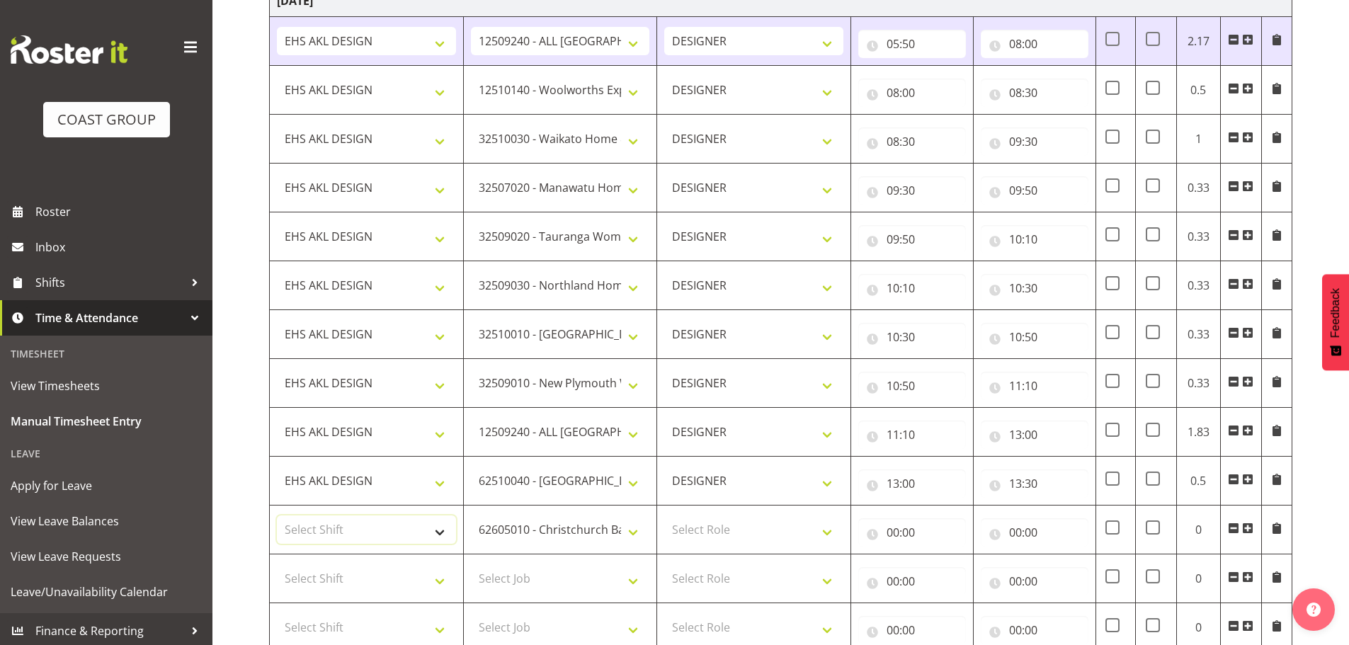
click at [419, 531] on select "Select Shift EHS AKL DESIGN" at bounding box center [366, 530] width 179 height 28
select select "1321"
click at [277, 516] on select "Select Shift EHS AKL DESIGN" at bounding box center [366, 530] width 179 height 28
drag, startPoint x: 778, startPoint y: 553, endPoint x: 787, endPoint y: 556, distance: 9.6
click at [778, 553] on td "Select Role DESIGNER Designer" at bounding box center [754, 530] width 194 height 49
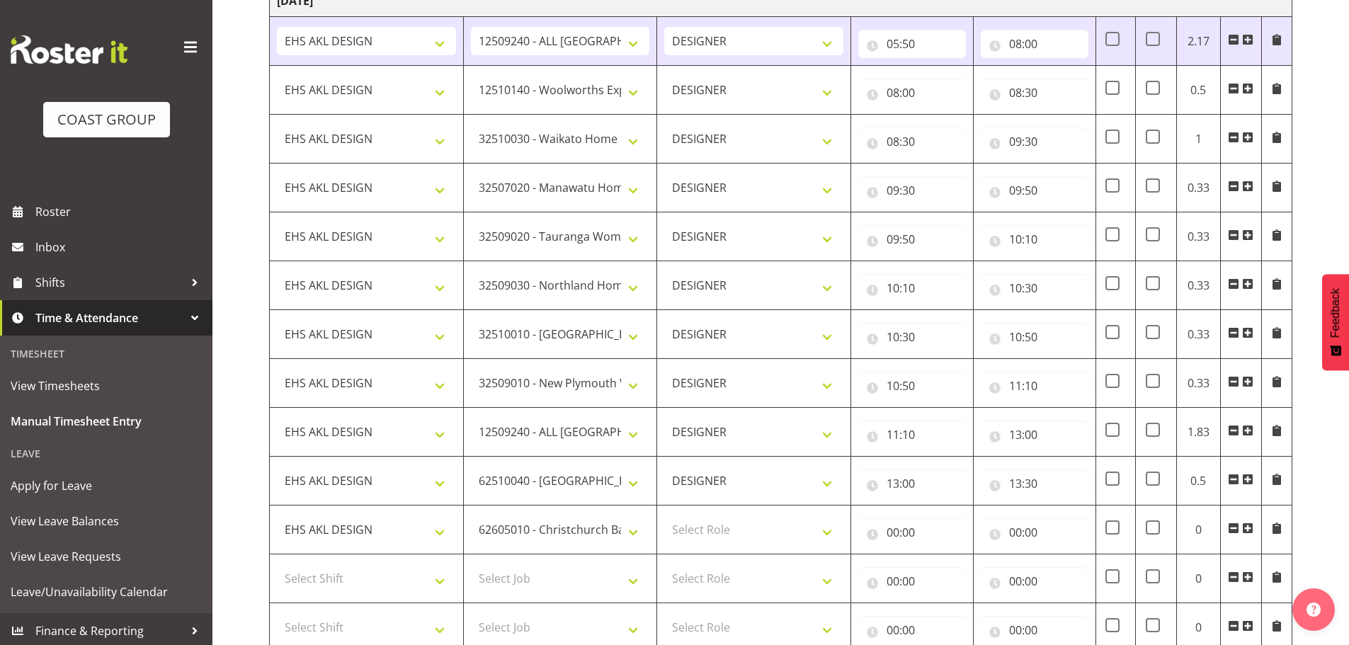
click at [790, 545] on td "Select Role DESIGNER Designer" at bounding box center [754, 530] width 194 height 49
click at [798, 560] on td "Select Role DESIGNER Designer" at bounding box center [754, 579] width 194 height 49
click at [791, 536] on select "Select Role DESIGNER Designer" at bounding box center [753, 530] width 179 height 28
select select "215"
click at [664, 516] on select "Select Role DESIGNER Designer" at bounding box center [753, 530] width 179 height 28
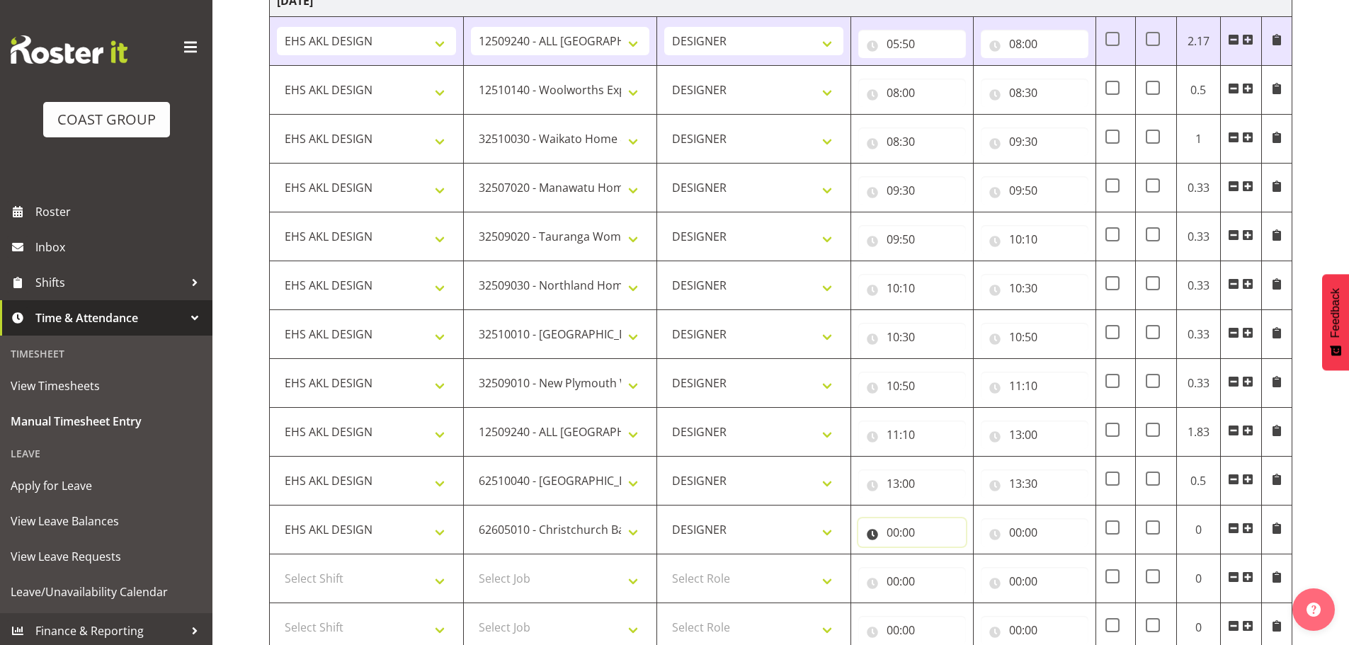
click at [926, 537] on input "00:00" at bounding box center [913, 533] width 108 height 28
click at [953, 561] on select "00 01 02 03 04 05 06 07 08 09 10 11 12 13 14 15 16 17 18 19 20 21 22 23" at bounding box center [955, 569] width 32 height 28
select select "13"
click at [939, 555] on select "00 01 02 03 04 05 06 07 08 09 10 11 12 13 14 15 16 17 18 19 20 21 22 23" at bounding box center [955, 569] width 32 height 28
type input "13:00"
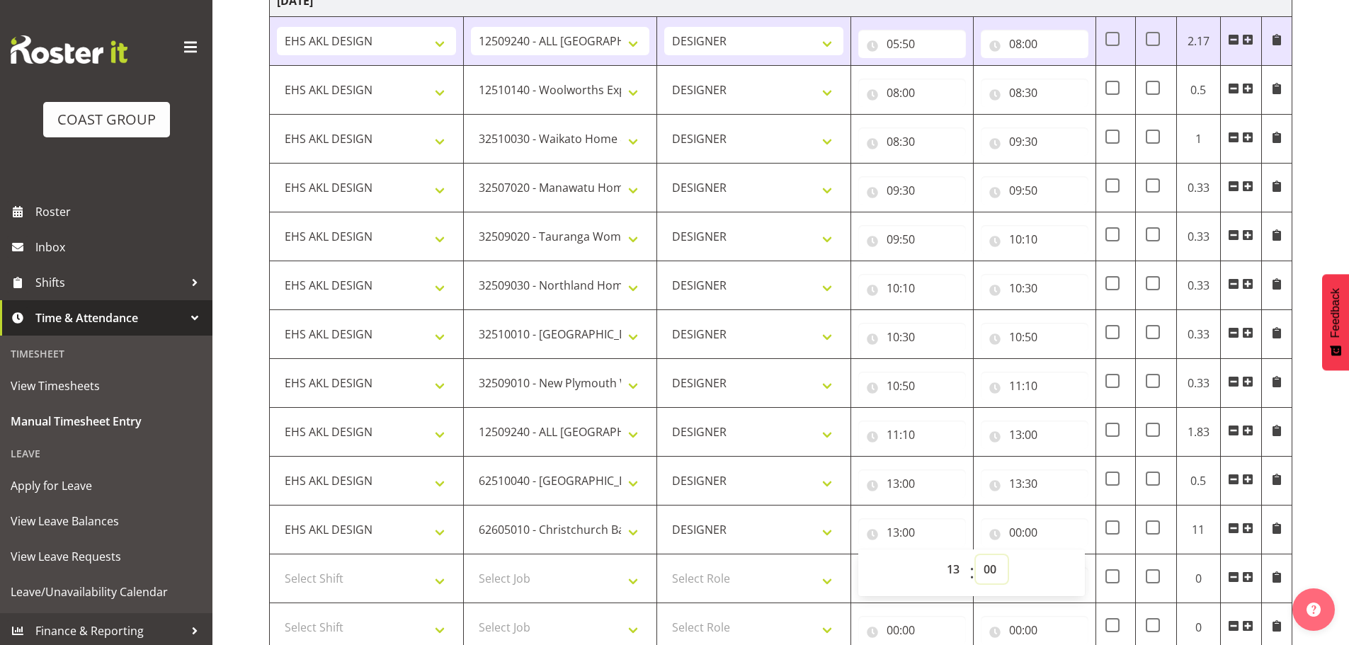
click at [982, 566] on select "00 01 02 03 04 05 06 07 08 09 10 11 12 13 14 15 16 17 18 19 20 21 22 23 24 25 2…" at bounding box center [992, 569] width 32 height 28
select select "30"
click at [976, 555] on select "00 01 02 03 04 05 06 07 08 09 10 11 12 13 14 15 16 17 18 19 20 21 22 23 24 25 2…" at bounding box center [992, 569] width 32 height 28
type input "13:30"
click at [1028, 529] on input "00:00" at bounding box center [1035, 533] width 108 height 28
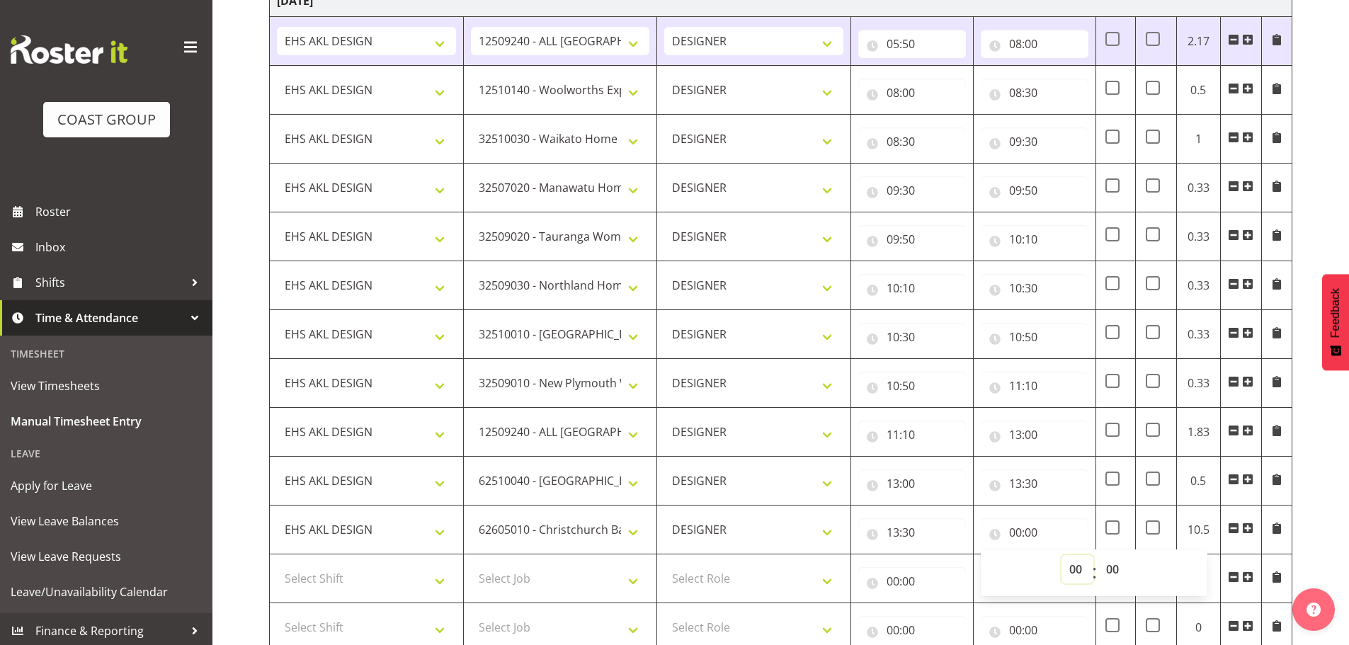
click at [1069, 564] on select "00 01 02 03 04 05 06 07 08 09 10 11 12 13 14 15 16 17 18 19 20 21 22 23" at bounding box center [1078, 569] width 32 height 28
select select "14"
click at [1062, 555] on select "00 01 02 03 04 05 06 07 08 09 10 11 12 13 14 15 16 17 18 19 20 21 22 23" at bounding box center [1078, 569] width 32 height 28
type input "14:00"
drag, startPoint x: 1116, startPoint y: 579, endPoint x: 1116, endPoint y: 566, distance: 12.8
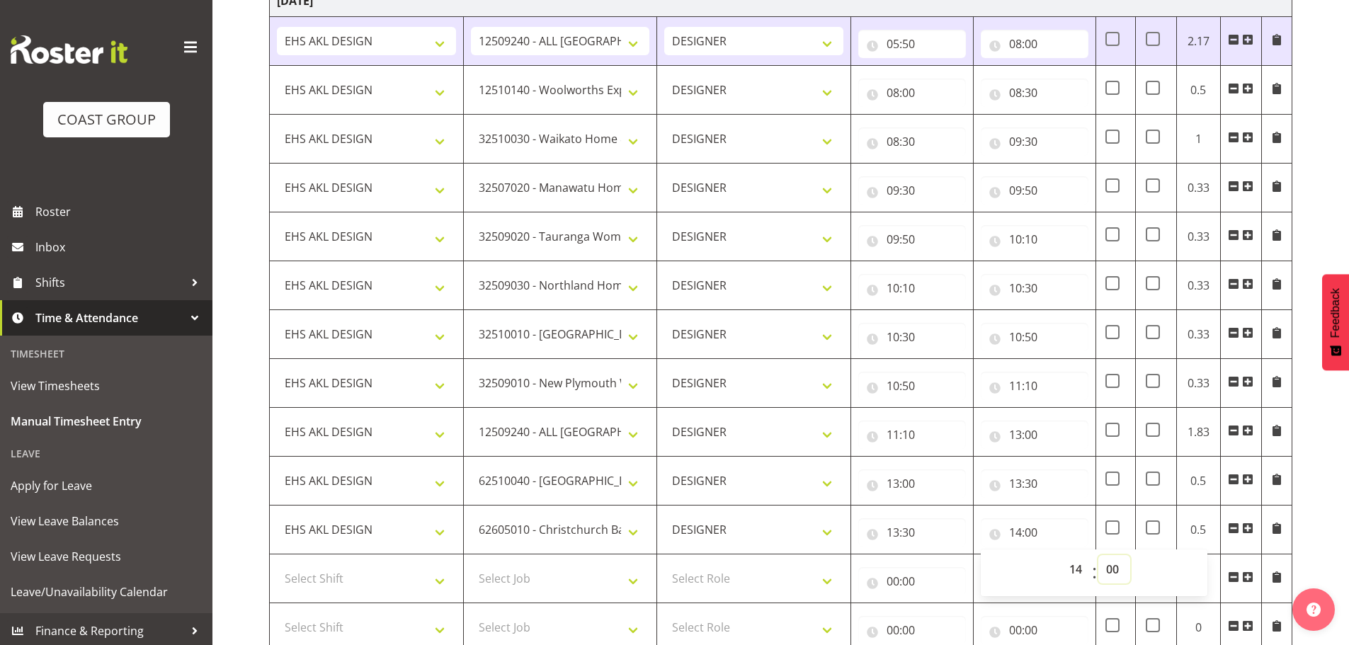
click at [1116, 579] on select "00 01 02 03 04 05 06 07 08 09 10 11 12 13 14 15 16 17 18 19 20 21 22 23 24 25 2…" at bounding box center [1115, 569] width 32 height 28
select select "15"
click at [1099, 555] on select "00 01 02 03 04 05 06 07 08 09 10 11 12 13 14 15 16 17 18 19 20 21 22 23 24 25 2…" at bounding box center [1115, 569] width 32 height 28
type input "14:15"
click at [1302, 506] on div "[DATE] - [DATE] MEA - Meal Allowance AWA - Away Allowence Shift Job Role Start …" at bounding box center [809, 546] width 1080 height 1340
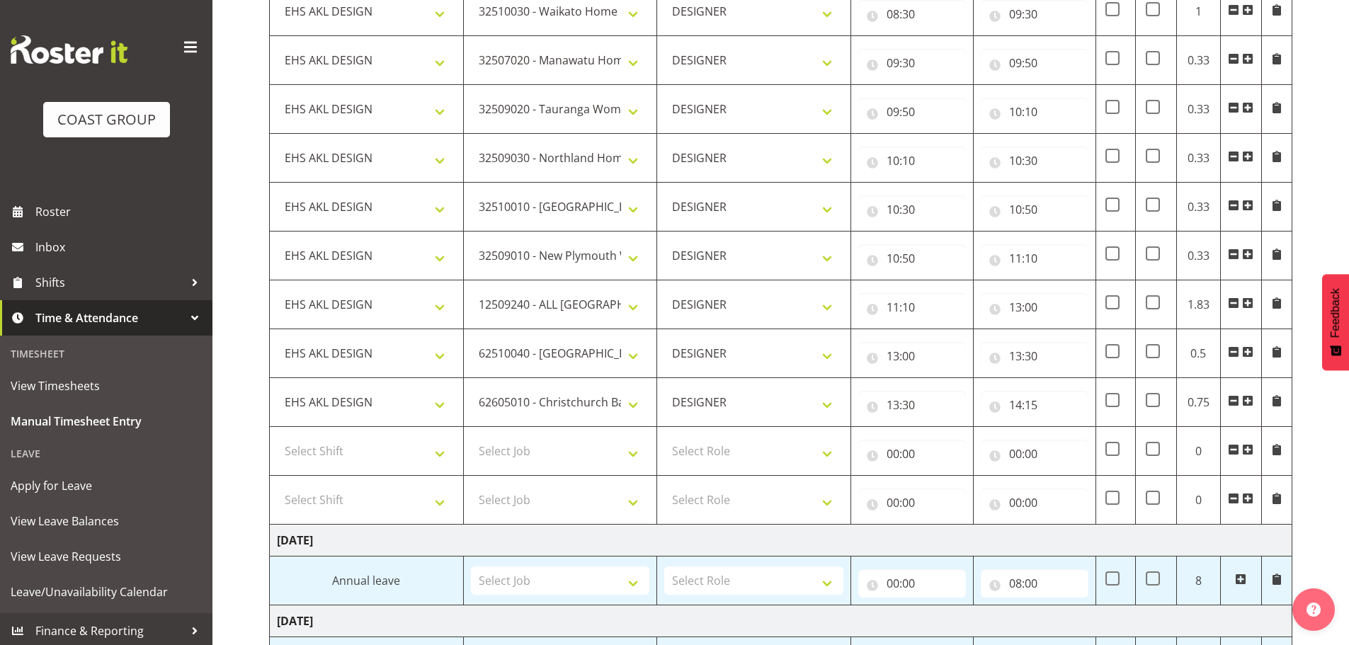
scroll to position [597, 0]
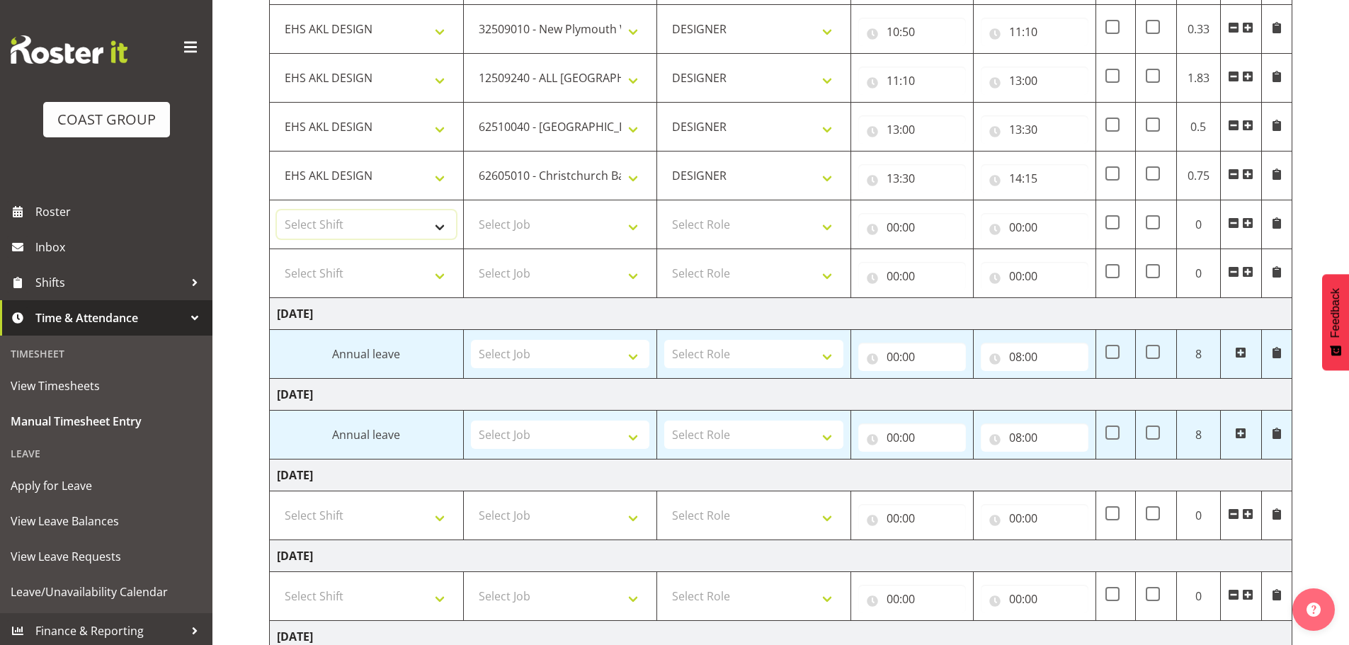
click at [365, 230] on select "Select Shift EHS AKL DESIGN" at bounding box center [366, 224] width 179 height 28
select select "1321"
click at [277, 210] on select "Select Shift EHS AKL DESIGN" at bounding box center [366, 224] width 179 height 28
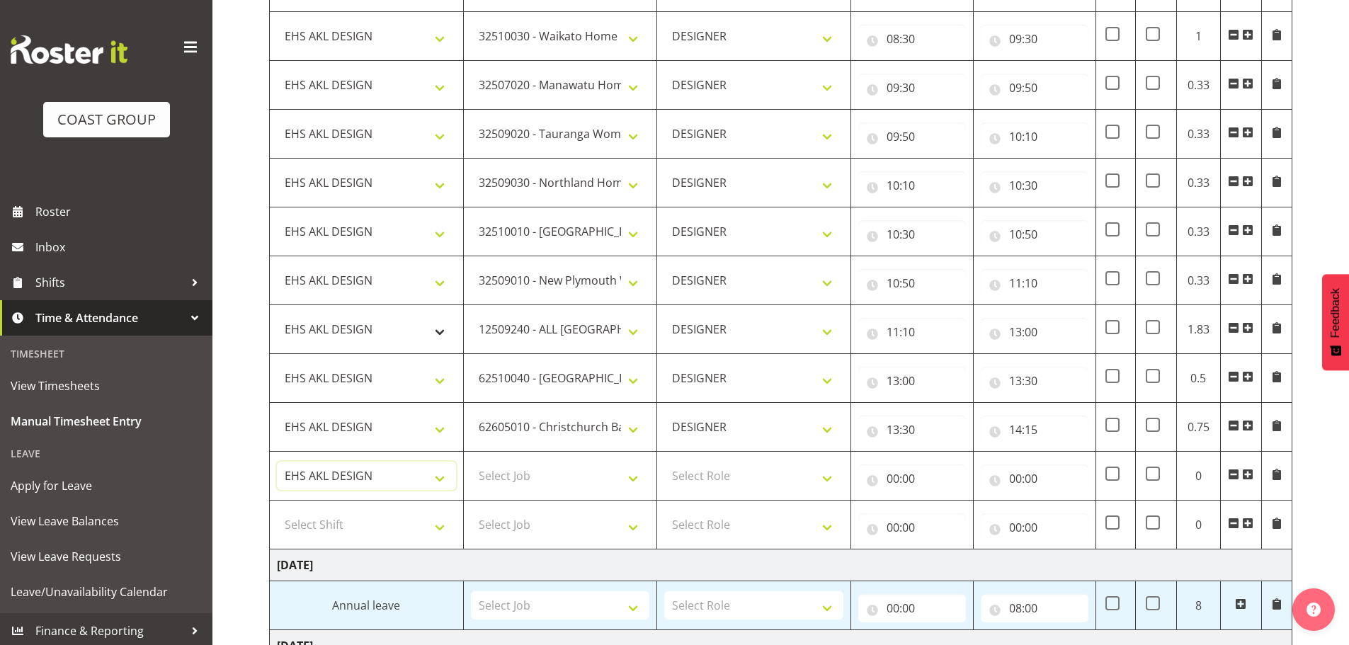
scroll to position [314, 0]
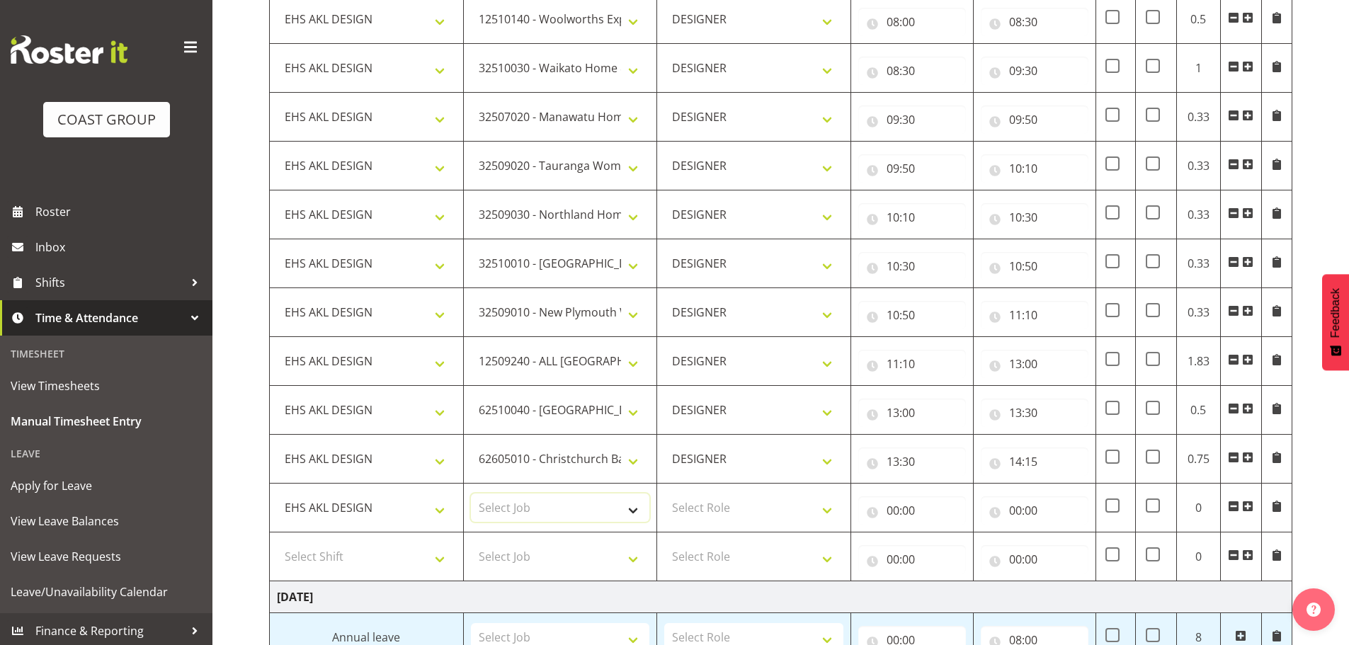
click at [510, 514] on select "Select Job 1 Carlton Events 1 [PERSON_NAME][GEOGRAPHIC_DATA] 1 [PERSON_NAME][GE…" at bounding box center [560, 508] width 179 height 28
click at [514, 513] on select "Select Job 1 Carlton Events 1 [PERSON_NAME][GEOGRAPHIC_DATA] 1 [PERSON_NAME][GE…" at bounding box center [560, 508] width 179 height 28
click at [533, 510] on select "1 Carlton Events 1 [PERSON_NAME] 1 [PERSON_NAME][GEOGRAPHIC_DATA] 1 EHS WAREHOU…" at bounding box center [560, 508] width 179 height 28
click at [471, 494] on select "1 Carlton Events 1 [PERSON_NAME] 1 [PERSON_NAME][GEOGRAPHIC_DATA] 1 EHS WAREHOU…" at bounding box center [560, 508] width 179 height 28
click at [540, 510] on select "1 Carlton Events 1 [PERSON_NAME] 1 [PERSON_NAME][GEOGRAPHIC_DATA] 1 EHS WAREHOU…" at bounding box center [560, 508] width 179 height 28
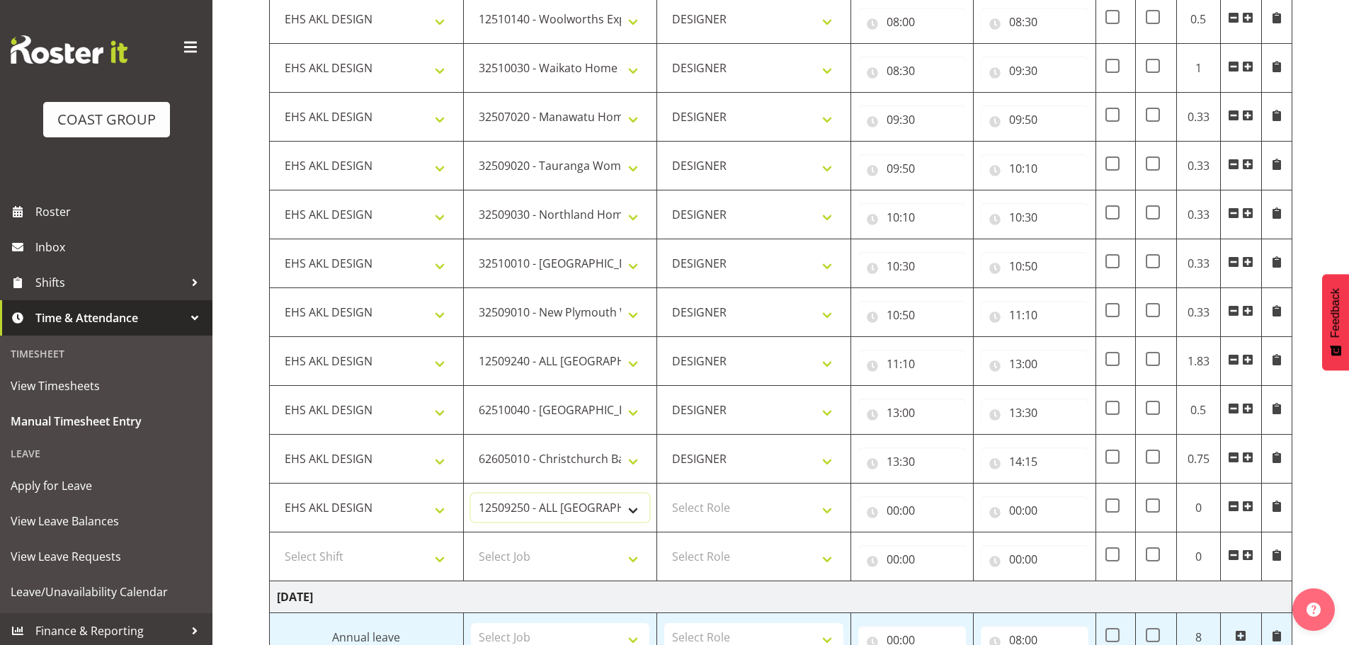
click at [540, 510] on select "1 Carlton Events 1 [PERSON_NAME] 1 [PERSON_NAME][GEOGRAPHIC_DATA] 1 EHS WAREHOU…" at bounding box center [560, 508] width 179 height 28
click at [541, 510] on select "1 Carlton Events 1 [PERSON_NAME] 1 [PERSON_NAME][GEOGRAPHIC_DATA] 1 EHS WAREHOU…" at bounding box center [560, 508] width 179 height 28
select select "10268"
click at [471, 494] on select "1 Carlton Events 1 [PERSON_NAME] 1 [PERSON_NAME][GEOGRAPHIC_DATA] 1 EHS WAREHOU…" at bounding box center [560, 508] width 179 height 28
click at [720, 514] on select "Select Role DESIGNER Designer" at bounding box center [753, 508] width 179 height 28
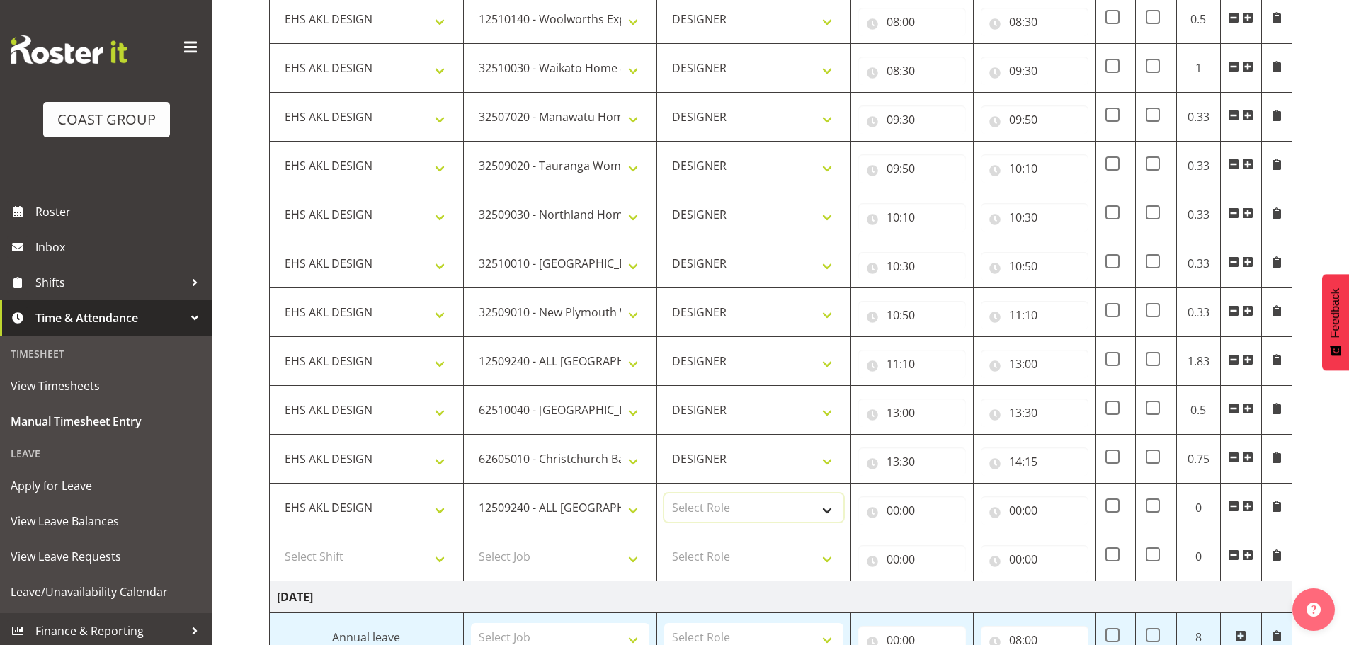
select select "215"
click at [664, 494] on select "Select Role DESIGNER Designer" at bounding box center [753, 508] width 179 height 28
click at [856, 507] on td "00:00 00 01 02 03 04 05 06 07 08 09 10 11 12 13 14 15 16 17 18 19 20 21 22 23 :…" at bounding box center [912, 508] width 123 height 49
click at [902, 504] on input "00:00" at bounding box center [913, 511] width 108 height 28
drag, startPoint x: 944, startPoint y: 547, endPoint x: 946, endPoint y: 537, distance: 10.1
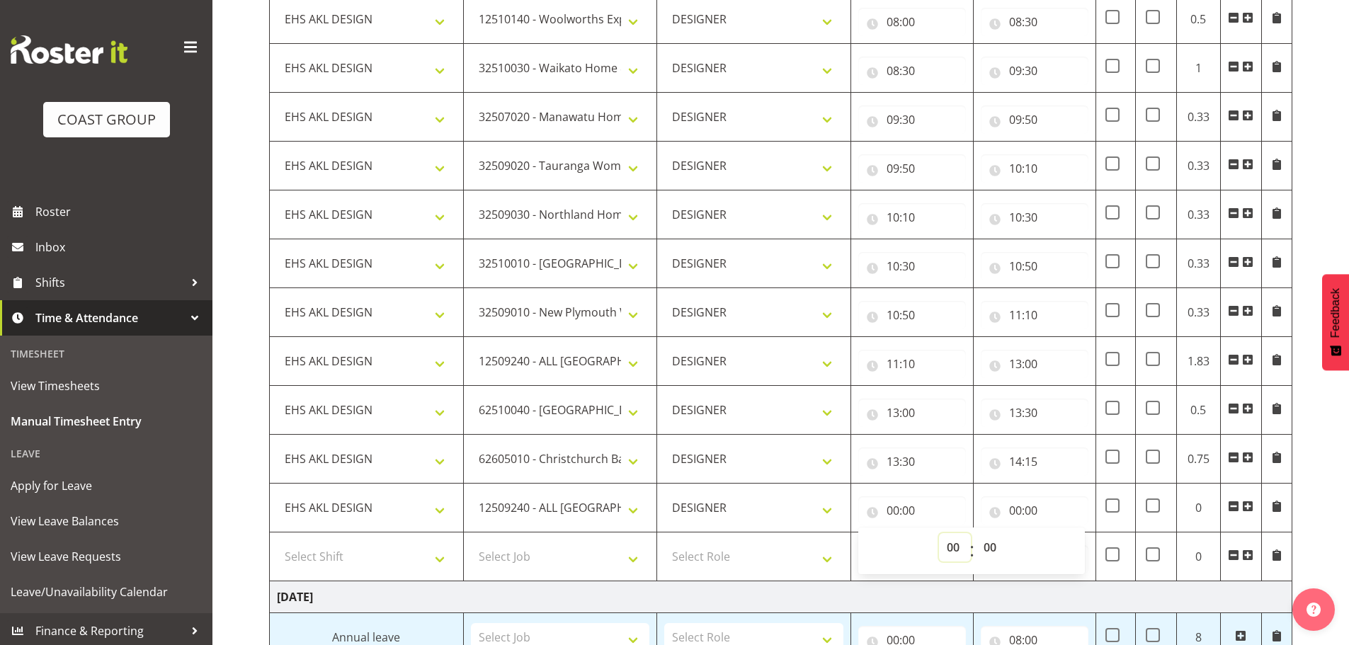
click at [944, 547] on select "00 01 02 03 04 05 06 07 08 09 10 11 12 13 14 15 16 17 18 19 20 21 22 23" at bounding box center [955, 547] width 32 height 28
select select "14"
click at [939, 533] on select "00 01 02 03 04 05 06 07 08 09 10 11 12 13 14 15 16 17 18 19 20 21 22 23" at bounding box center [955, 547] width 32 height 28
type input "14:00"
click at [994, 539] on select "00 01 02 03 04 05 06 07 08 09 10 11 12 13 14 15 16 17 18 19 20 21 22 23 24 25 2…" at bounding box center [992, 547] width 32 height 28
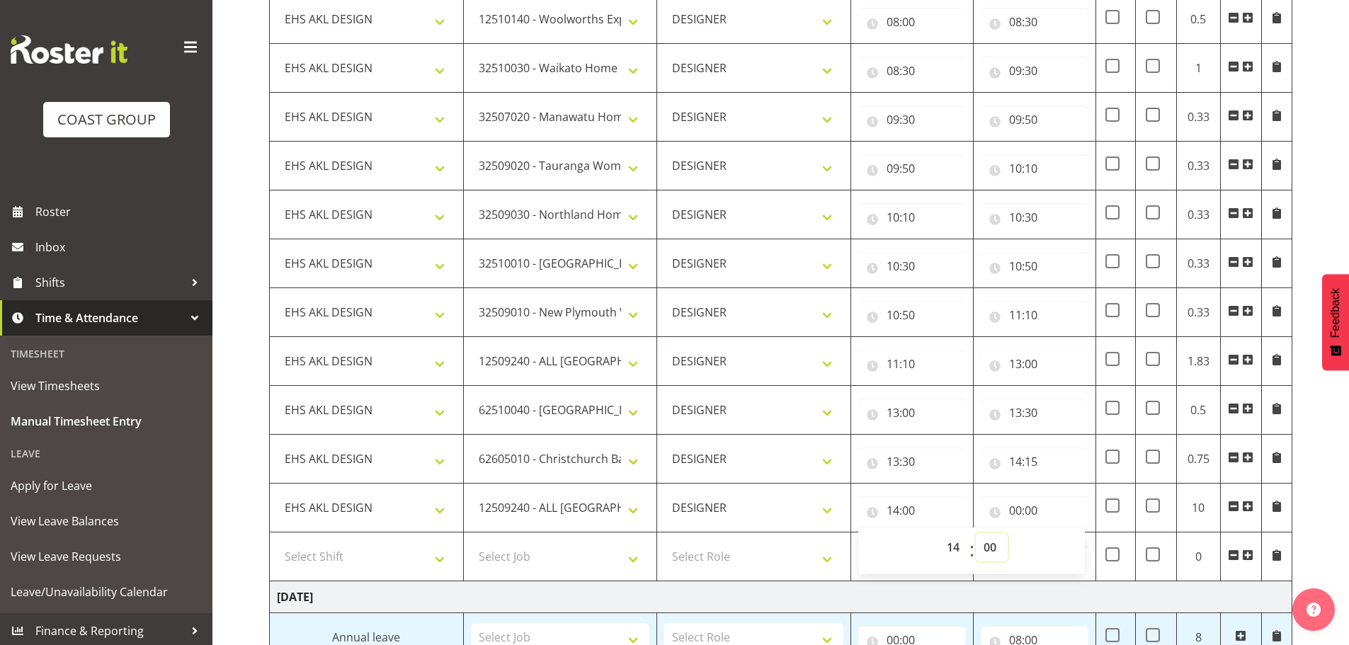
select select "15"
click at [976, 533] on select "00 01 02 03 04 05 06 07 08 09 10 11 12 13 14 15 16 17 18 19 20 21 22 23 24 25 2…" at bounding box center [992, 547] width 32 height 28
type input "14:15"
click at [1024, 514] on input "00:00" at bounding box center [1035, 511] width 108 height 28
click at [1078, 545] on select "00 01 02 03 04 05 06 07 08 09 10 11 12 13 14 15 16 17 18 19 20 21 22 23" at bounding box center [1078, 547] width 32 height 28
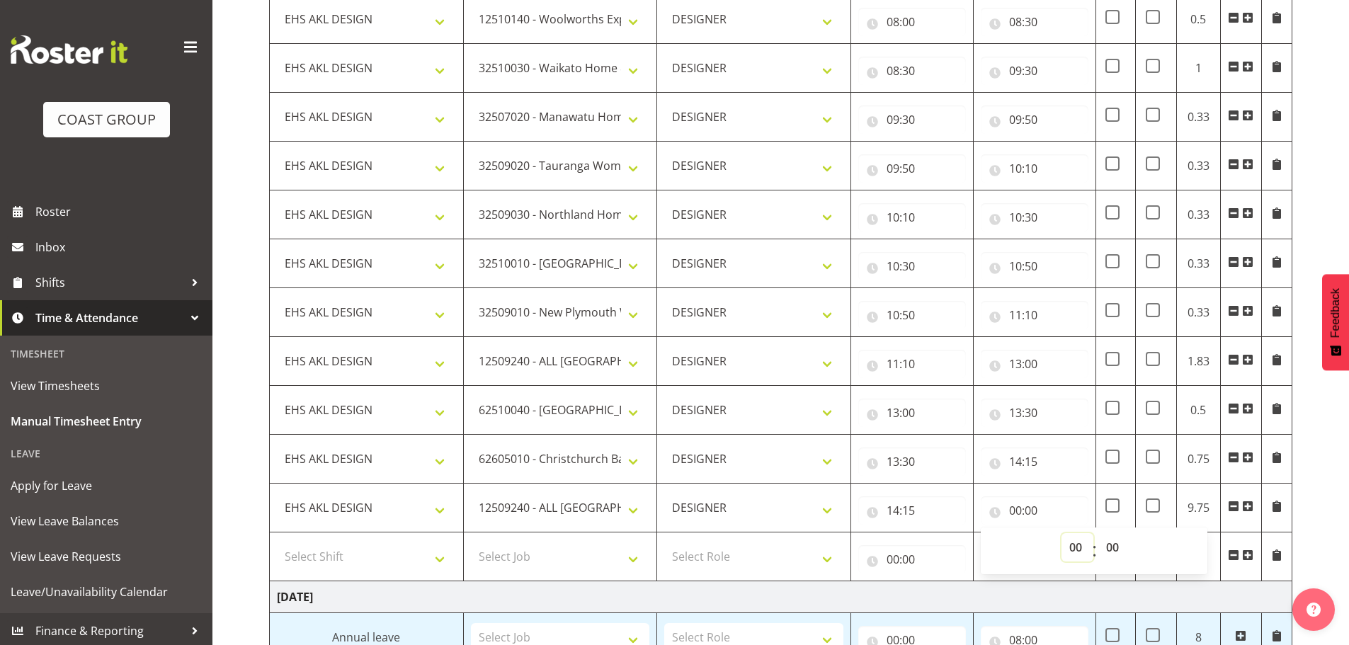
select select "17"
click at [1062, 533] on select "00 01 02 03 04 05 06 07 08 09 10 11 12 13 14 15 16 17 18 19 20 21 22 23" at bounding box center [1078, 547] width 32 height 28
type input "17:00"
click at [1106, 527] on div "00 01 02 03 04 05 06 07 08 09 10 11 12 13 14 15 16 17 18 19 20 21 22 23 : 00 01…" at bounding box center [1094, 550] width 227 height 50
click at [1114, 537] on select "00 01 02 03 04 05 06 07 08 09 10 11 12 13 14 15 16 17 18 19 20 21 22 23 24 25 2…" at bounding box center [1115, 547] width 32 height 28
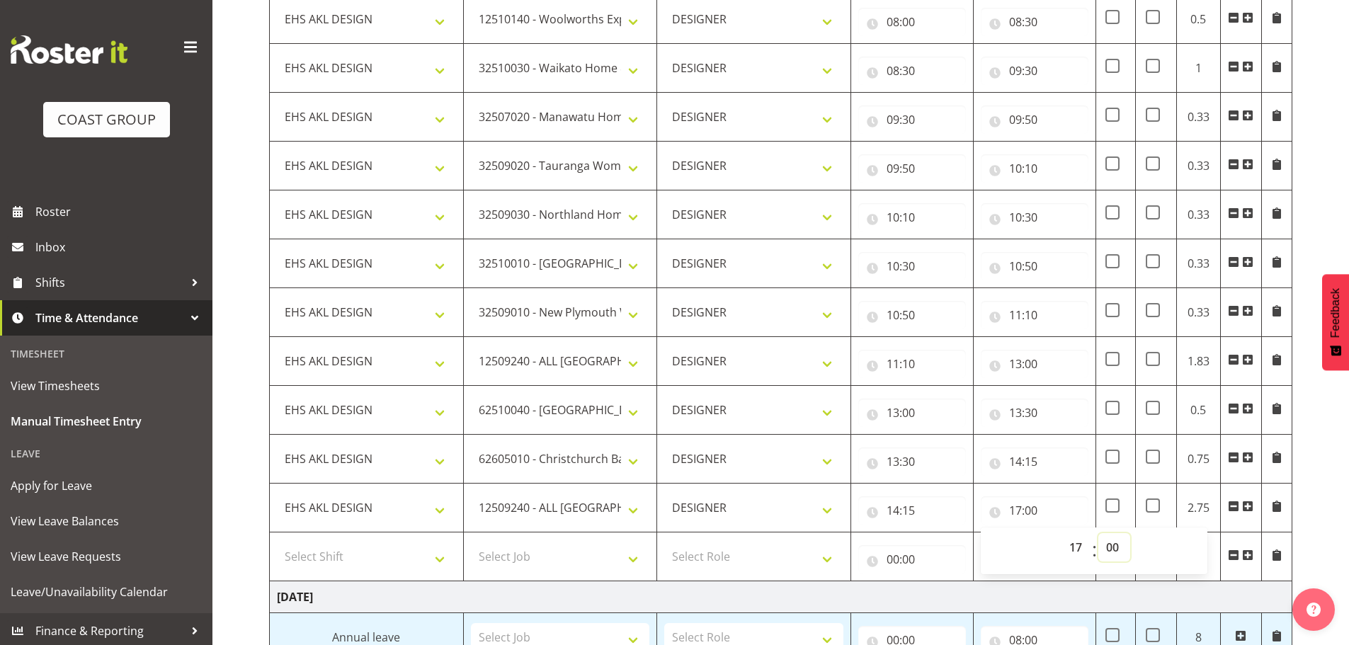
select select "30"
click at [1099, 533] on select "00 01 02 03 04 05 06 07 08 09 10 11 12 13 14 15 16 17 18 19 20 21 22 23 24 25 2…" at bounding box center [1115, 547] width 32 height 28
type input "17:30"
click at [1321, 458] on div "[DATE] - [DATE] MEA - Meal Allowance AWA - Away Allowence Shift Job Role Start …" at bounding box center [809, 475] width 1080 height 1340
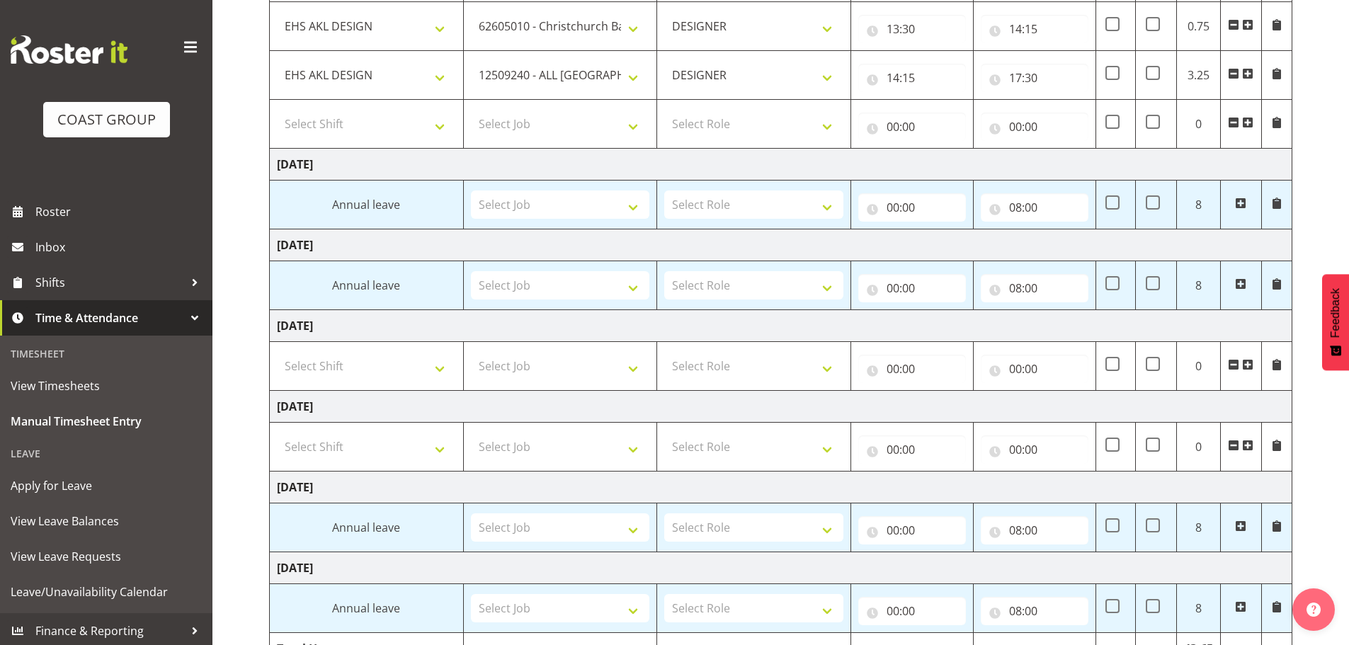
scroll to position [825, 0]
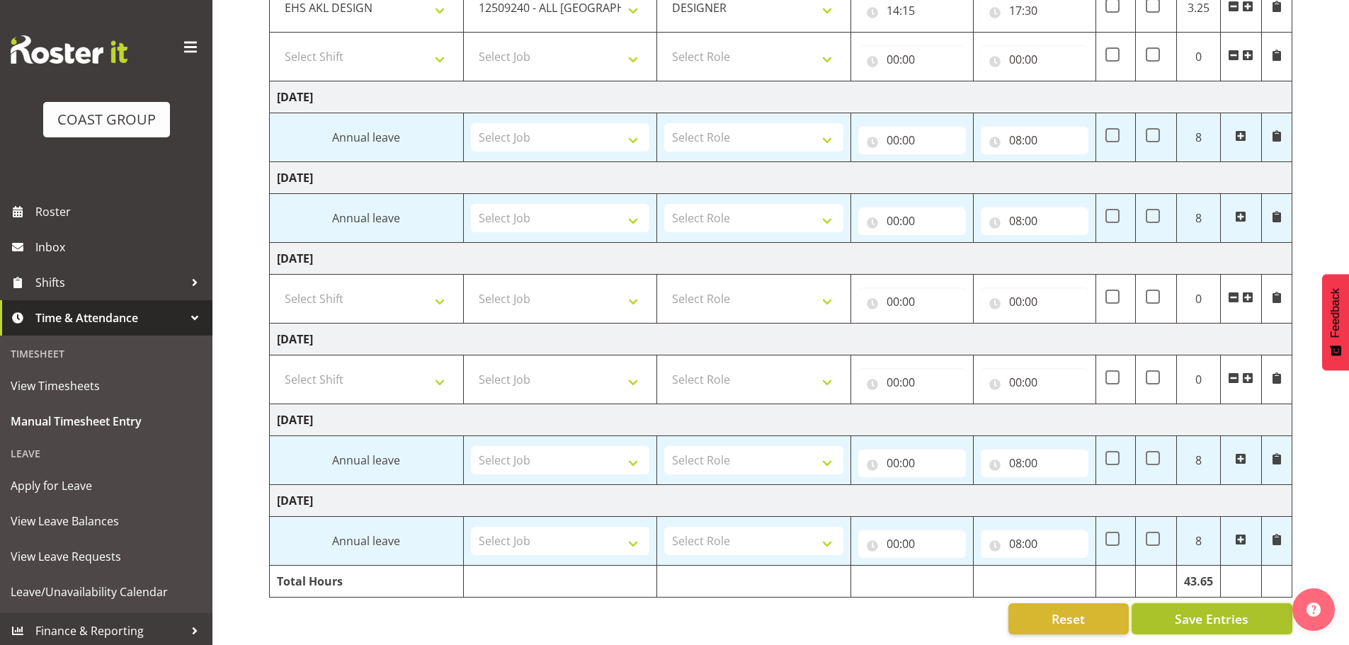
click at [1230, 621] on button "Save Entries" at bounding box center [1212, 619] width 161 height 31
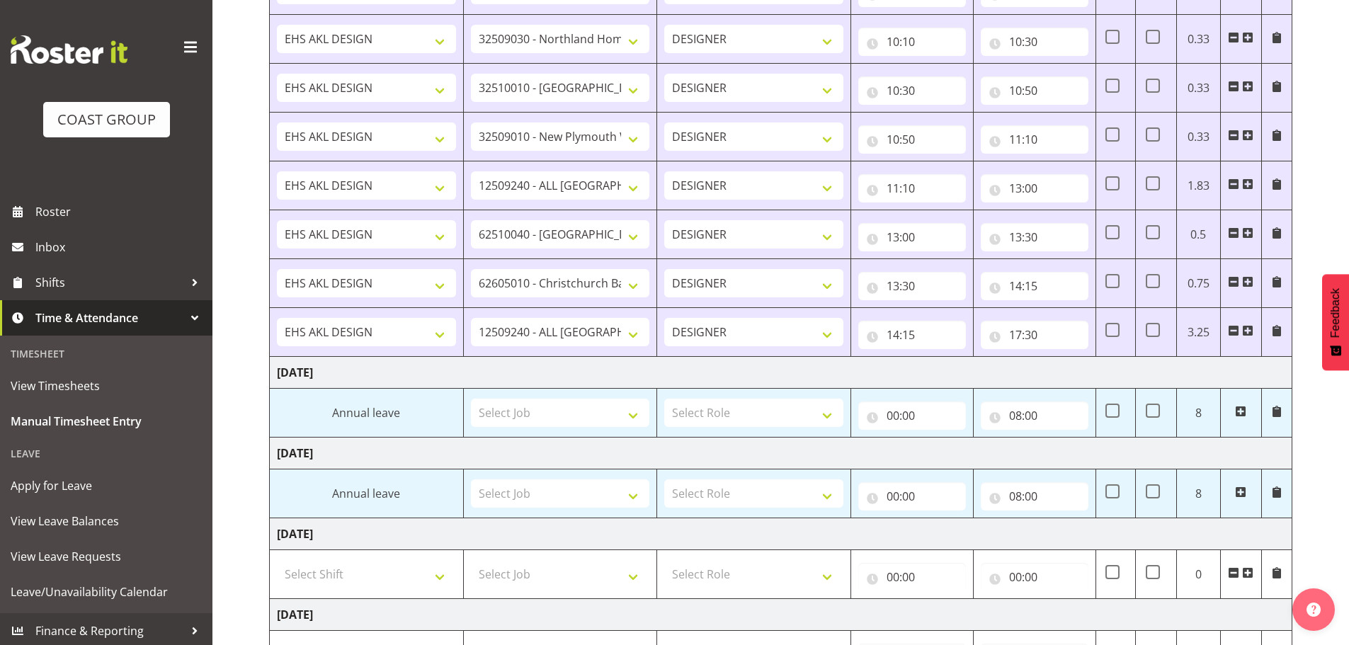
scroll to position [638, 0]
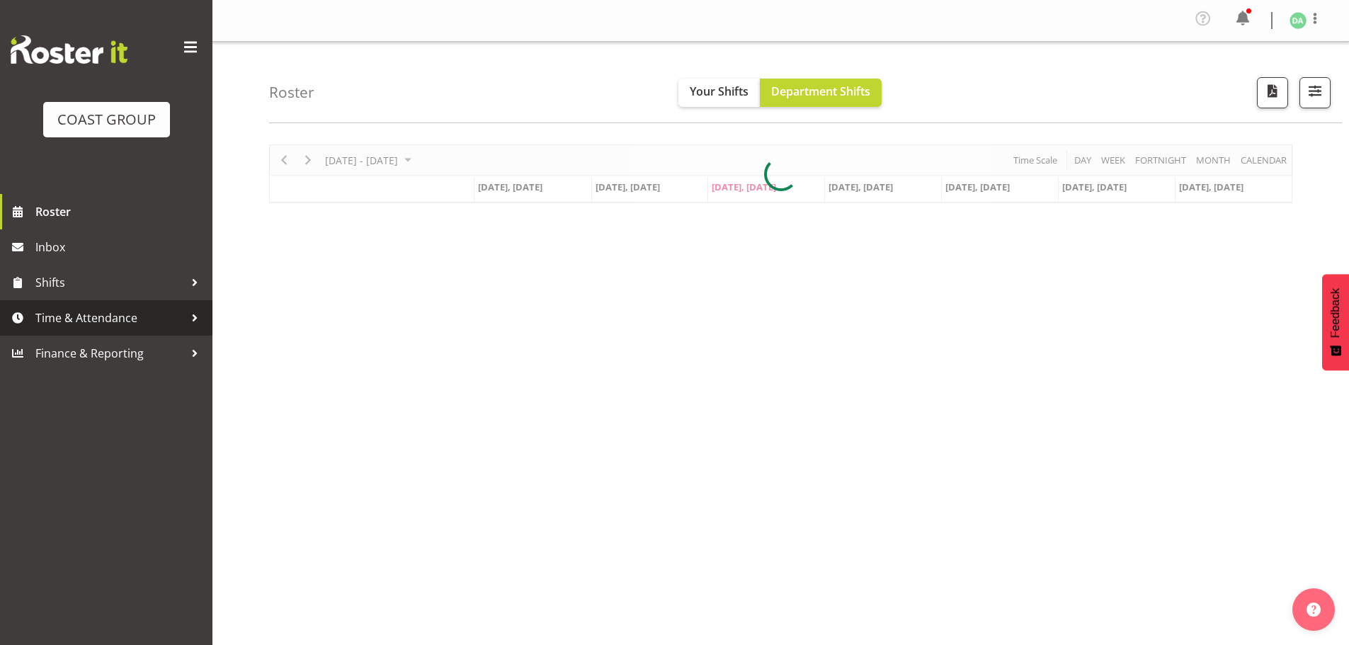
click at [135, 316] on span "Time & Attendance" at bounding box center [109, 317] width 149 height 21
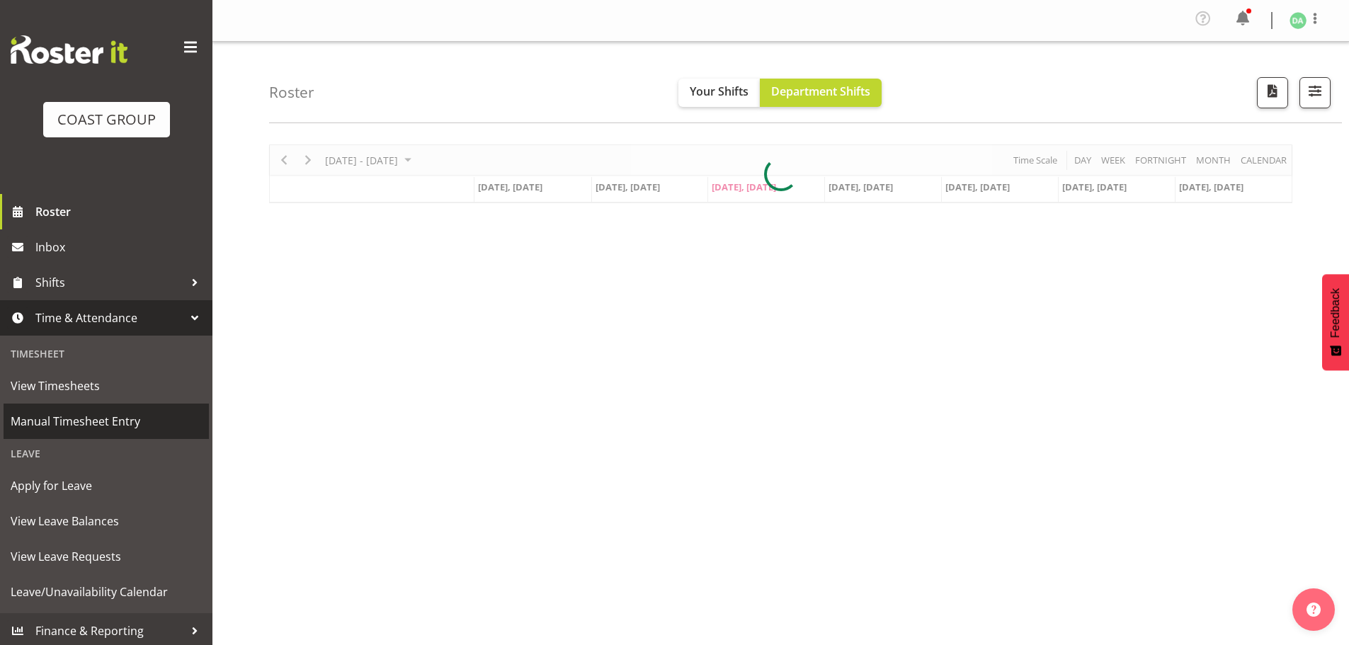
click at [63, 410] on link "Manual Timesheet Entry" at bounding box center [106, 421] width 205 height 35
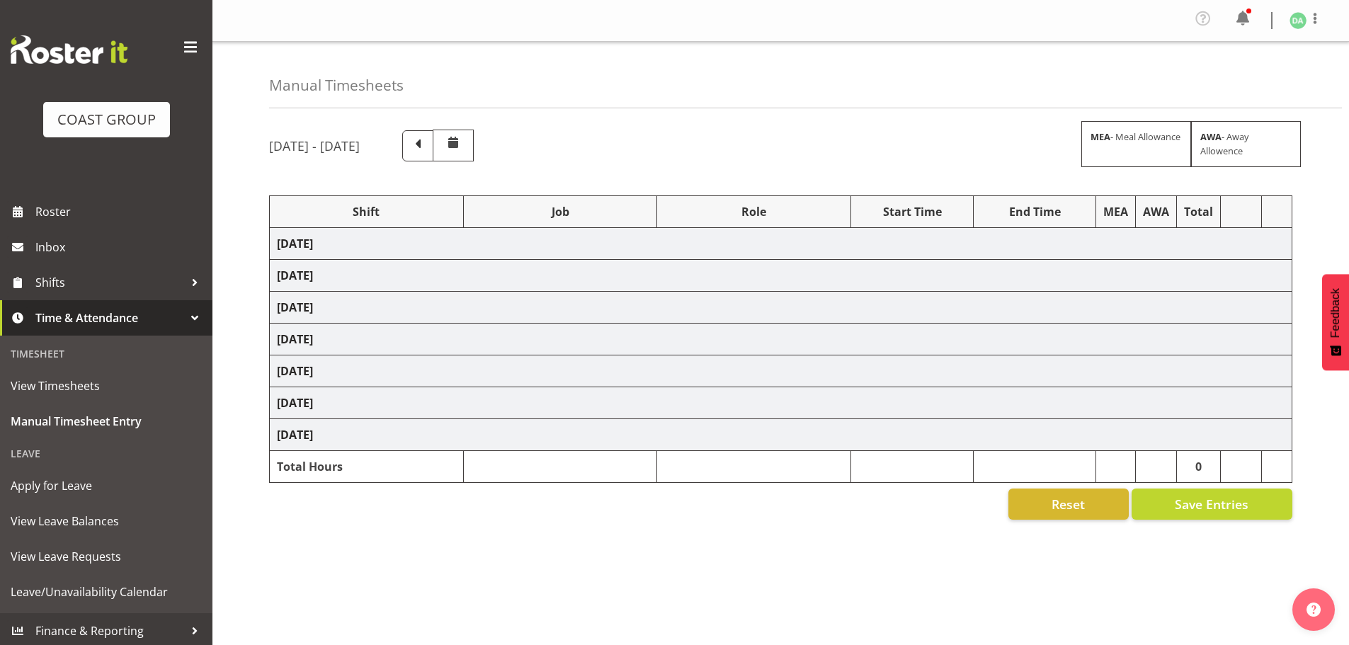
scroll to position [35, 0]
